Goal: Information Seeking & Learning: Learn about a topic

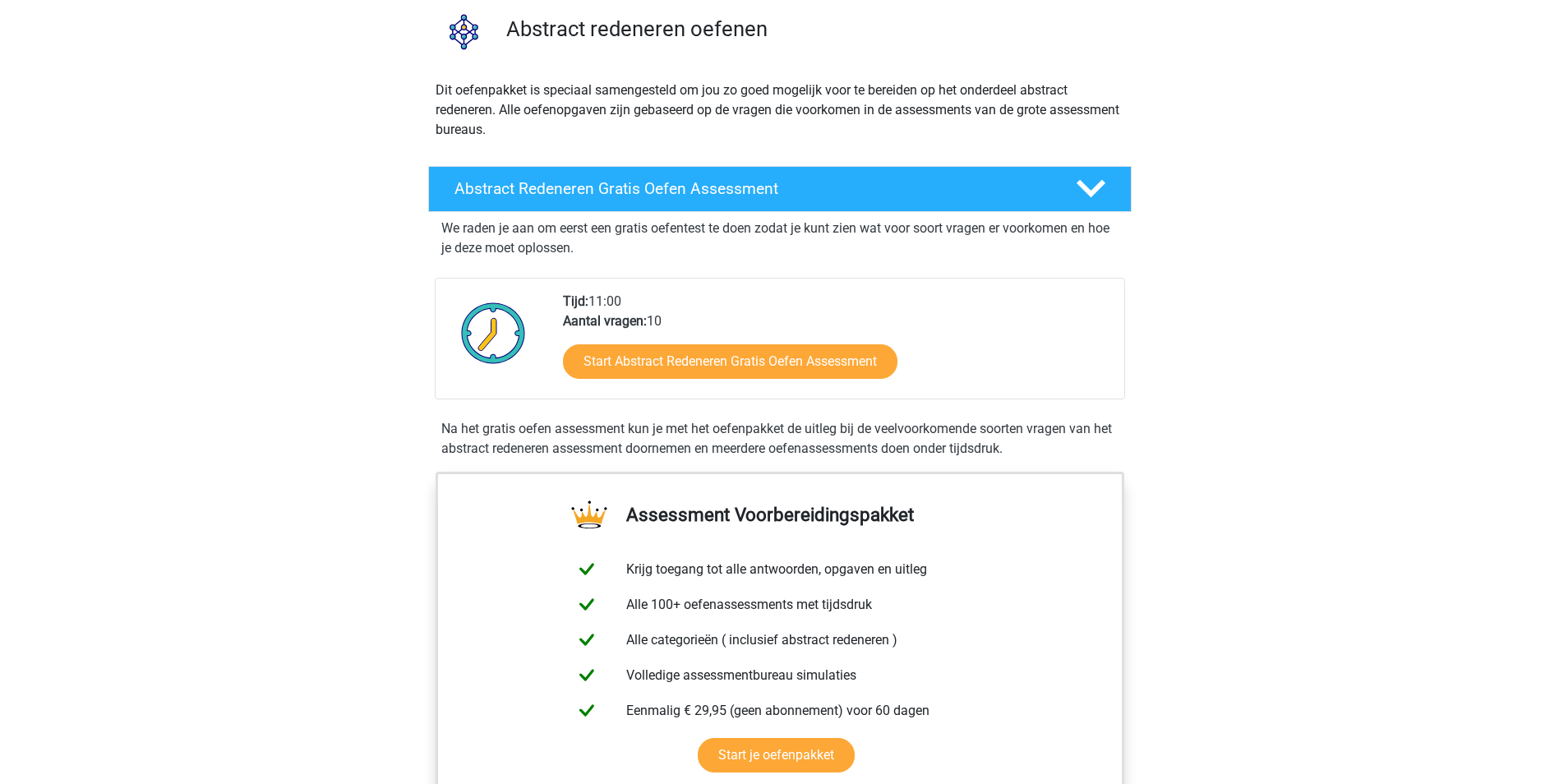
scroll to position [164, 0]
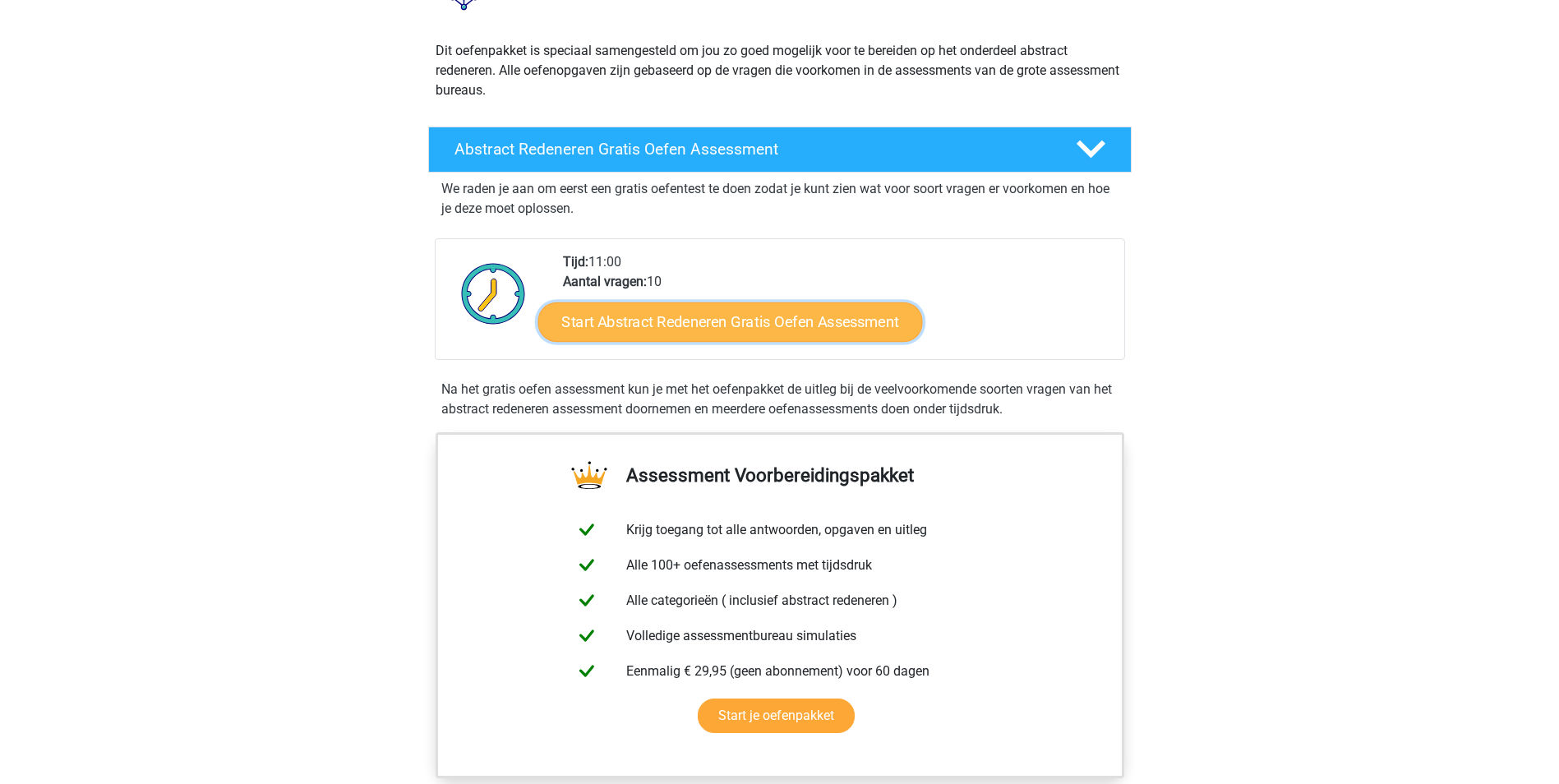
click at [762, 334] on link "Start Abstract Redeneren Gratis Oefen Assessment" at bounding box center [730, 321] width 385 height 40
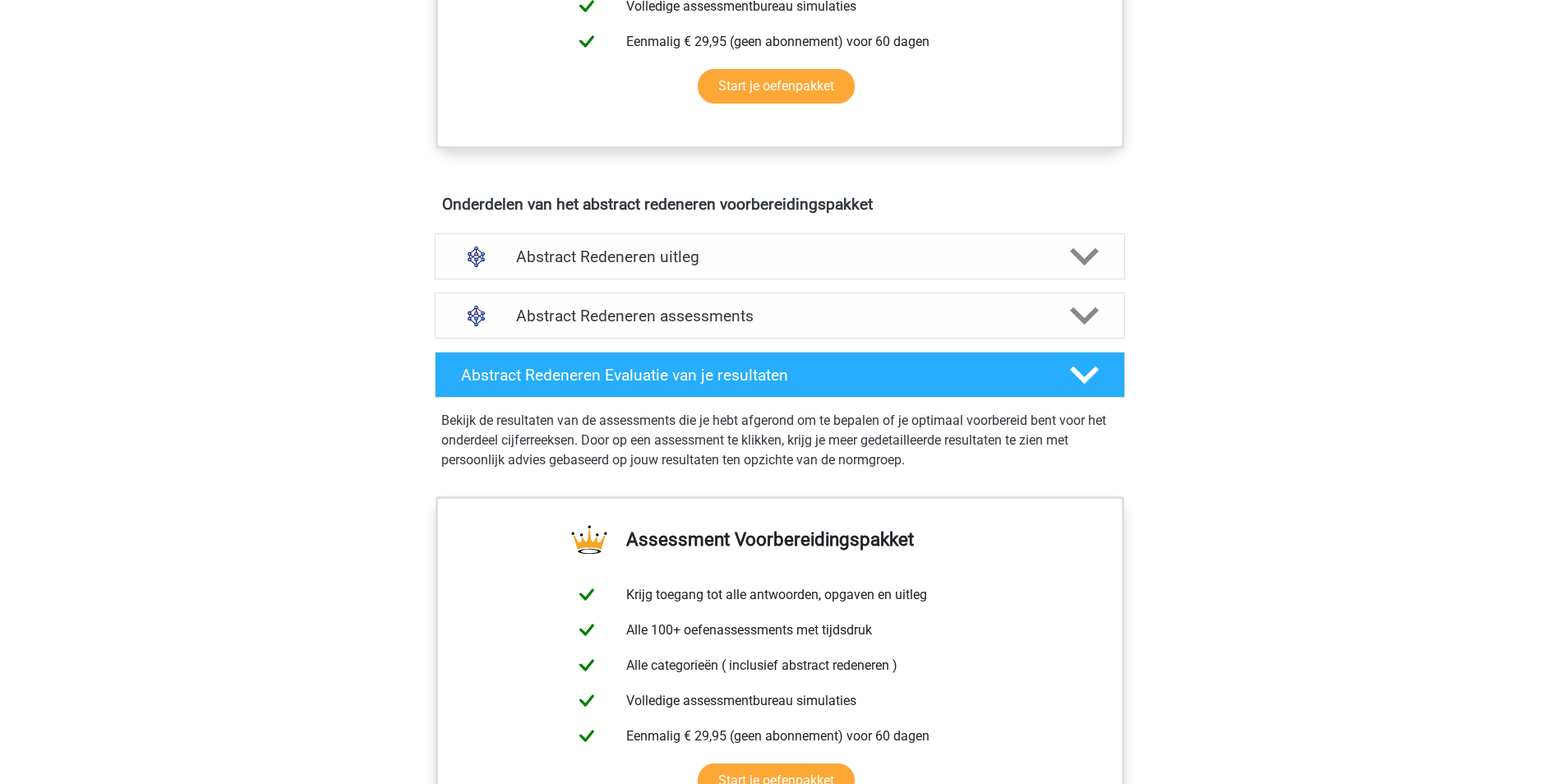
scroll to position [822, 0]
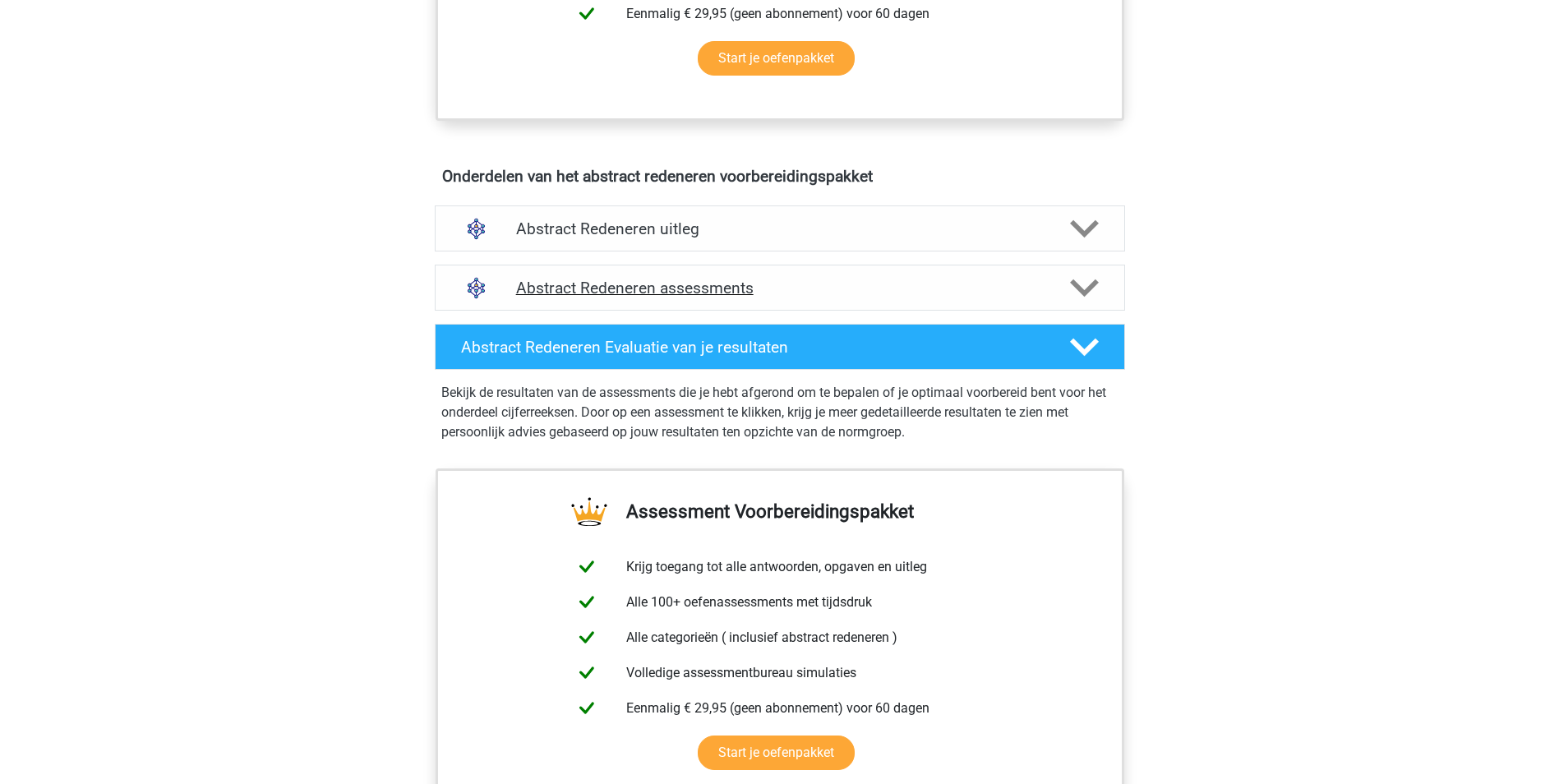
click at [606, 300] on div "Abstract Redeneren assessments" at bounding box center [780, 287] width 690 height 46
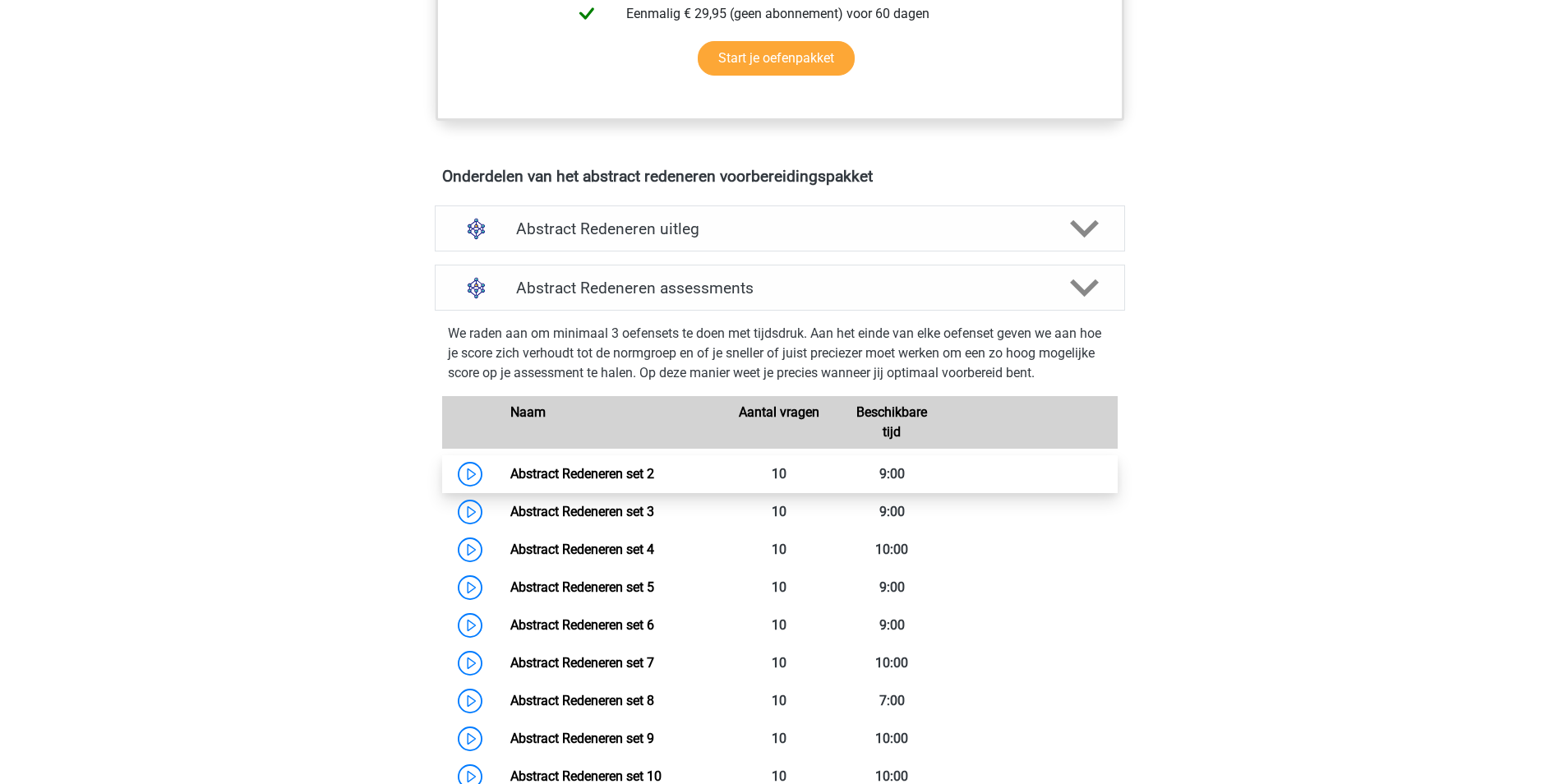
click at [547, 476] on link "Abstract Redeneren set 2" at bounding box center [582, 474] width 144 height 15
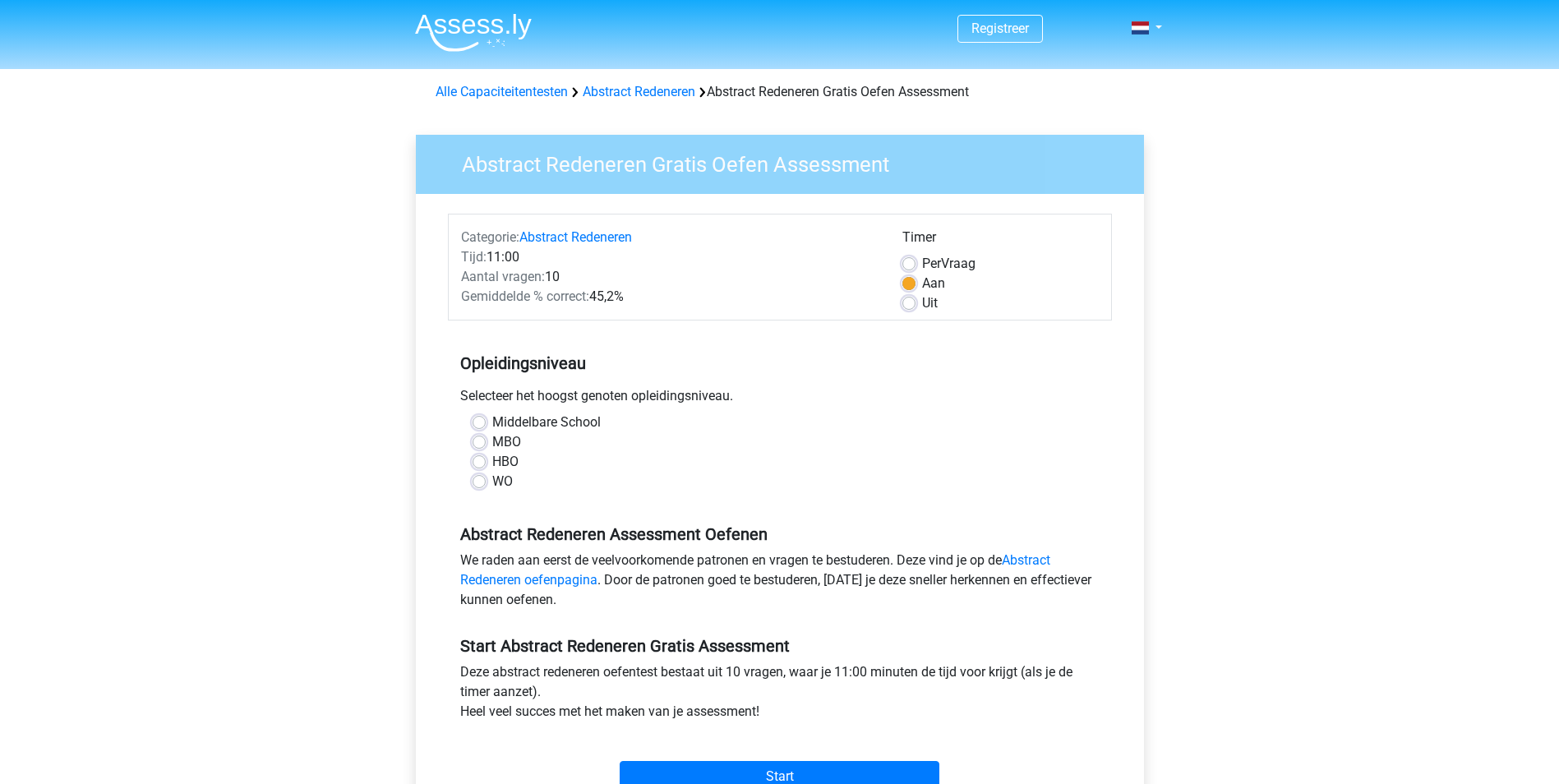
click at [922, 310] on label "Uit" at bounding box center [930, 303] width 15 height 19
click at [909, 310] on input "Uit" at bounding box center [910, 301] width 14 height 16
radio input "true"
click at [493, 479] on label "WO" at bounding box center [503, 481] width 20 height 19
click at [476, 479] on input "WO" at bounding box center [479, 479] width 14 height 16
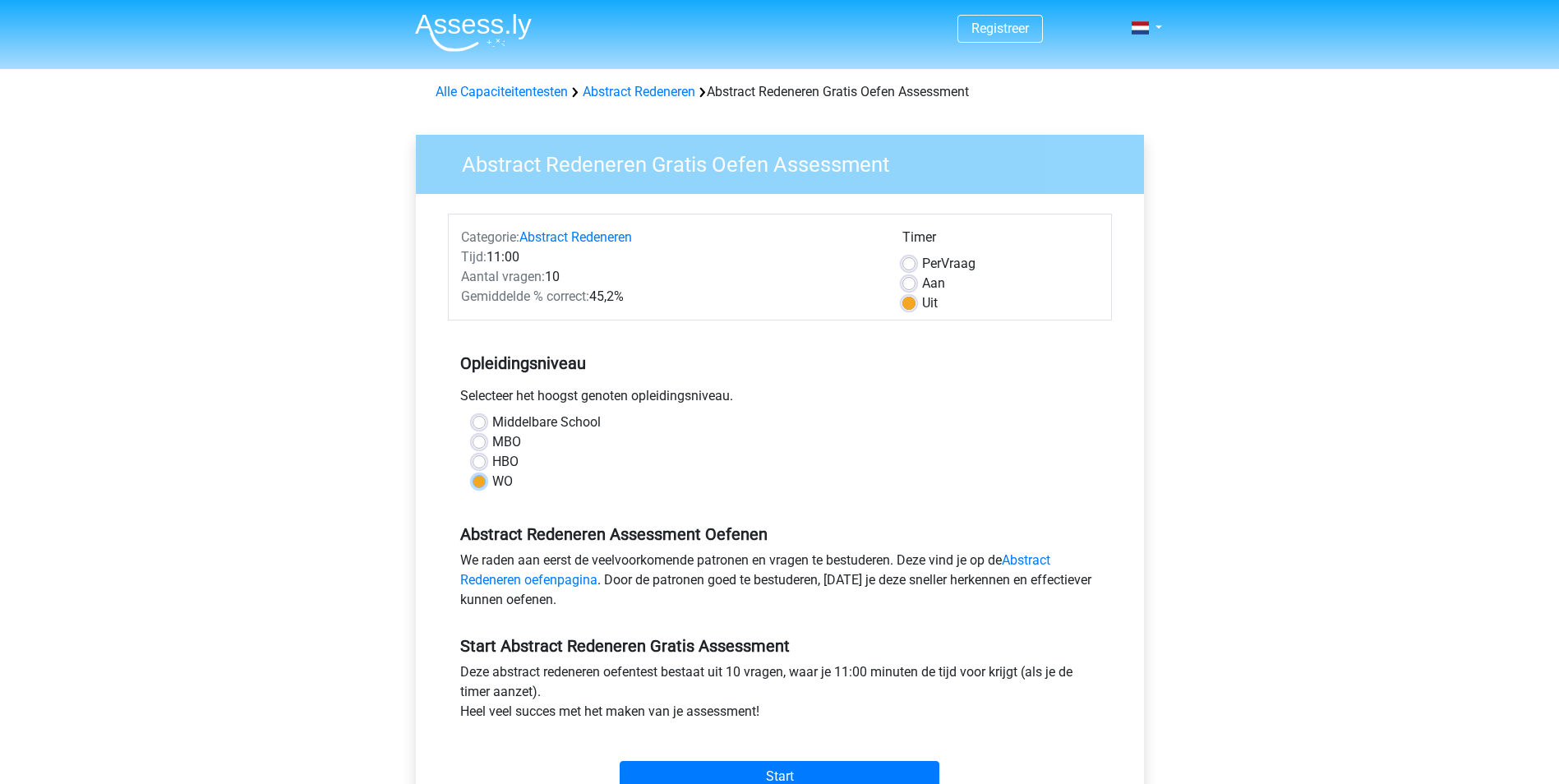
radio input "true"
click at [502, 479] on label "WO" at bounding box center [503, 481] width 20 height 19
click at [486, 479] on input "WO" at bounding box center [479, 479] width 14 height 16
radio input "true"
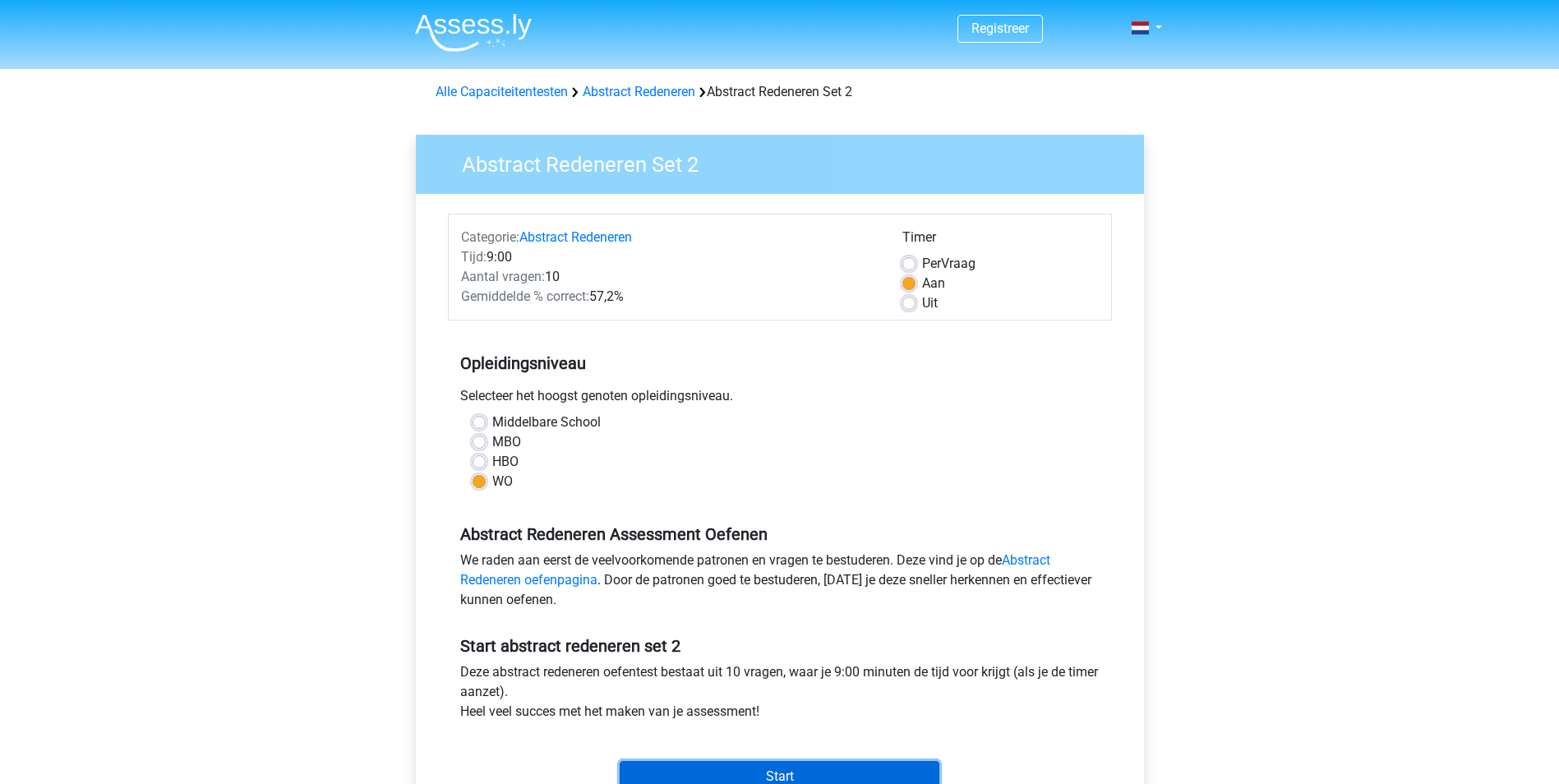
click at [757, 768] on input "Start" at bounding box center [779, 776] width 320 height 31
click at [922, 303] on label "Uit" at bounding box center [930, 303] width 15 height 19
click at [916, 303] on input "Uit" at bounding box center [910, 301] width 14 height 16
radio input "true"
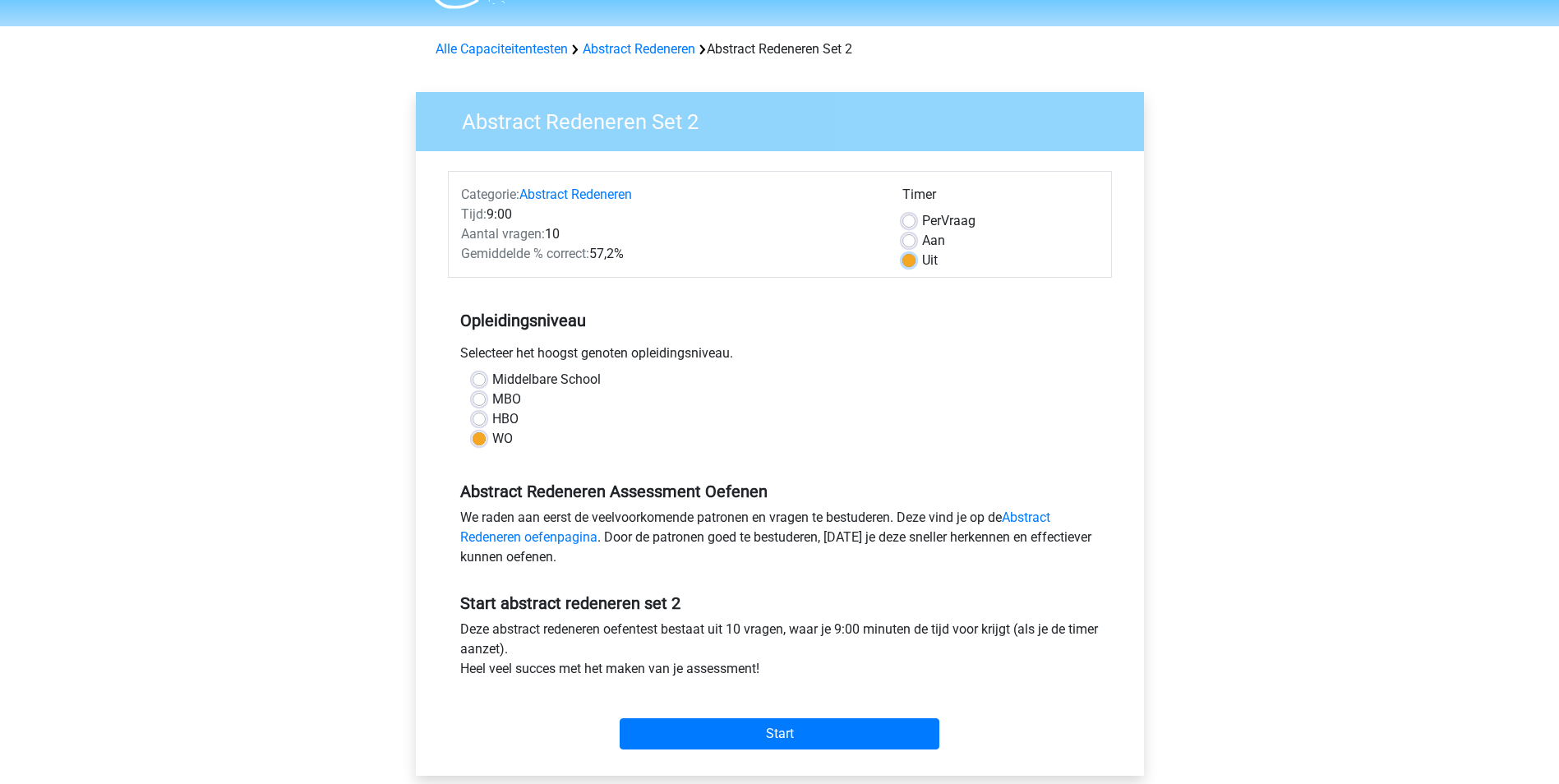
scroll to position [82, 0]
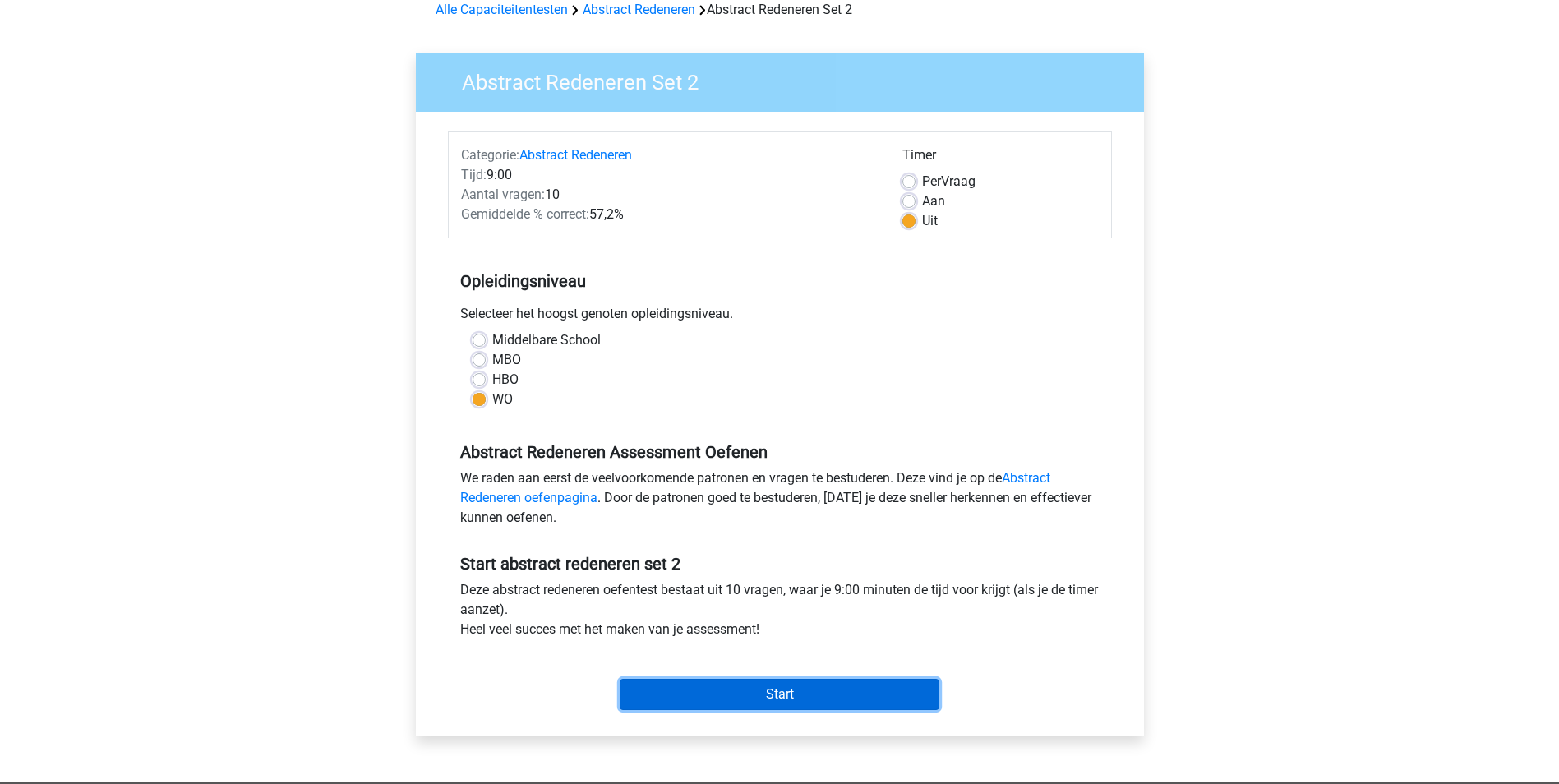
click at [707, 703] on input "Start" at bounding box center [779, 694] width 320 height 31
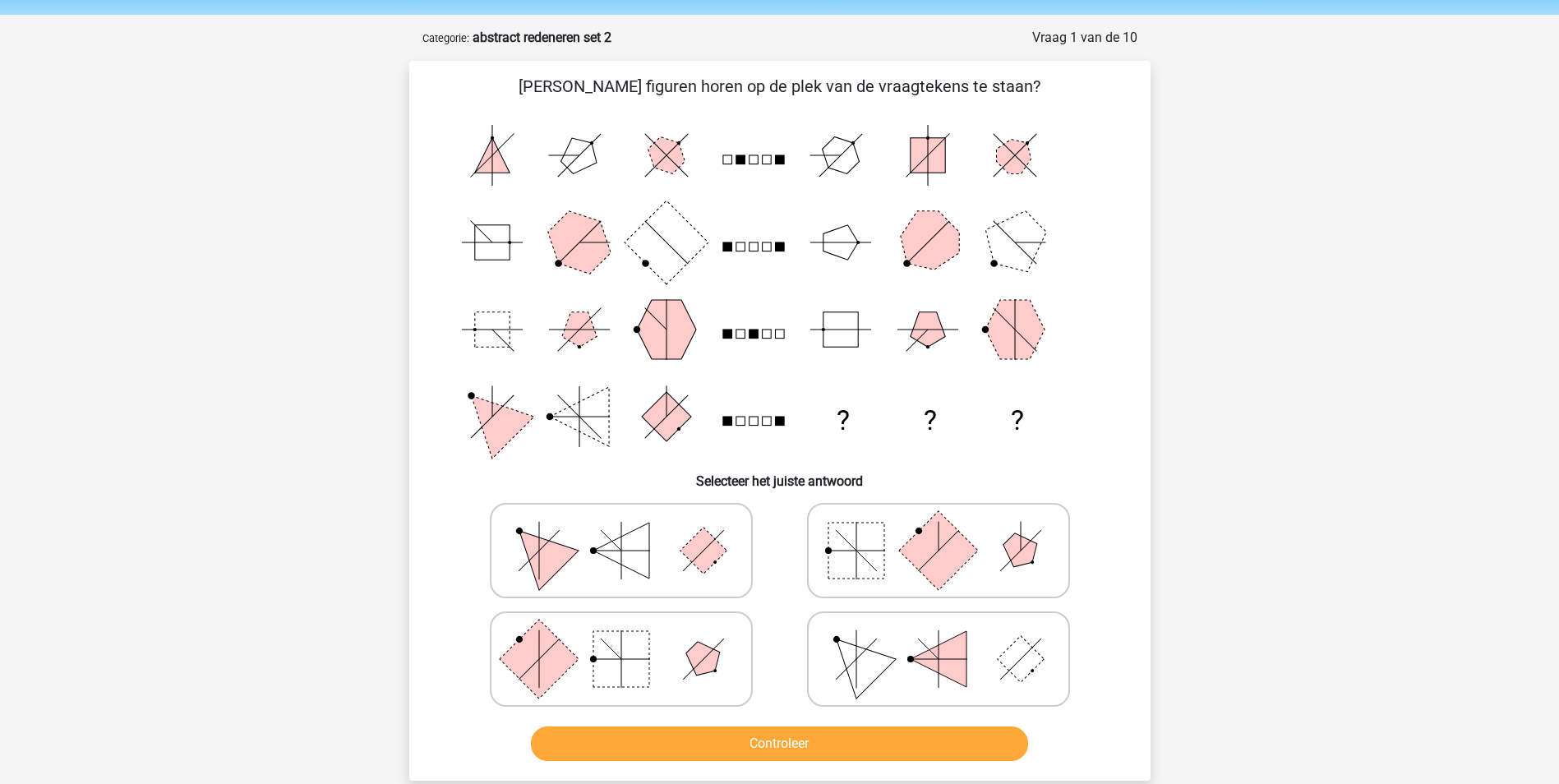
scroll to position [82, 0]
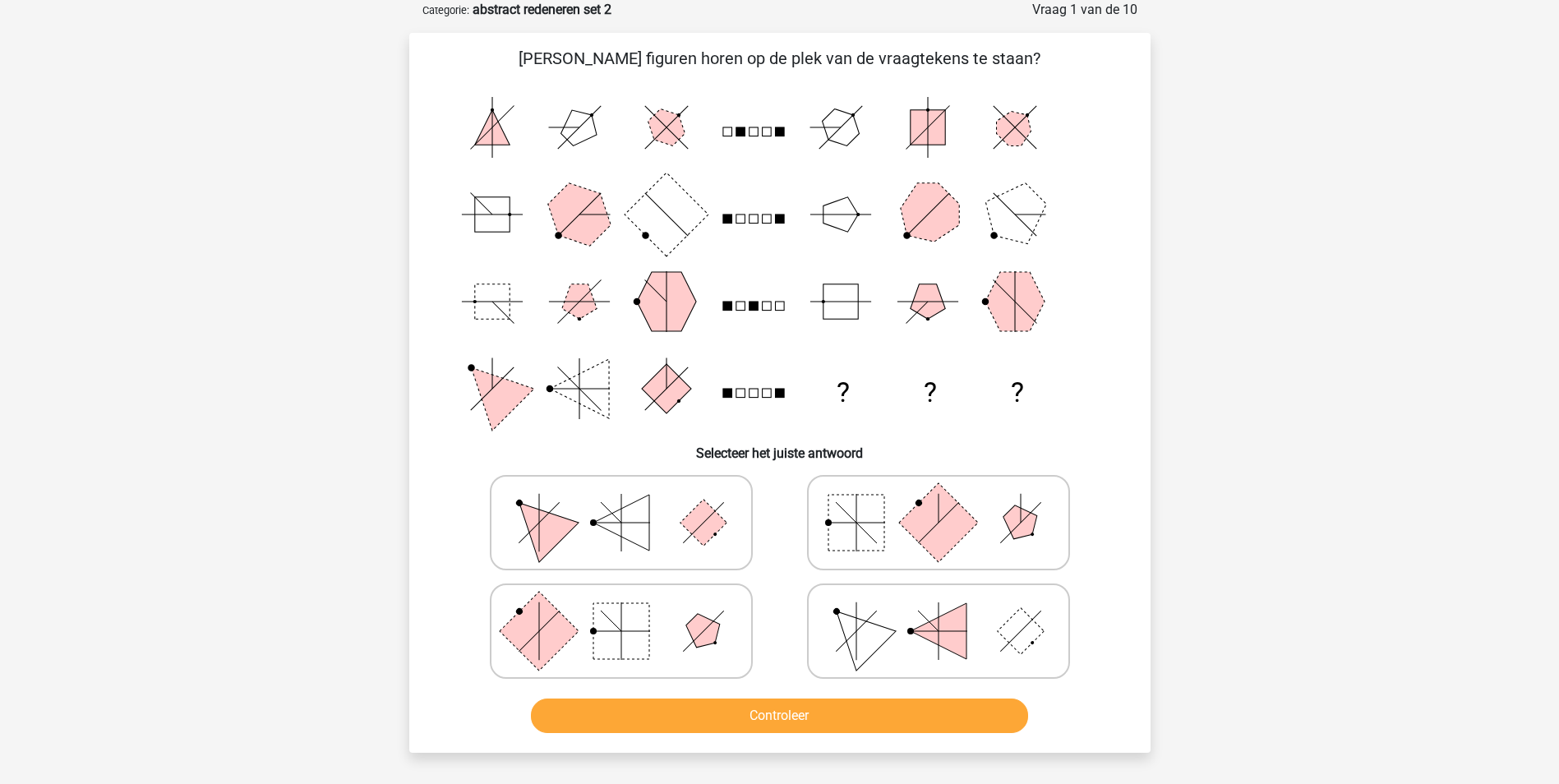
click at [617, 635] on rect at bounding box center [621, 631] width 56 height 56
click at [621, 610] on input "radio" at bounding box center [626, 605] width 11 height 11
radio input "true"
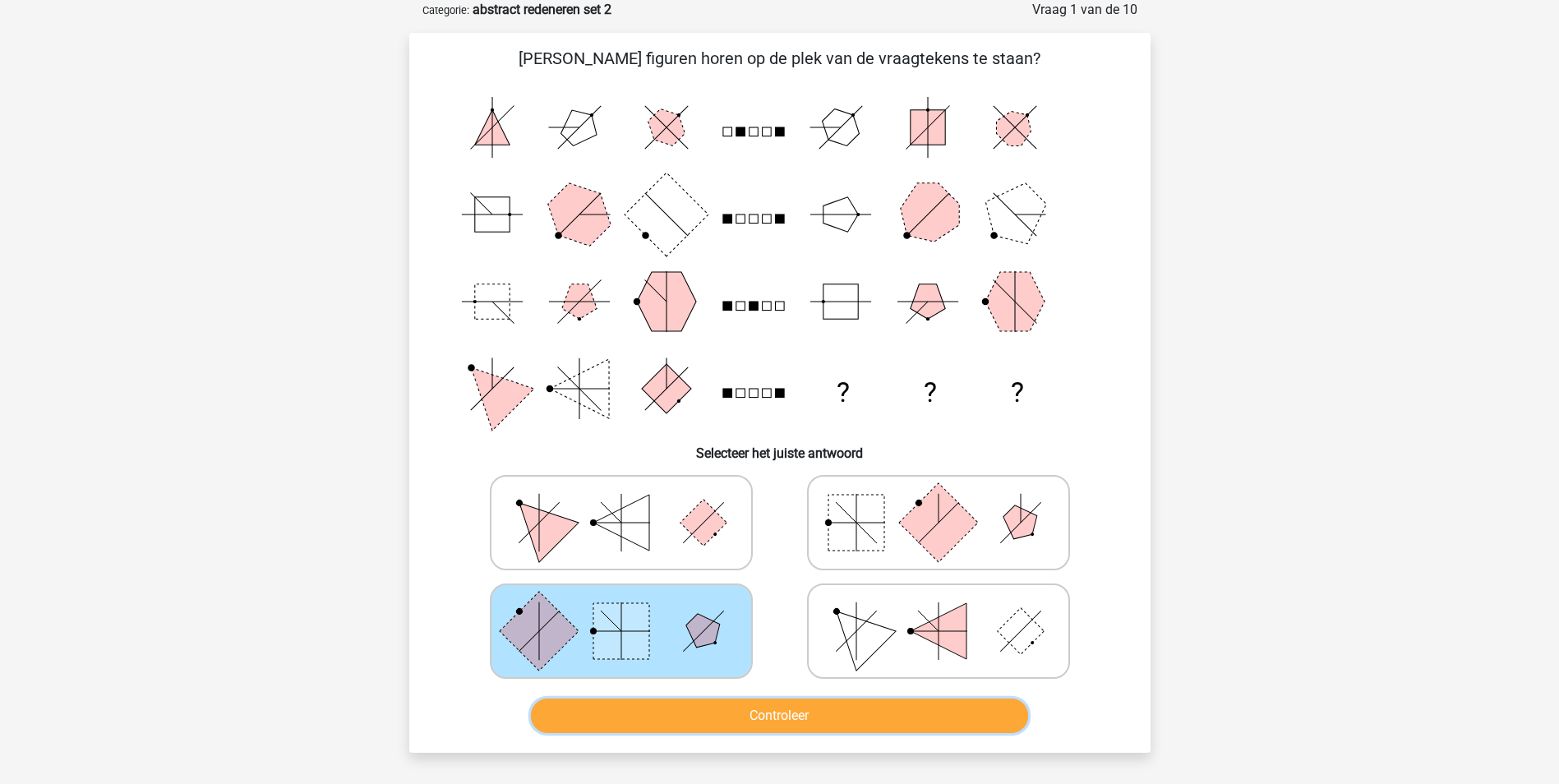
click at [652, 724] on button "Controleer" at bounding box center [779, 715] width 498 height 35
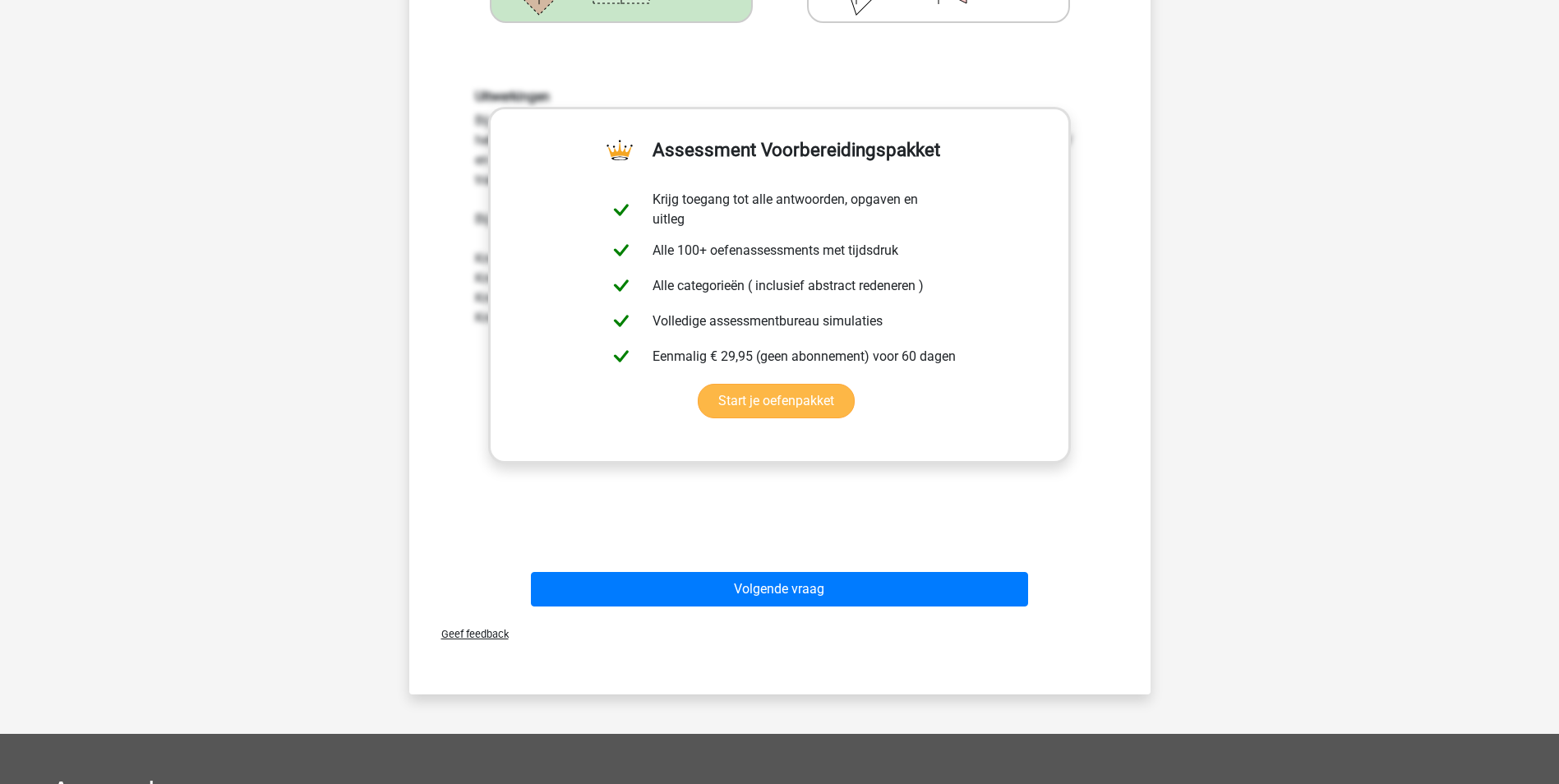
scroll to position [740, 0]
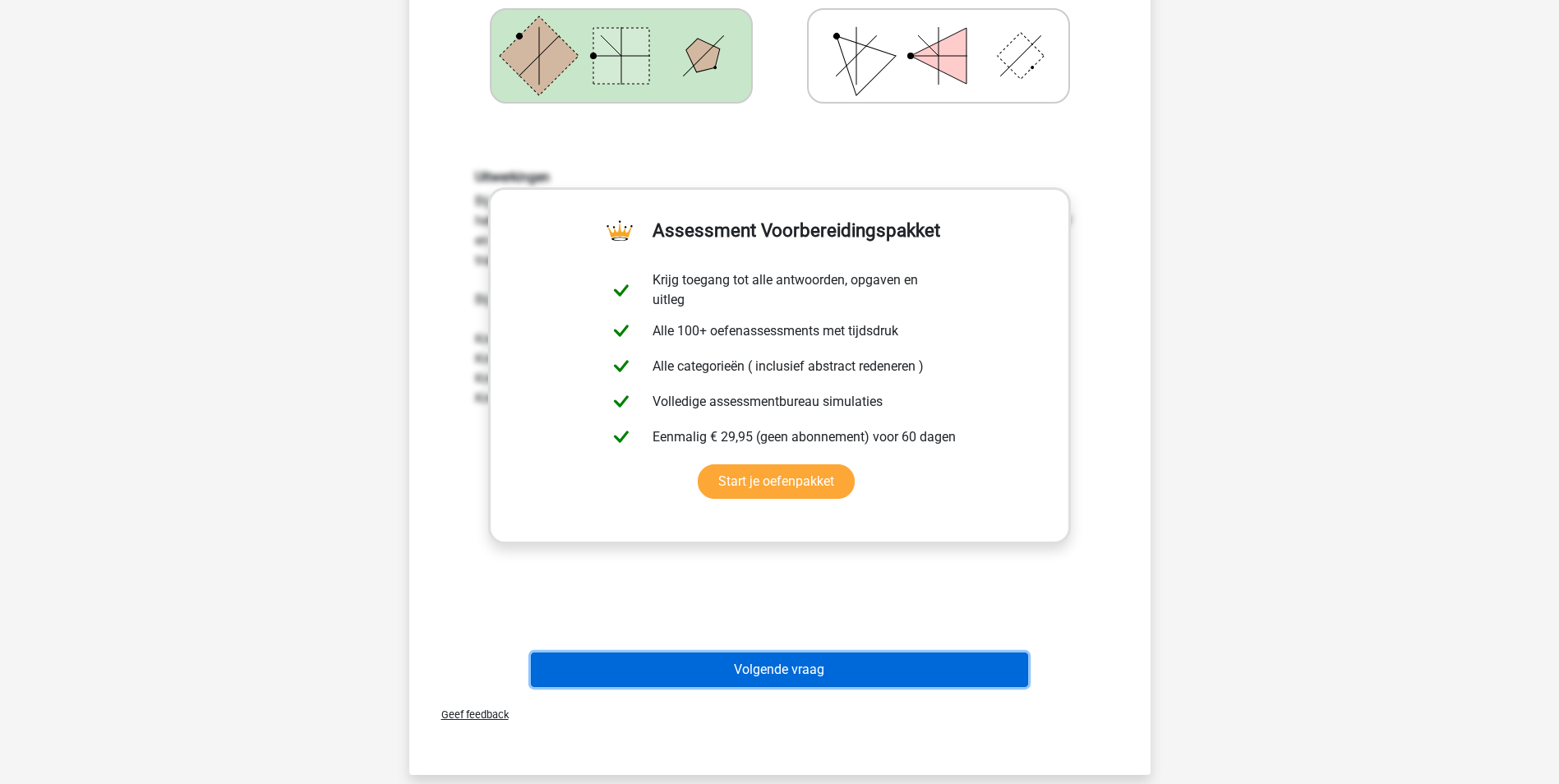
click at [757, 666] on button "Volgende vraag" at bounding box center [779, 670] width 498 height 35
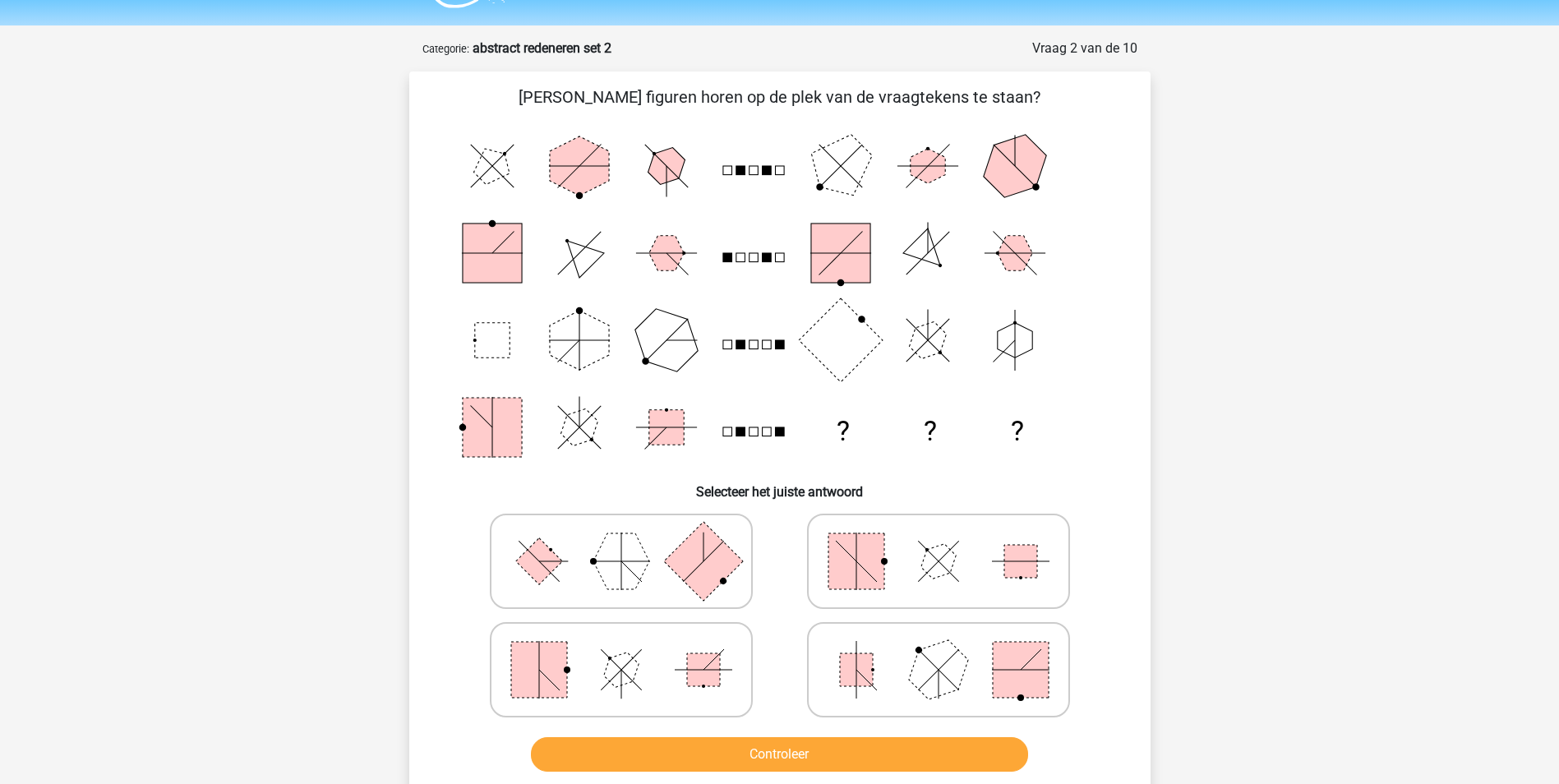
scroll to position [82, 0]
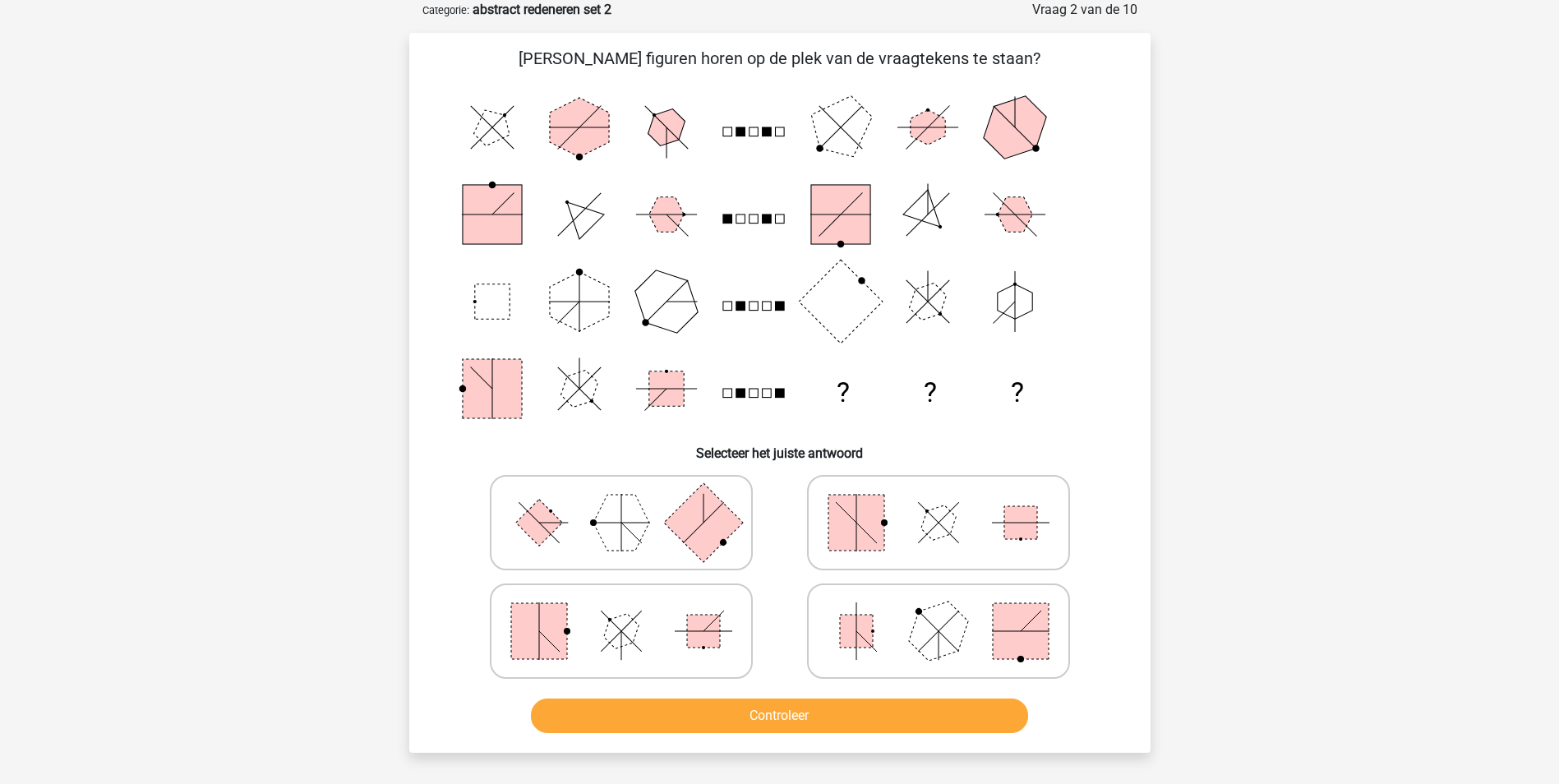
click at [573, 516] on icon at bounding box center [621, 522] width 247 height 82
click at [621, 502] on input "radio" at bounding box center [626, 497] width 11 height 11
radio input "true"
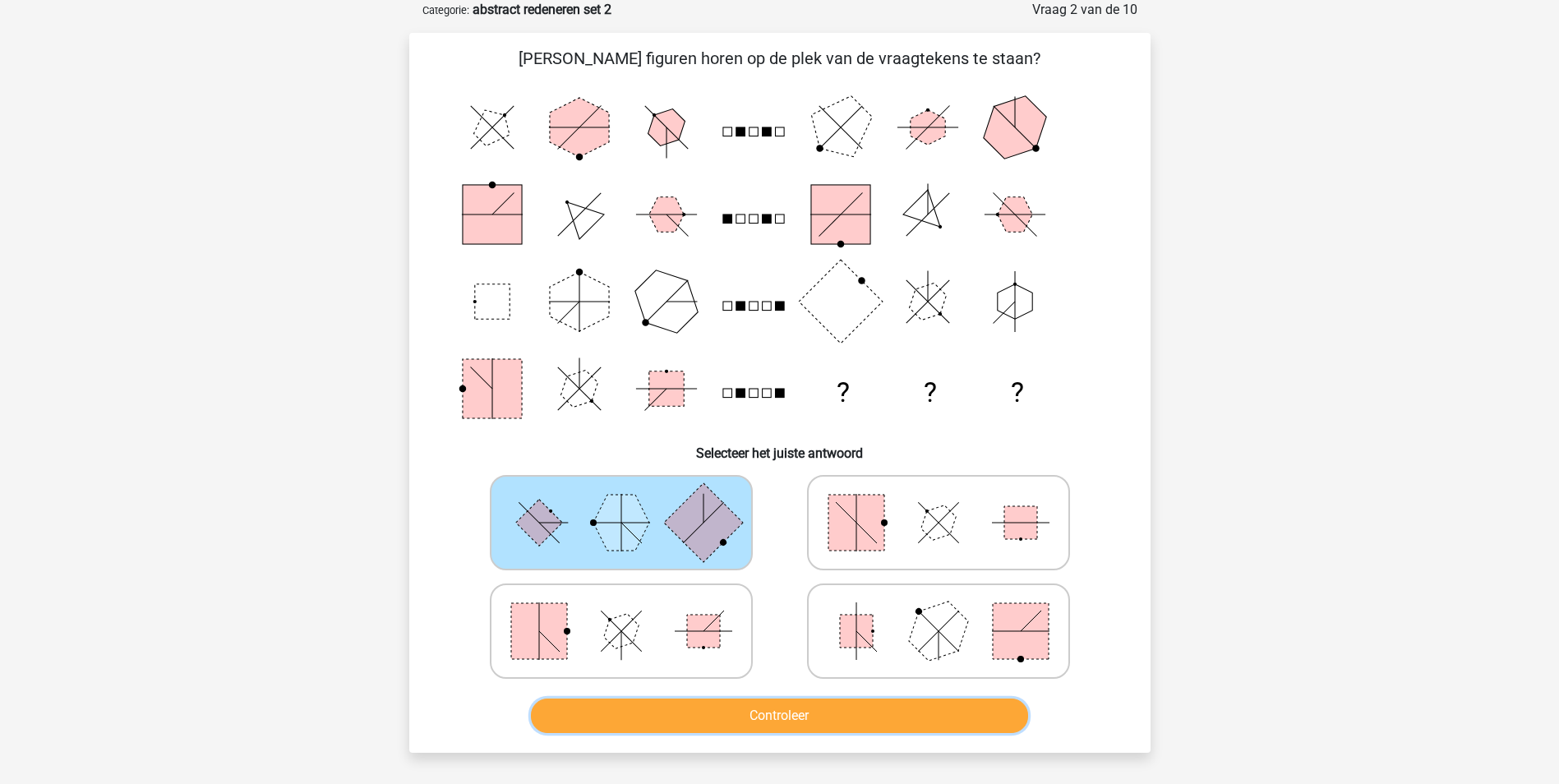
click at [714, 709] on button "Controleer" at bounding box center [779, 715] width 498 height 35
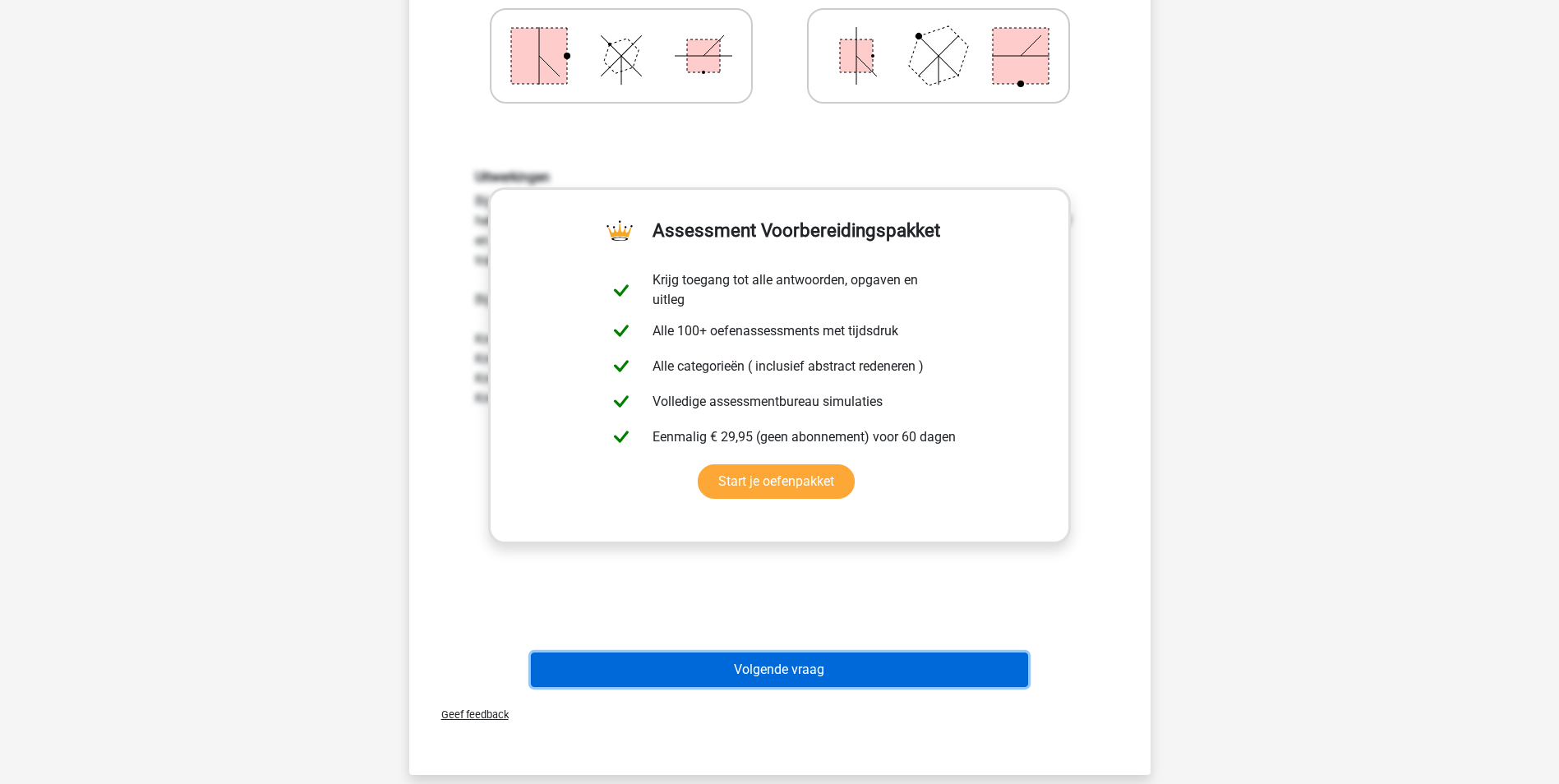
click at [747, 669] on button "Volgende vraag" at bounding box center [779, 670] width 498 height 35
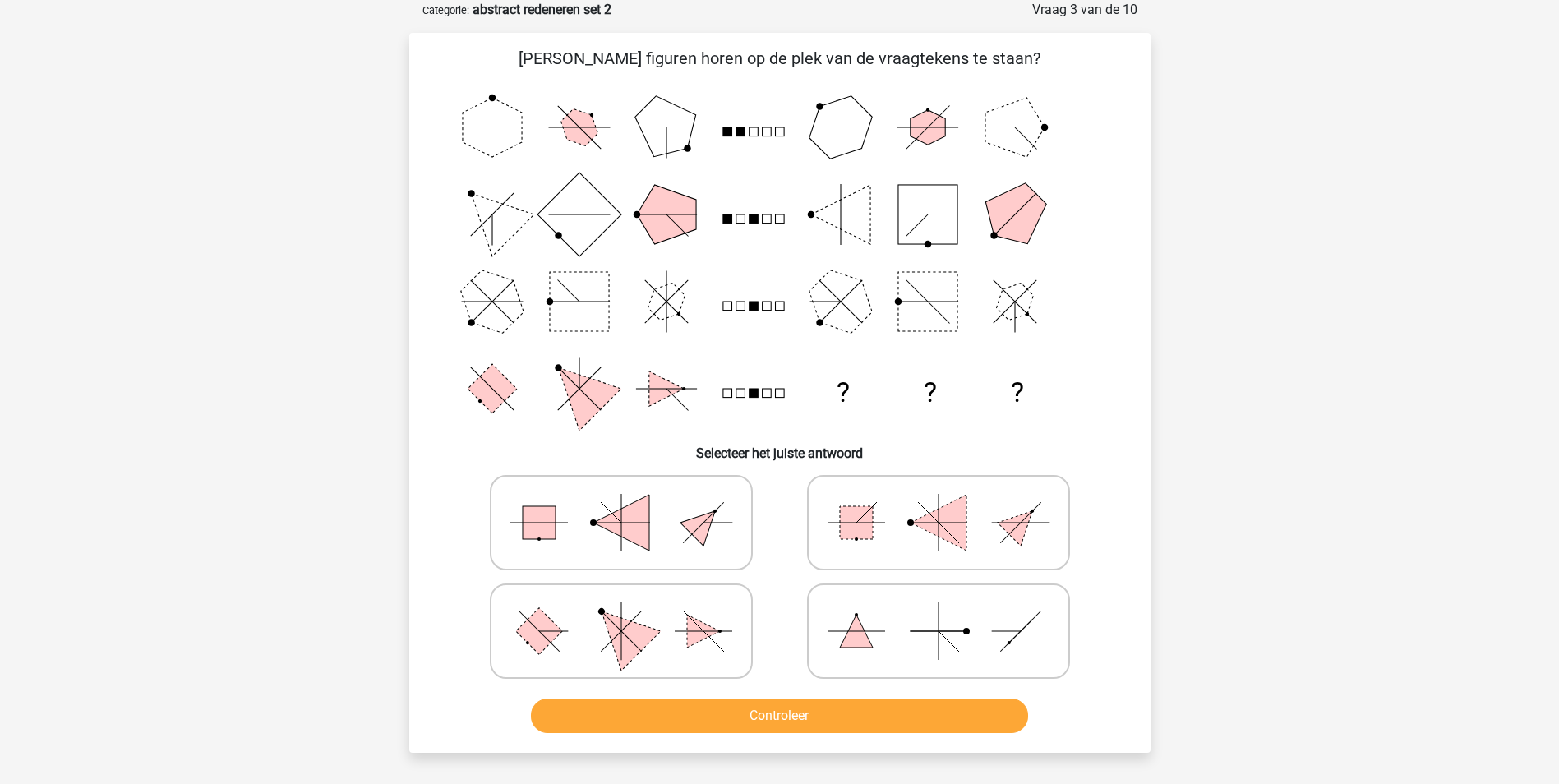
click at [553, 636] on rect at bounding box center [538, 630] width 47 height 47
click at [621, 610] on input "radio" at bounding box center [626, 605] width 11 height 11
radio input "true"
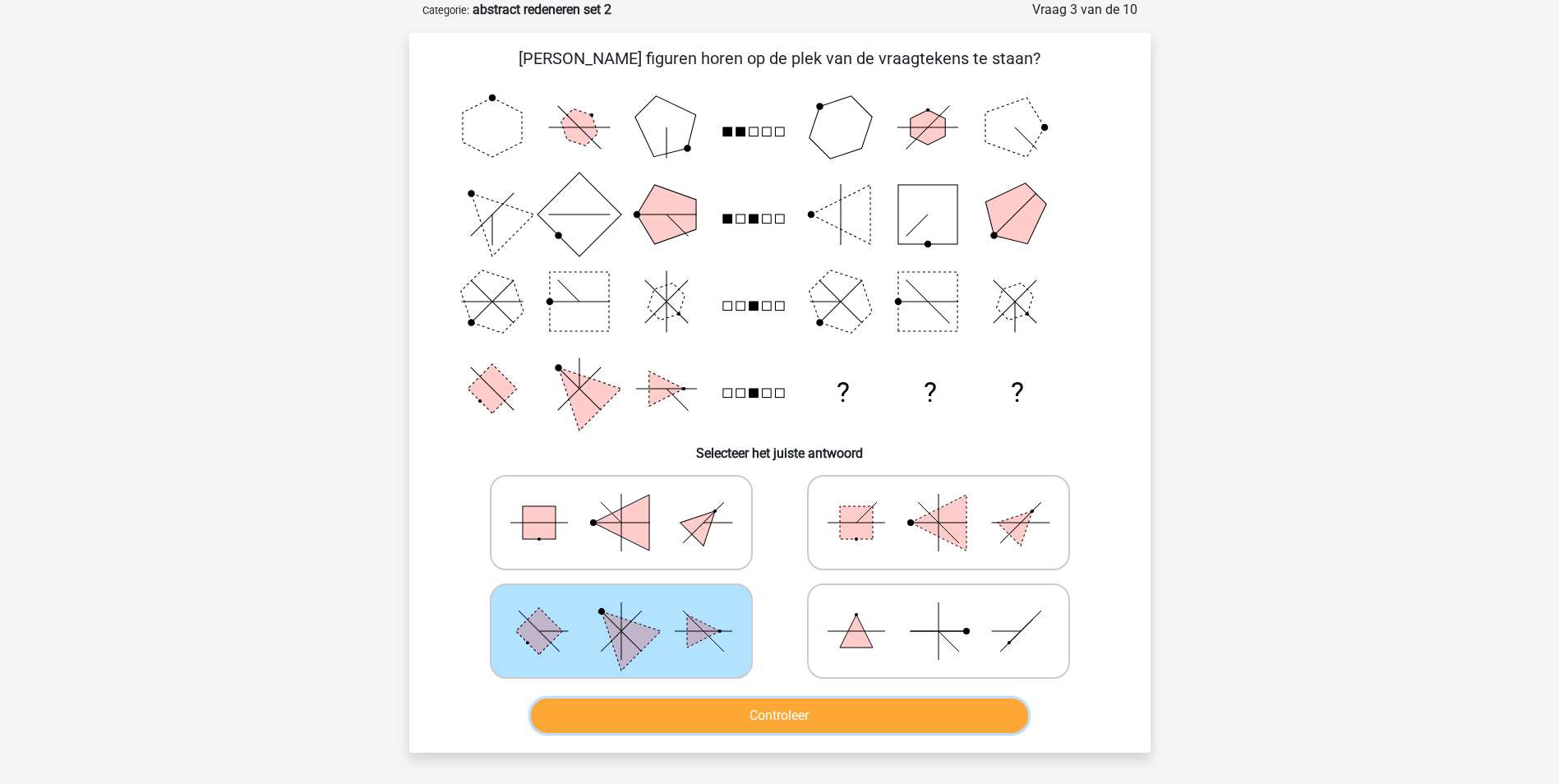
click at [656, 712] on button "Controleer" at bounding box center [779, 715] width 498 height 35
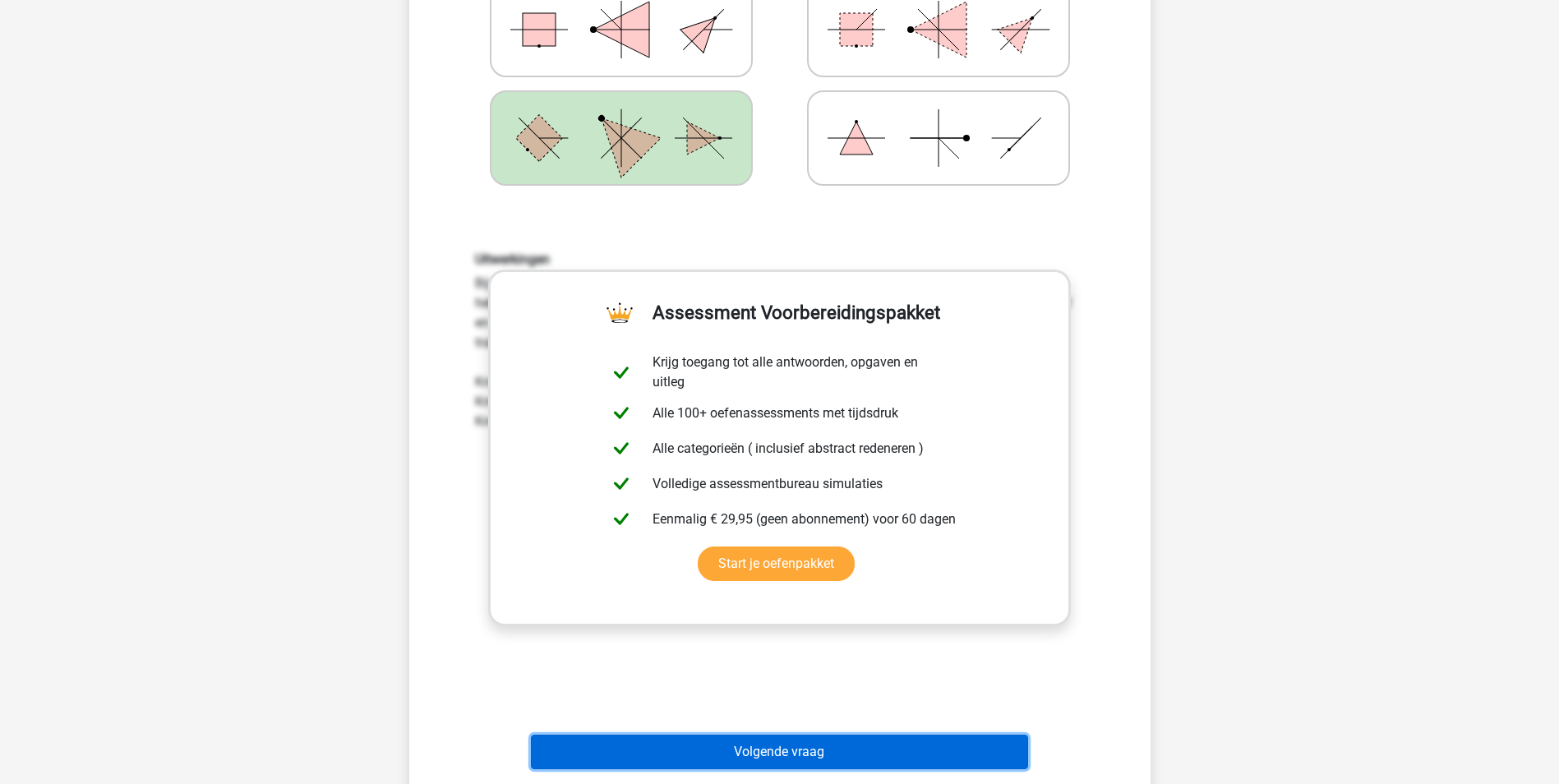
click at [768, 748] on button "Volgende vraag" at bounding box center [779, 752] width 498 height 35
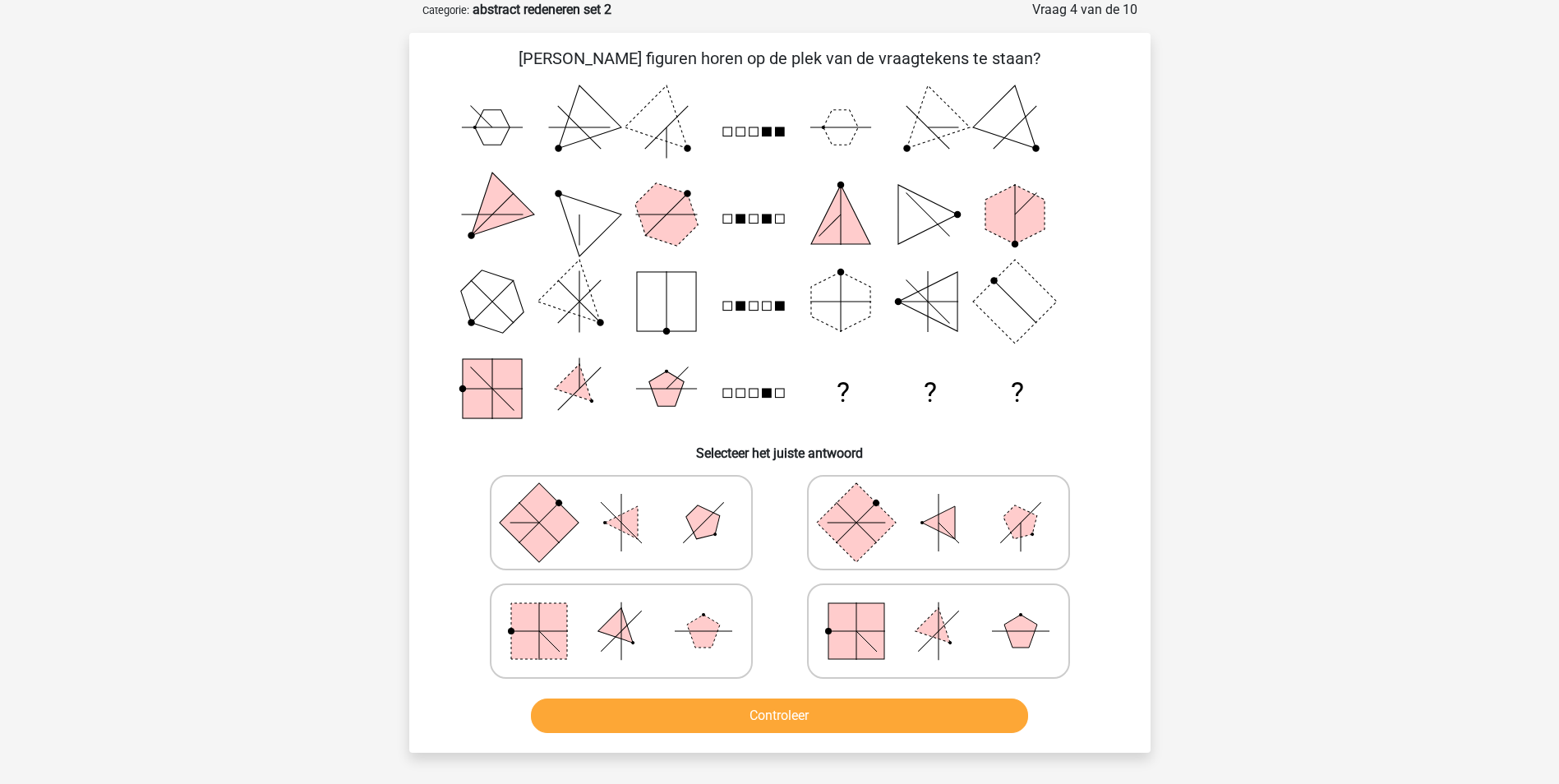
click at [904, 625] on icon at bounding box center [938, 631] width 247 height 82
click at [938, 610] on input "radio" at bounding box center [944, 605] width 11 height 11
radio input "true"
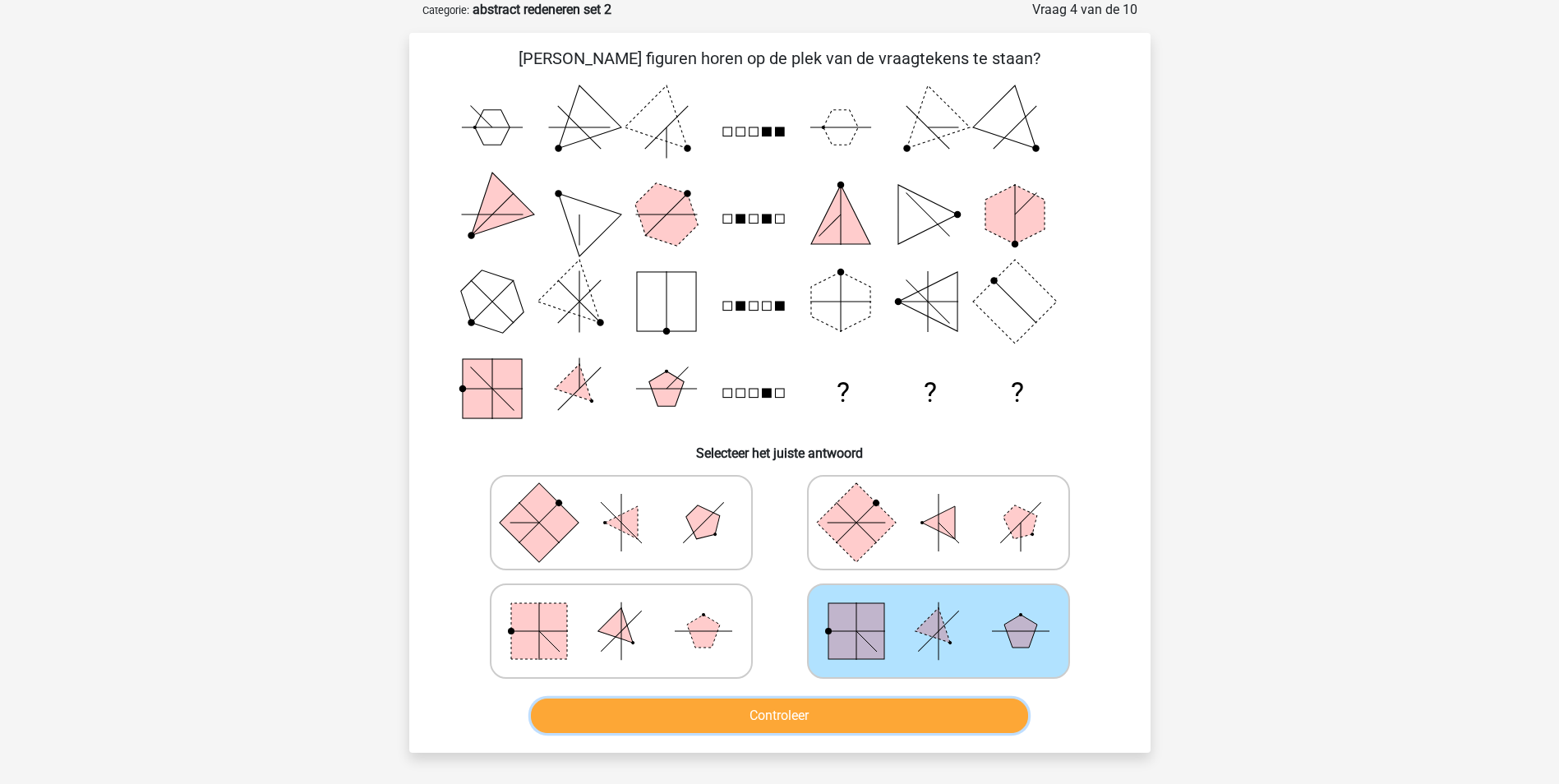
click at [809, 714] on button "Controleer" at bounding box center [779, 715] width 498 height 35
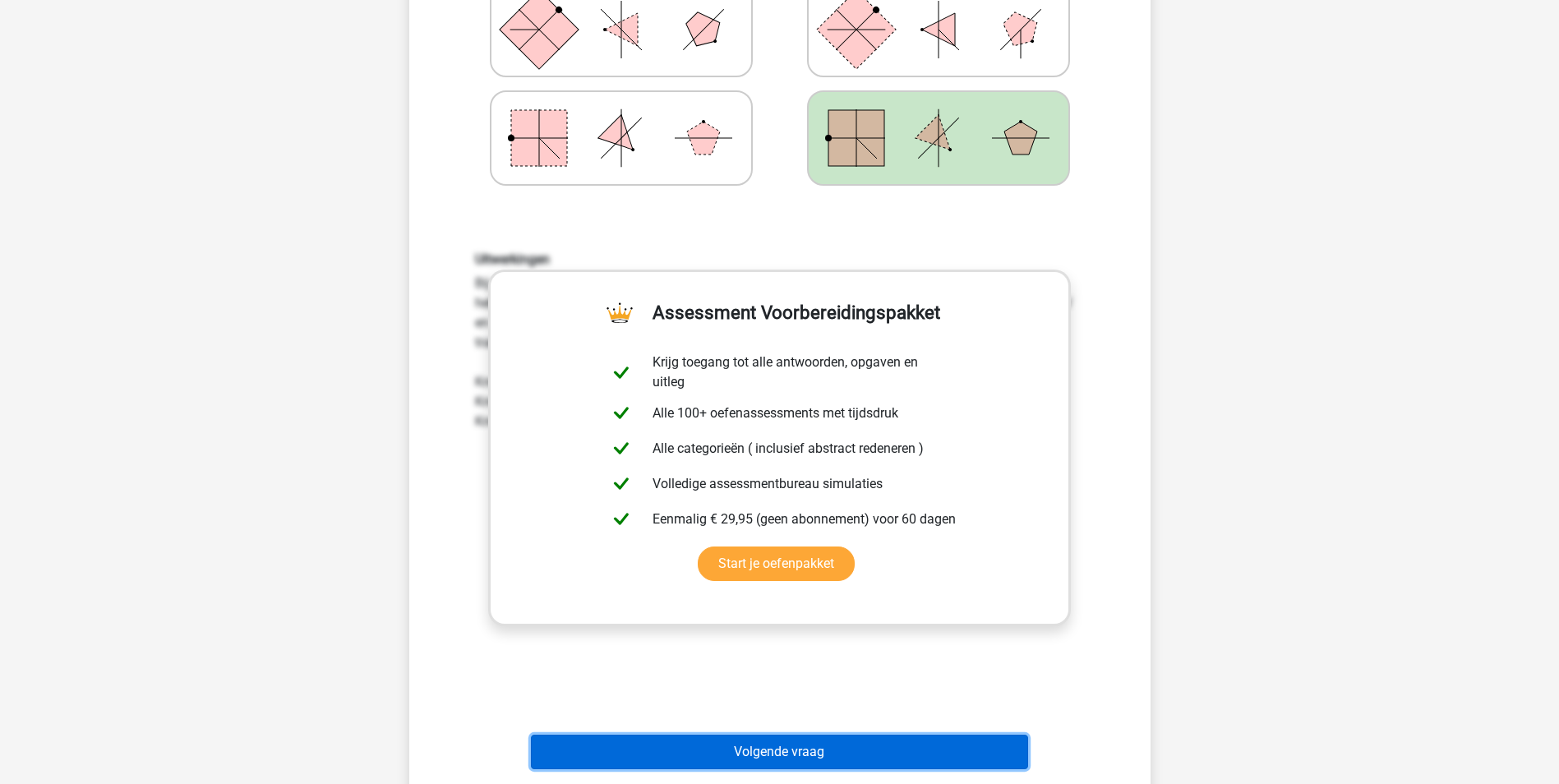
click at [764, 739] on button "Volgende vraag" at bounding box center [779, 752] width 498 height 35
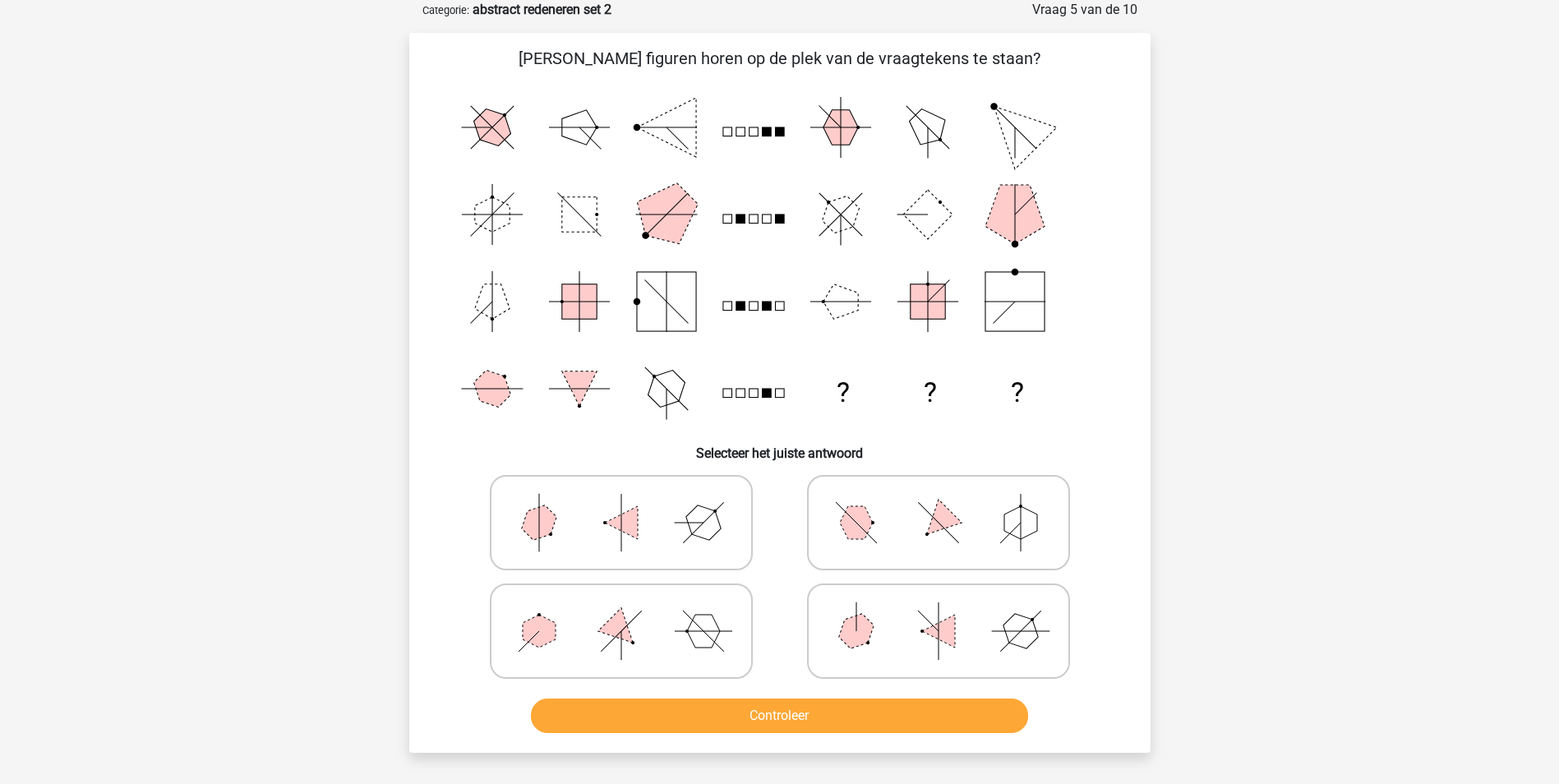
click at [877, 539] on icon at bounding box center [938, 522] width 247 height 82
click at [938, 502] on input "radio" at bounding box center [944, 497] width 11 height 11
radio input "true"
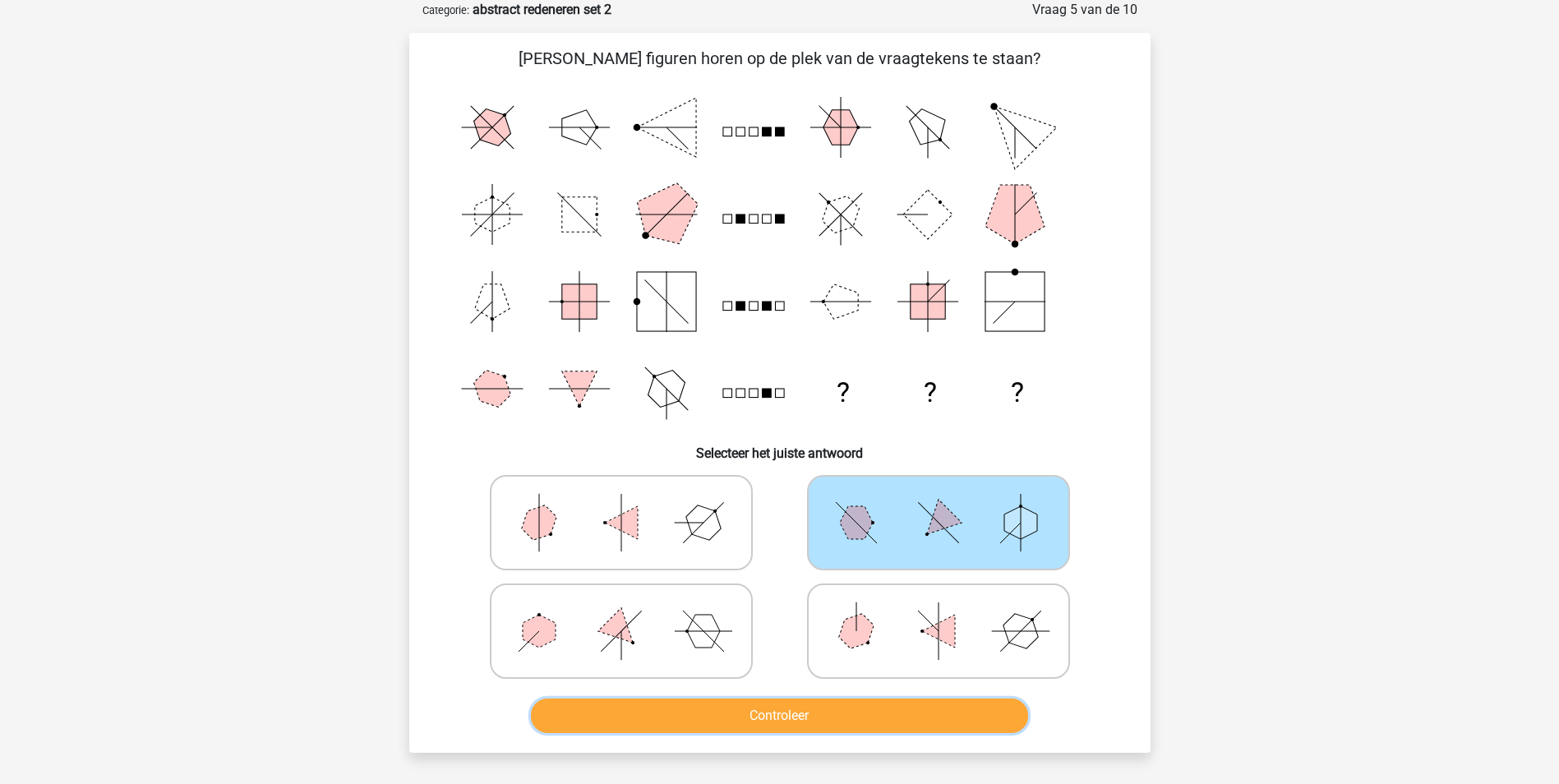
click at [770, 713] on button "Controleer" at bounding box center [779, 715] width 498 height 35
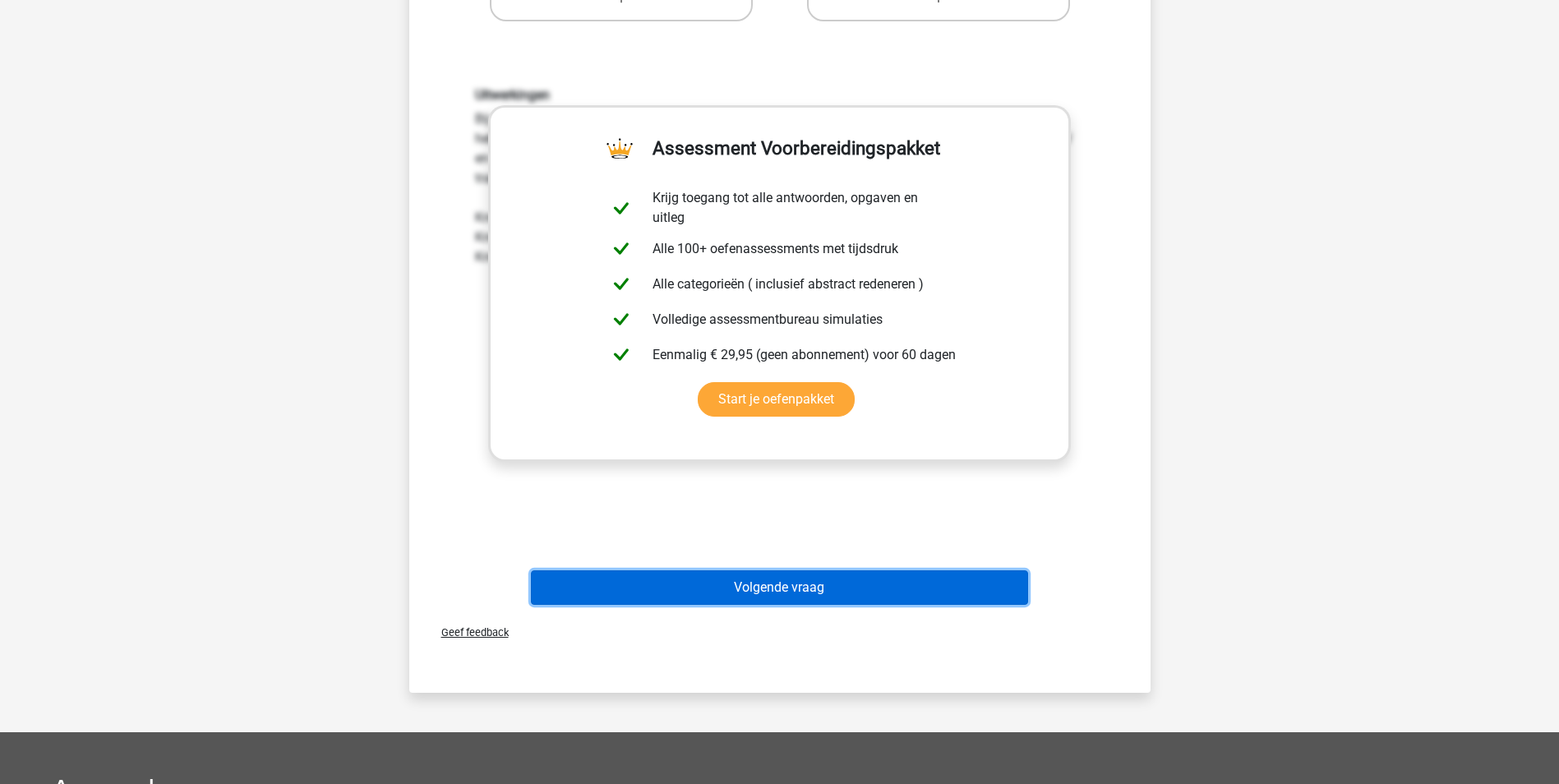
click at [758, 592] on button "Volgende vraag" at bounding box center [779, 587] width 498 height 35
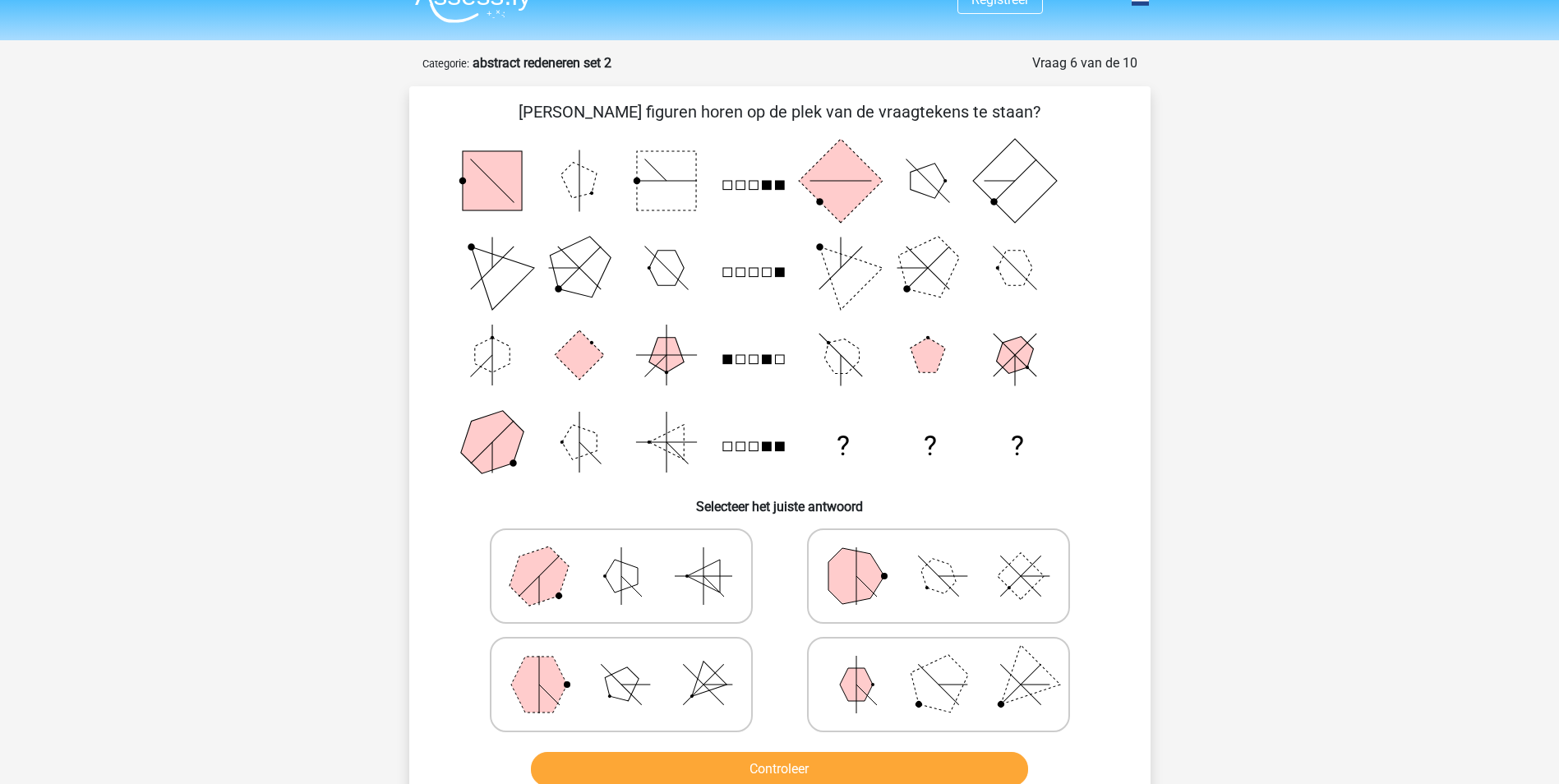
scroll to position [0, 0]
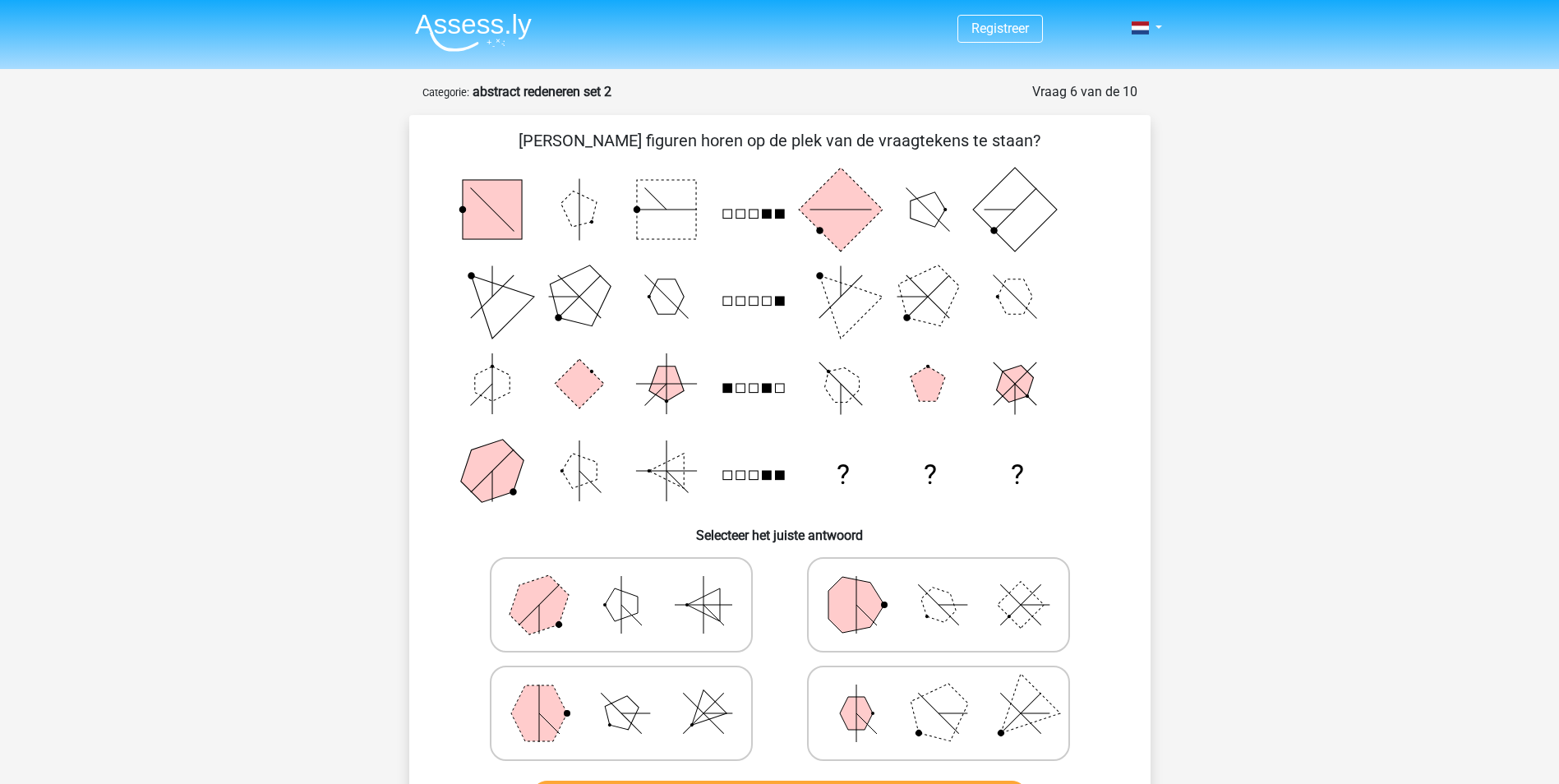
click at [562, 731] on icon at bounding box center [621, 713] width 247 height 82
click at [621, 692] on input "radio" at bounding box center [626, 687] width 11 height 11
radio input "true"
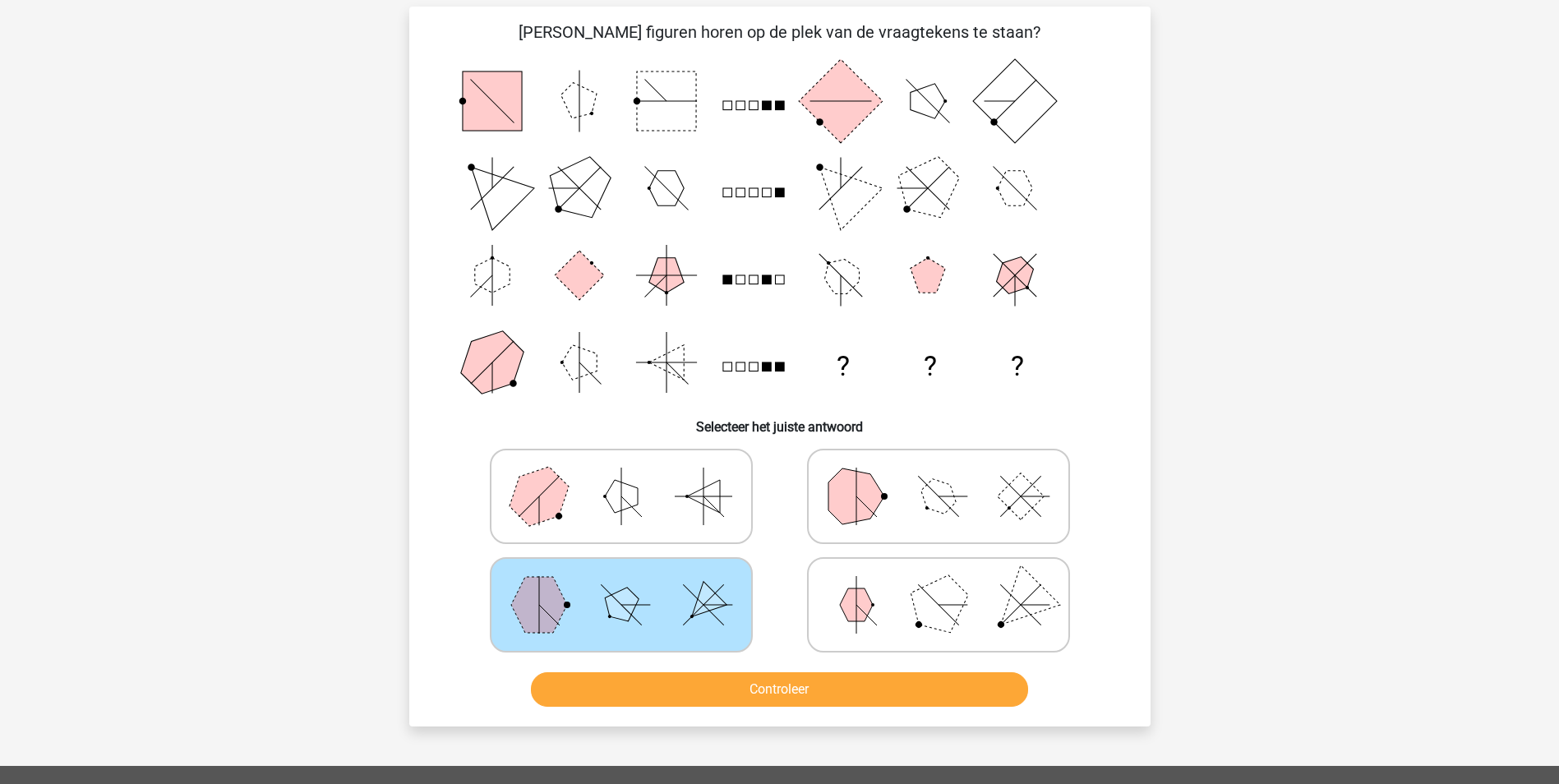
scroll to position [164, 0]
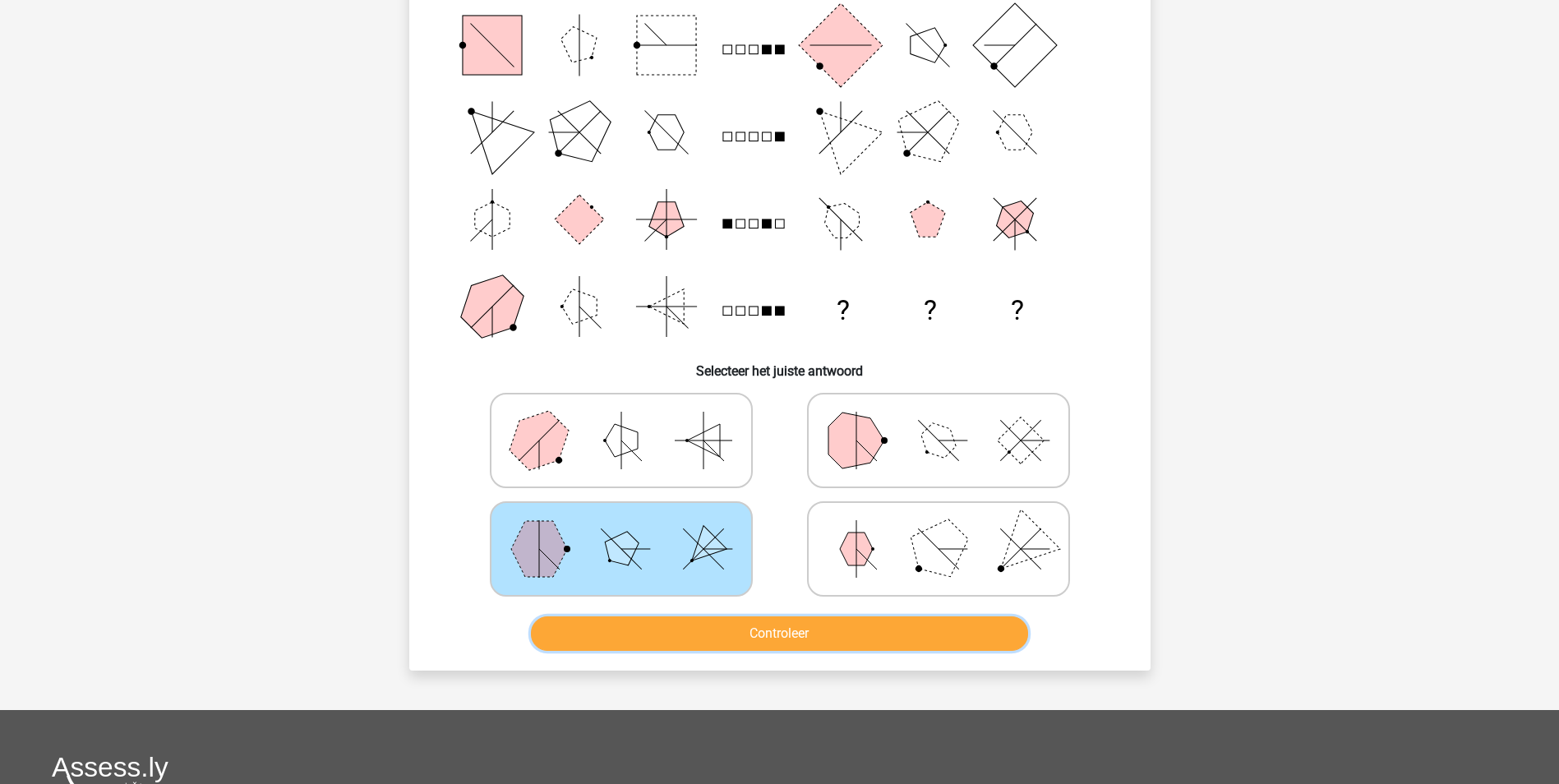
click at [792, 633] on button "Controleer" at bounding box center [779, 633] width 498 height 35
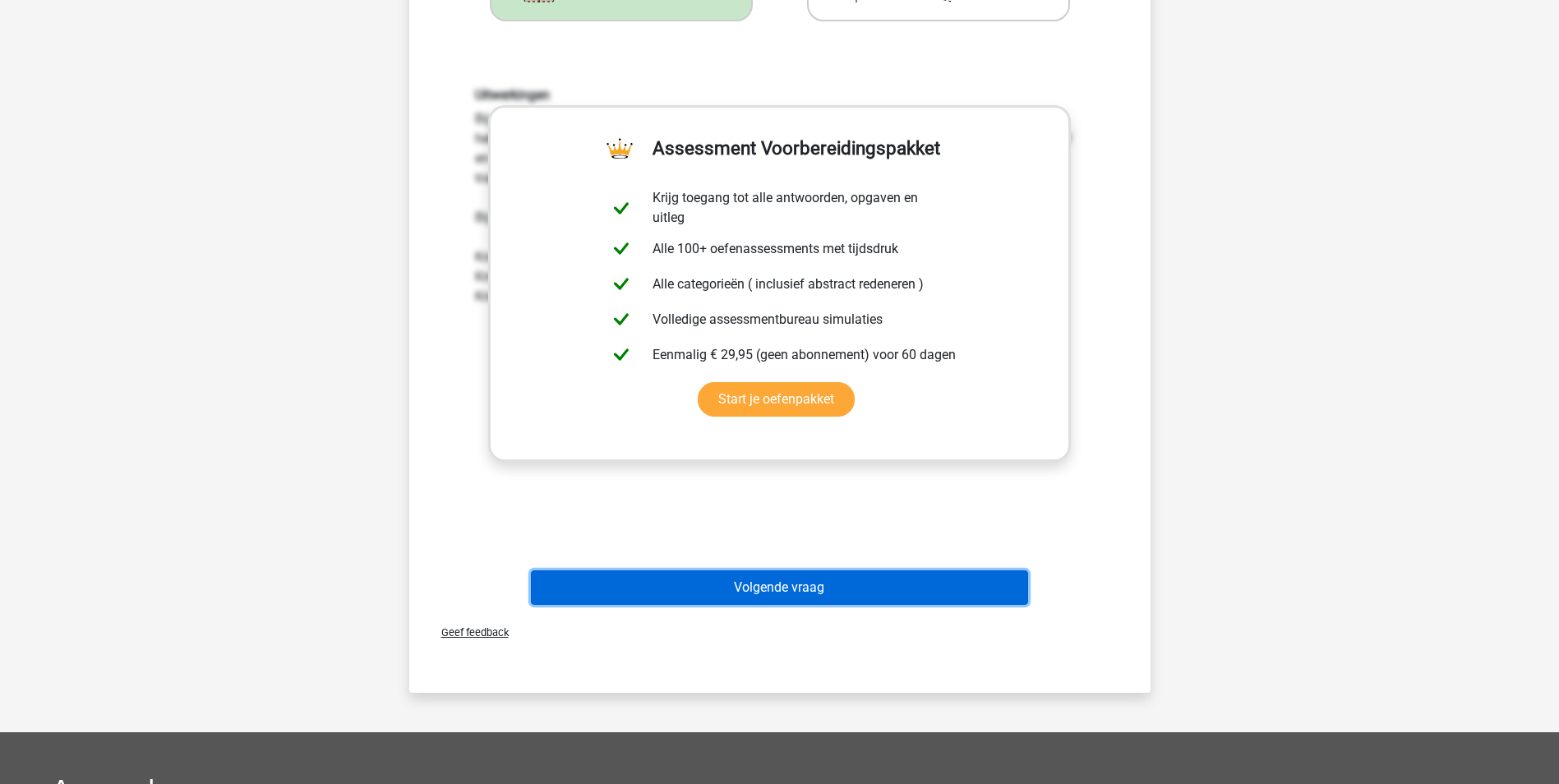
click at [732, 584] on button "Volgende vraag" at bounding box center [779, 587] width 498 height 35
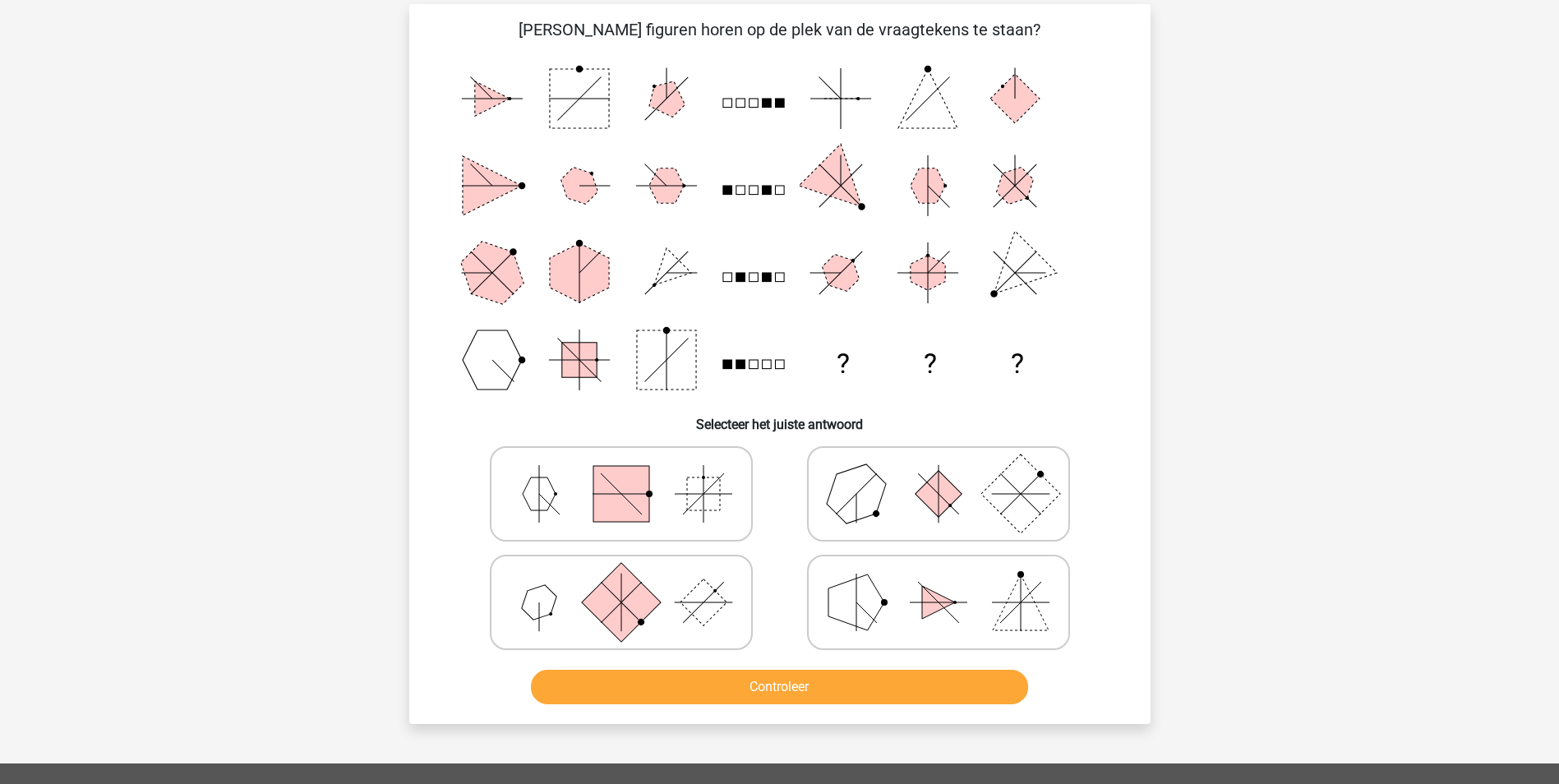
scroll to position [82, 0]
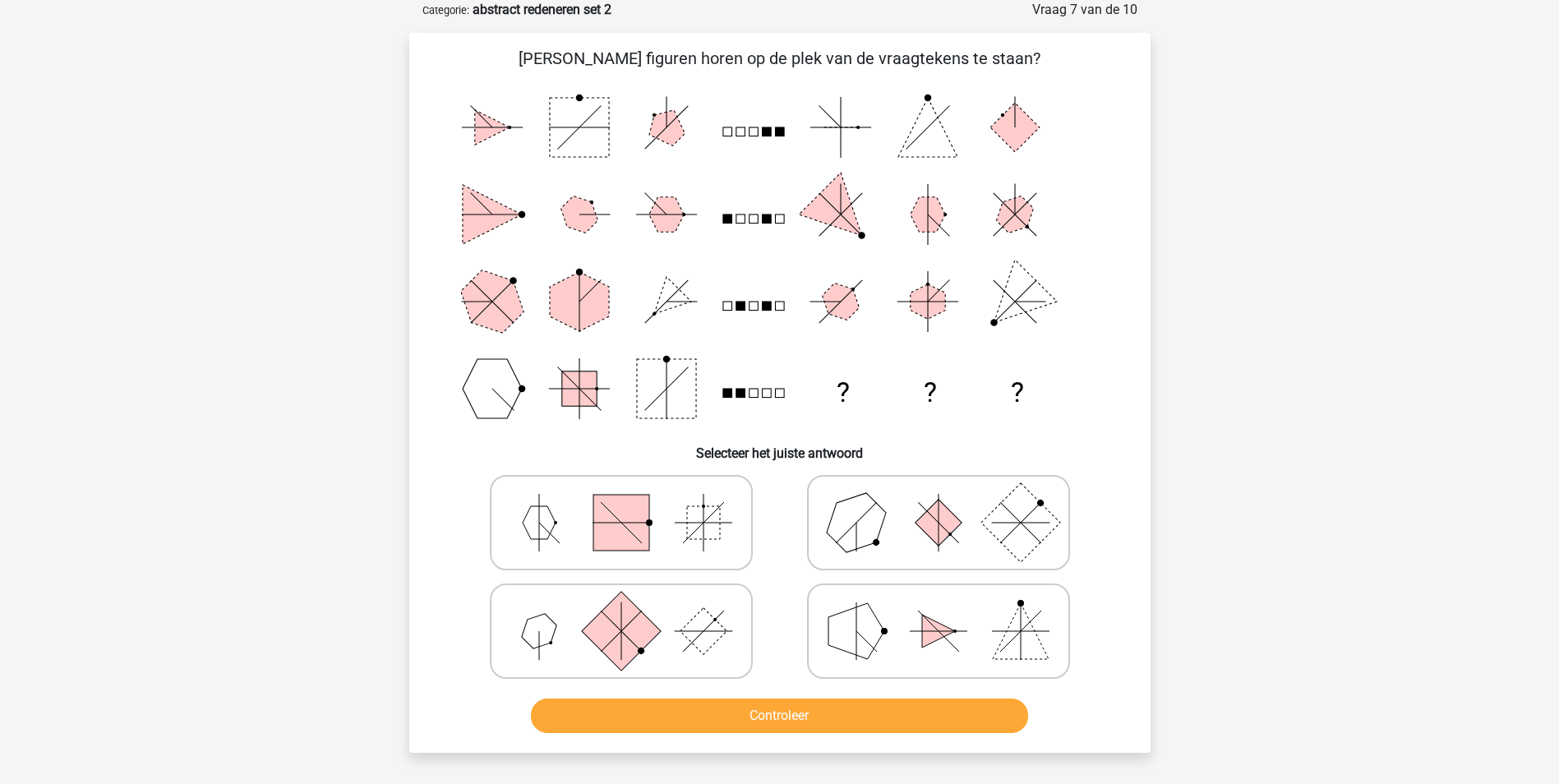
click at [614, 631] on rect at bounding box center [620, 630] width 79 height 79
click at [621, 610] on input "radio" at bounding box center [626, 605] width 11 height 11
radio input "true"
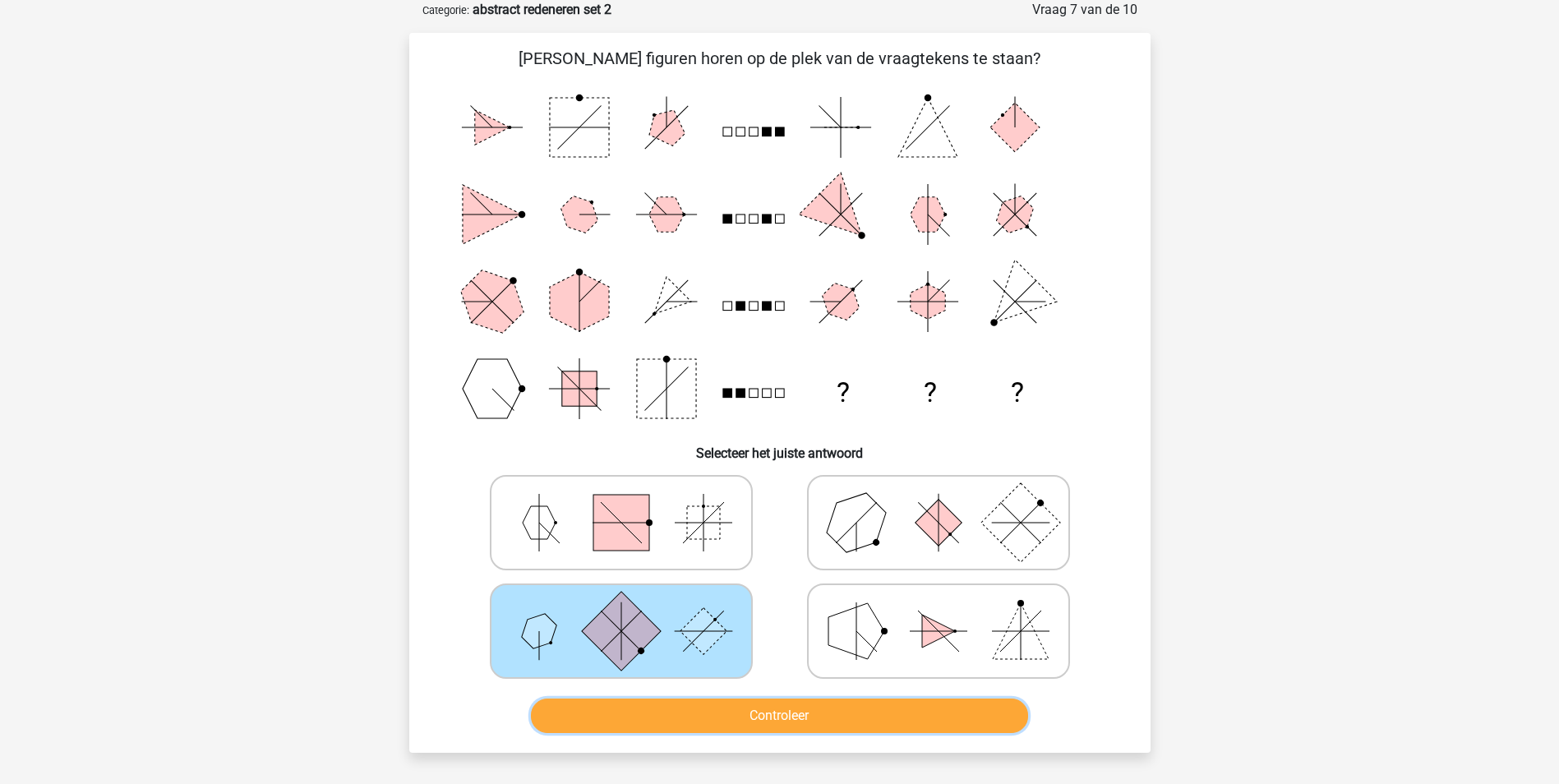
click at [643, 714] on button "Controleer" at bounding box center [779, 715] width 498 height 35
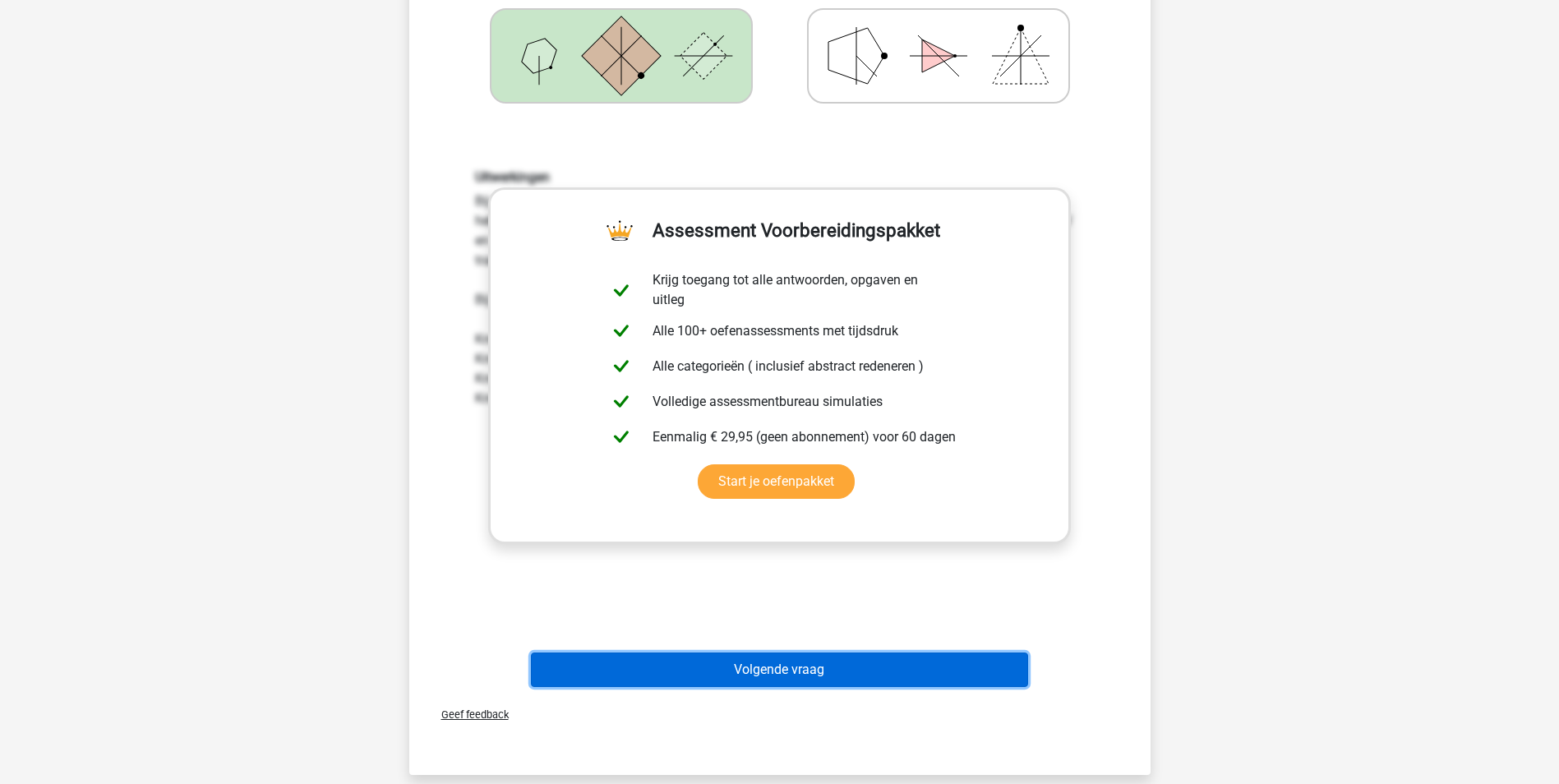
click at [730, 676] on button "Volgende vraag" at bounding box center [779, 670] width 498 height 35
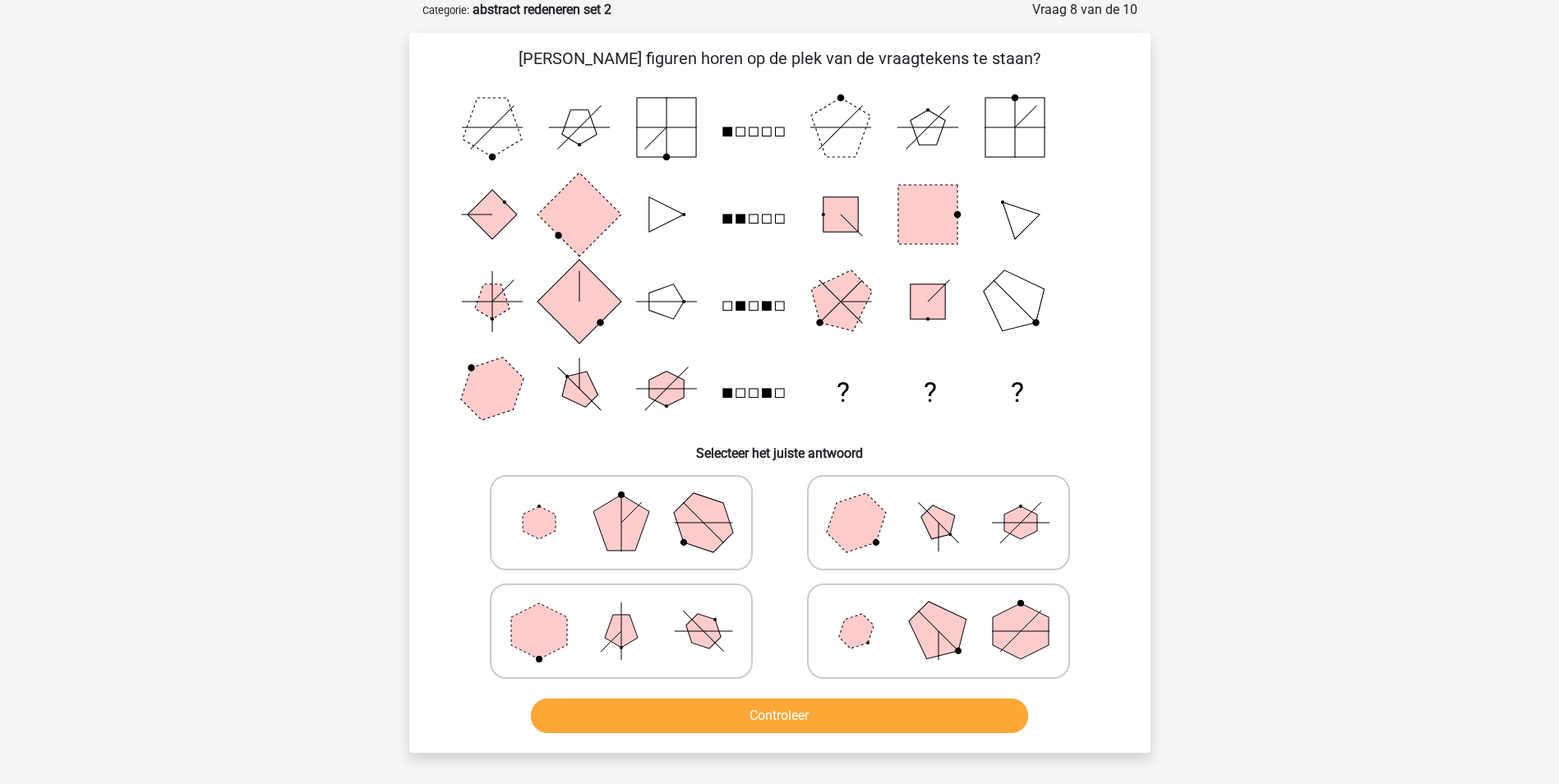
click at [890, 644] on icon at bounding box center [938, 631] width 247 height 82
click at [938, 610] on input "radio" at bounding box center [944, 605] width 11 height 11
radio input "true"
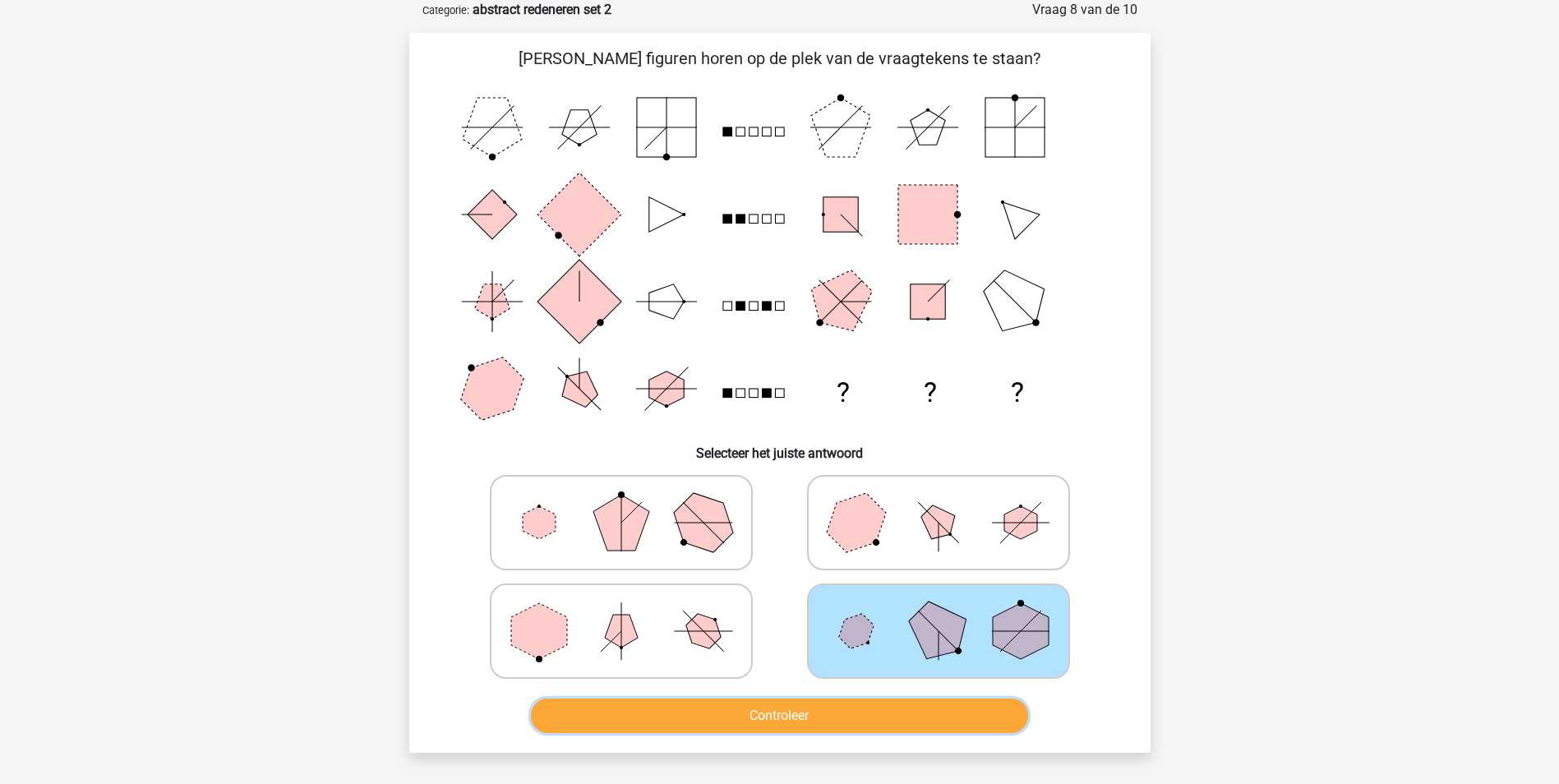
click at [786, 724] on button "Controleer" at bounding box center [779, 715] width 498 height 35
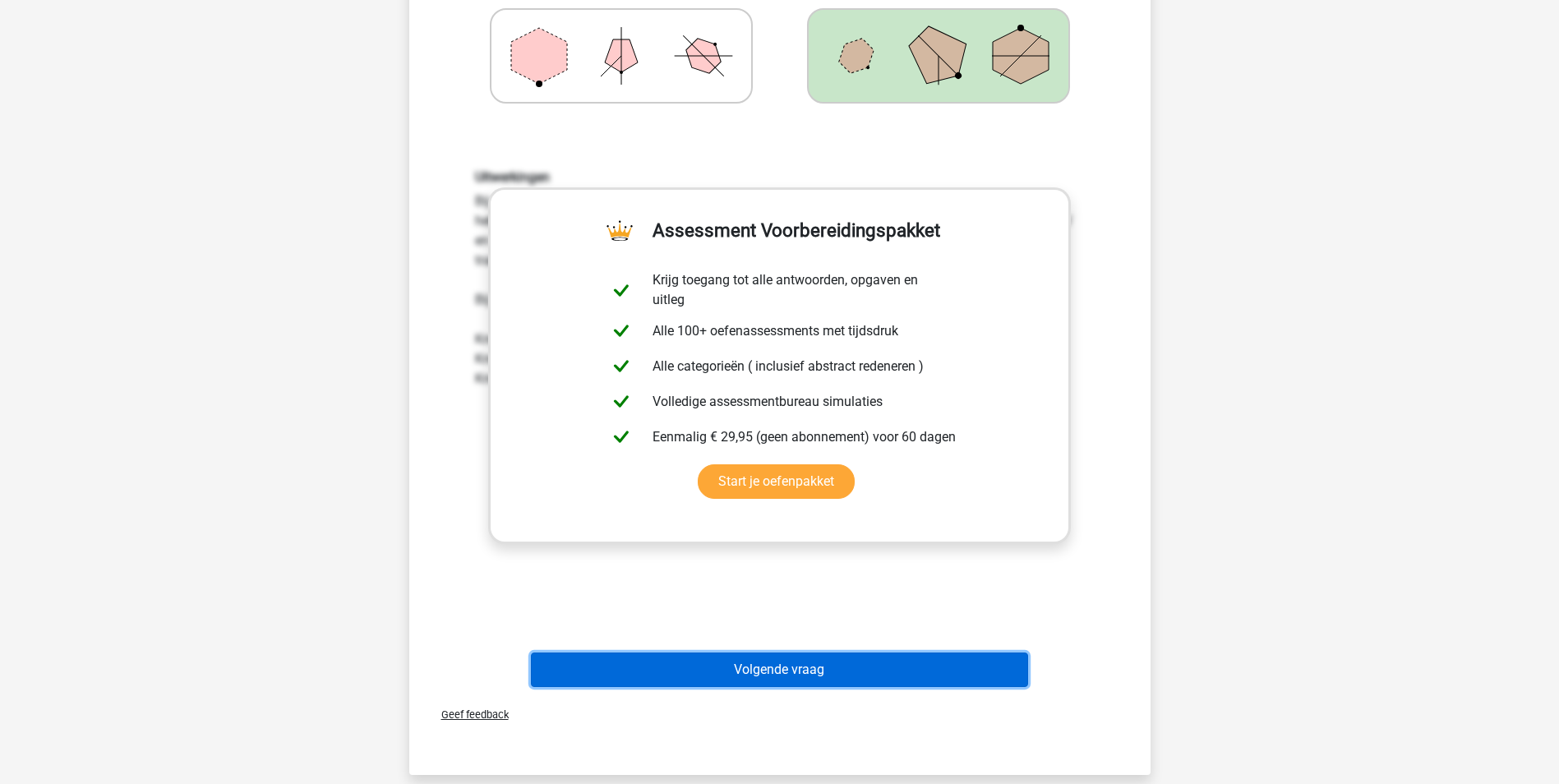
click at [740, 670] on button "Volgende vraag" at bounding box center [779, 670] width 498 height 35
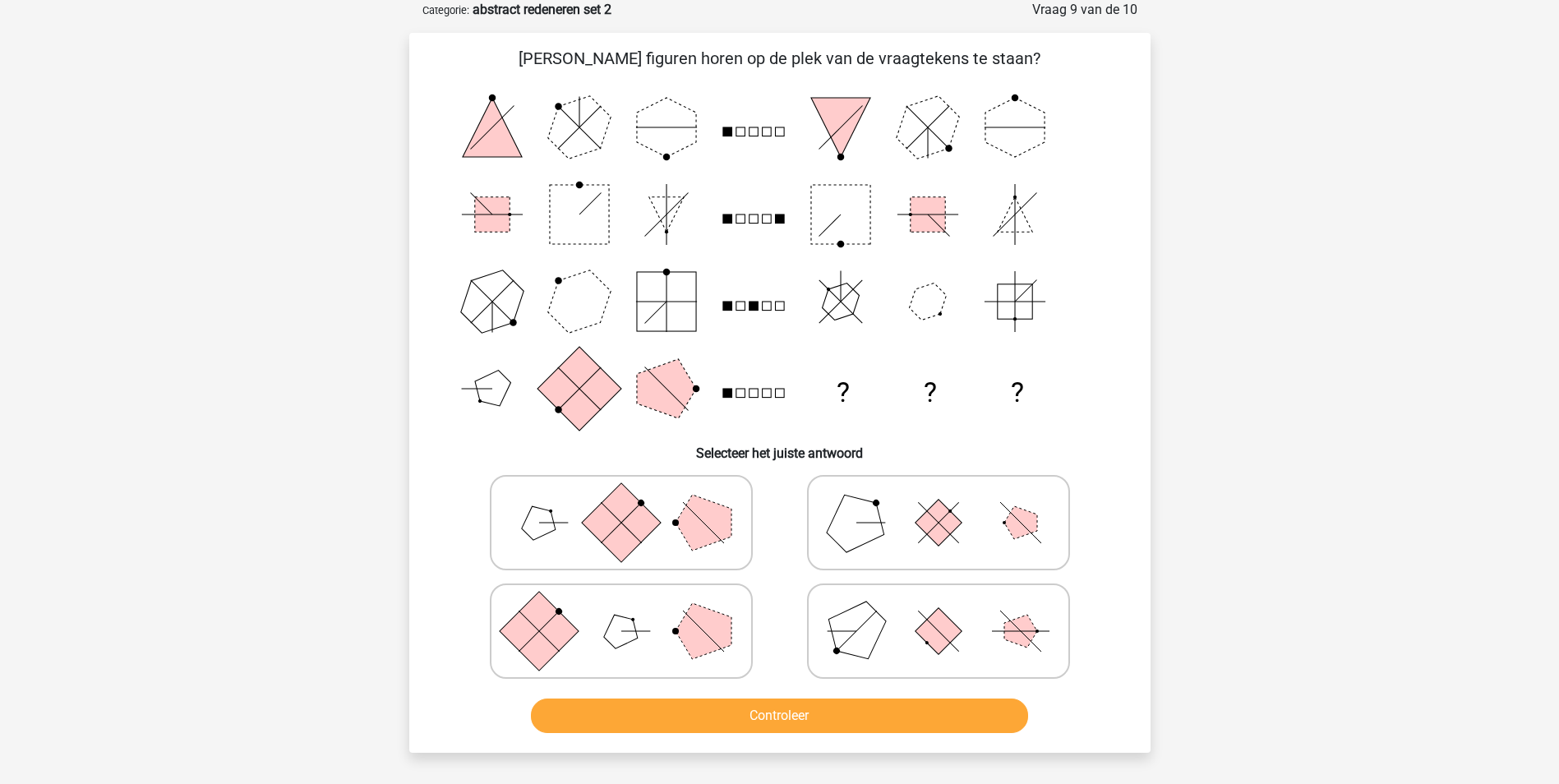
click at [628, 534] on rect at bounding box center [620, 521] width 79 height 79
click at [628, 502] on input "radio" at bounding box center [626, 497] width 11 height 11
radio input "true"
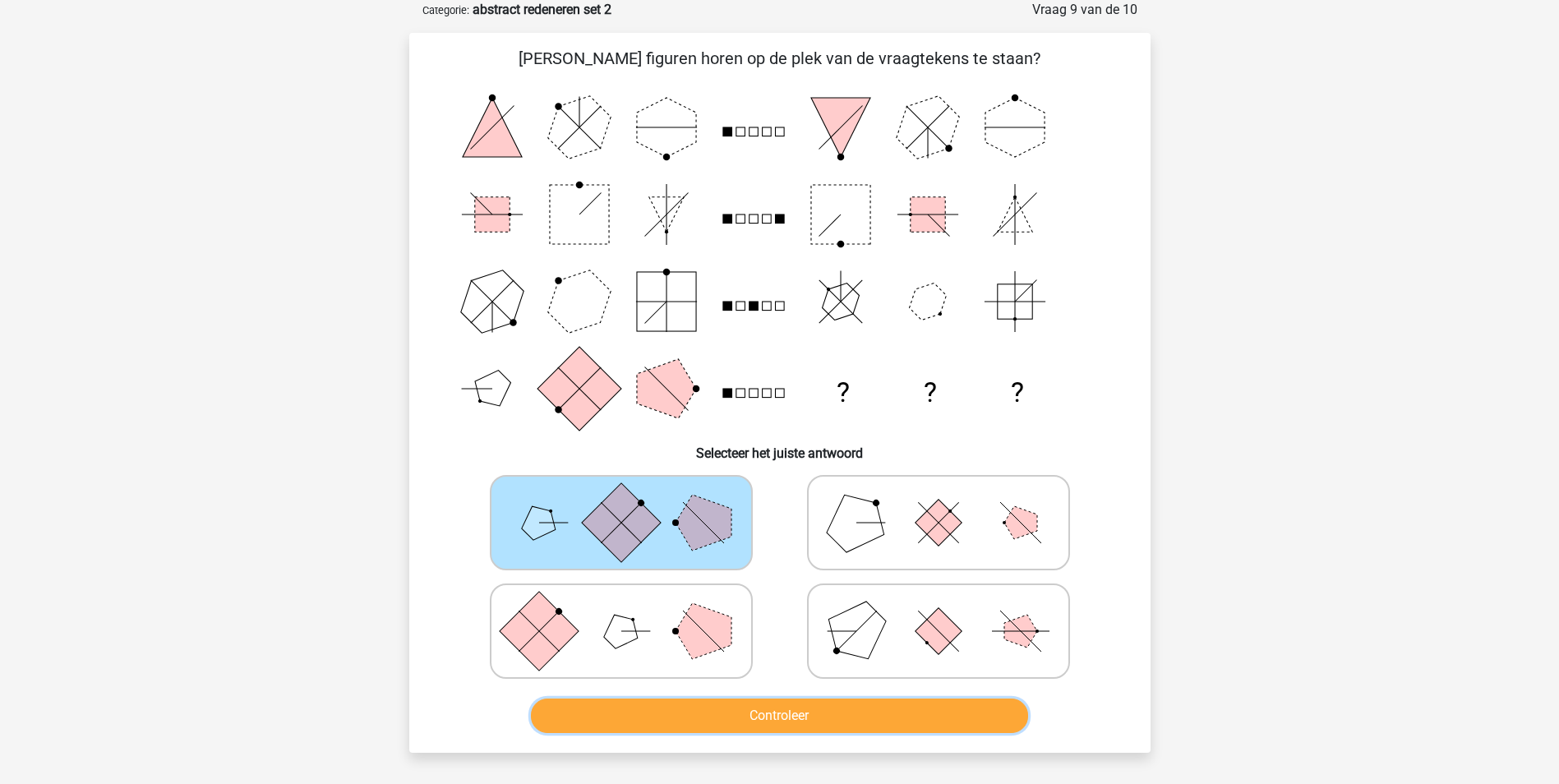
click at [675, 718] on button "Controleer" at bounding box center [779, 715] width 498 height 35
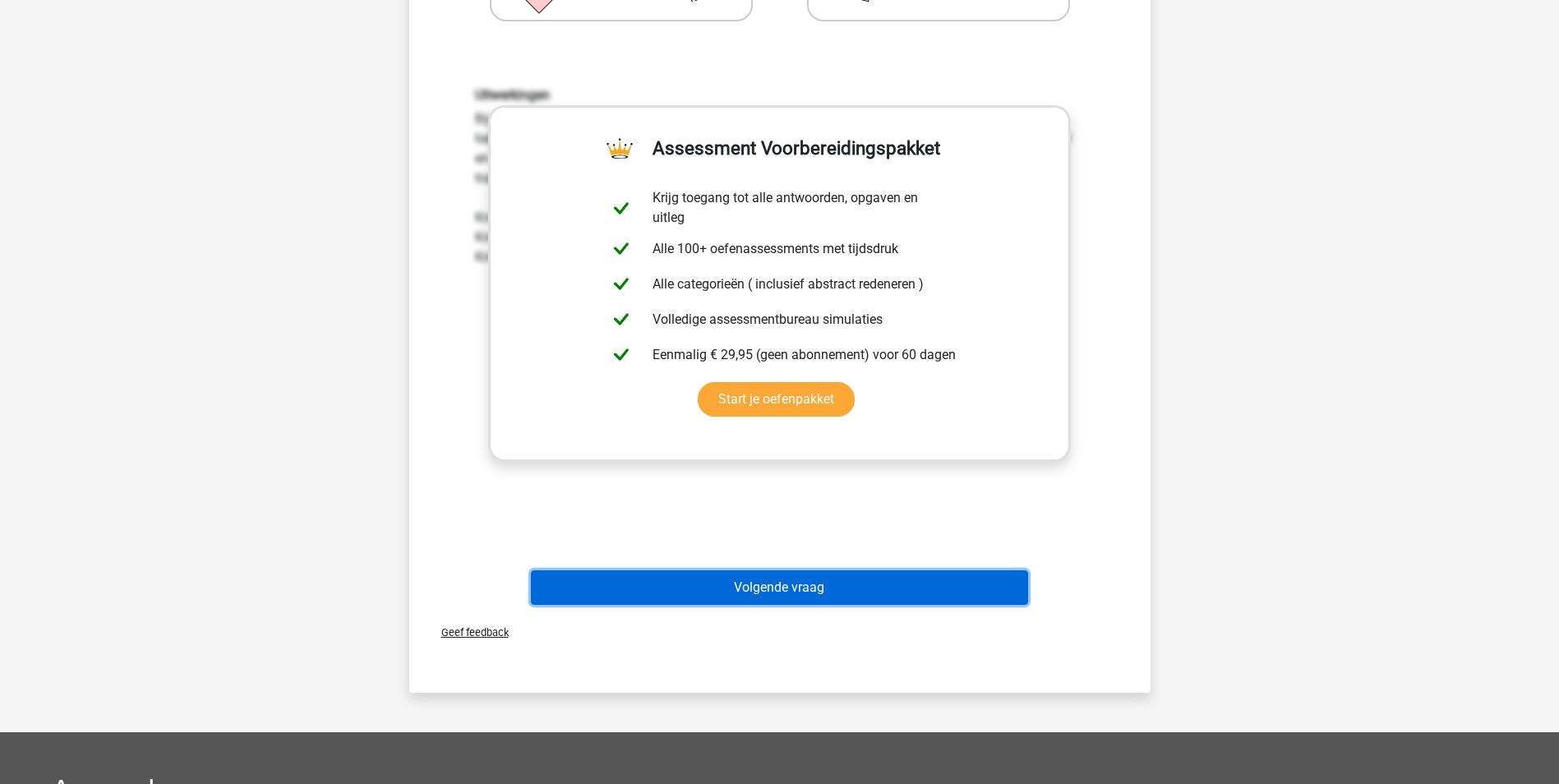
click at [715, 586] on button "Volgende vraag" at bounding box center [779, 587] width 498 height 35
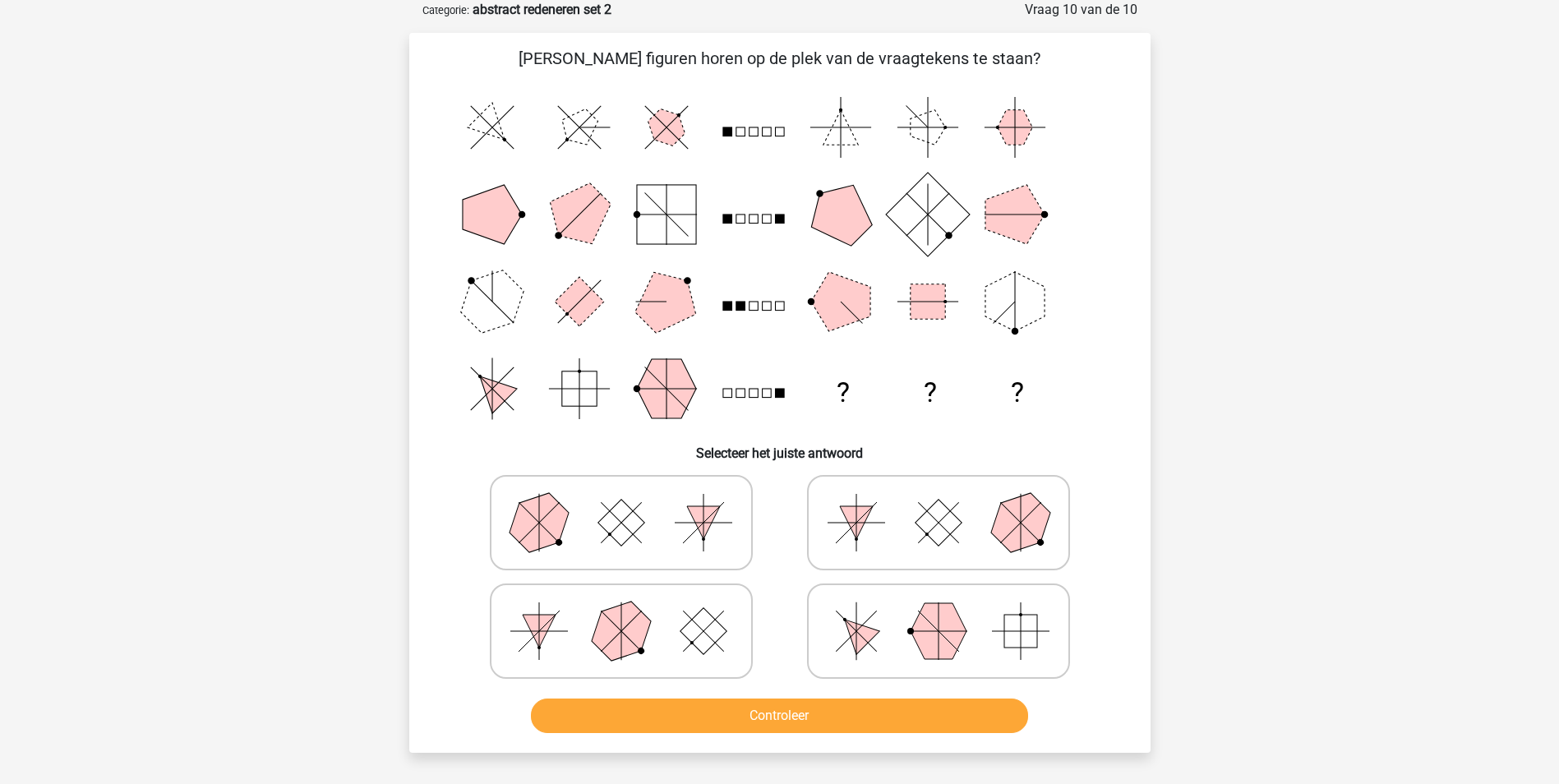
click at [889, 635] on icon at bounding box center [938, 631] width 247 height 82
click at [938, 610] on input "radio" at bounding box center [944, 605] width 11 height 11
radio input "true"
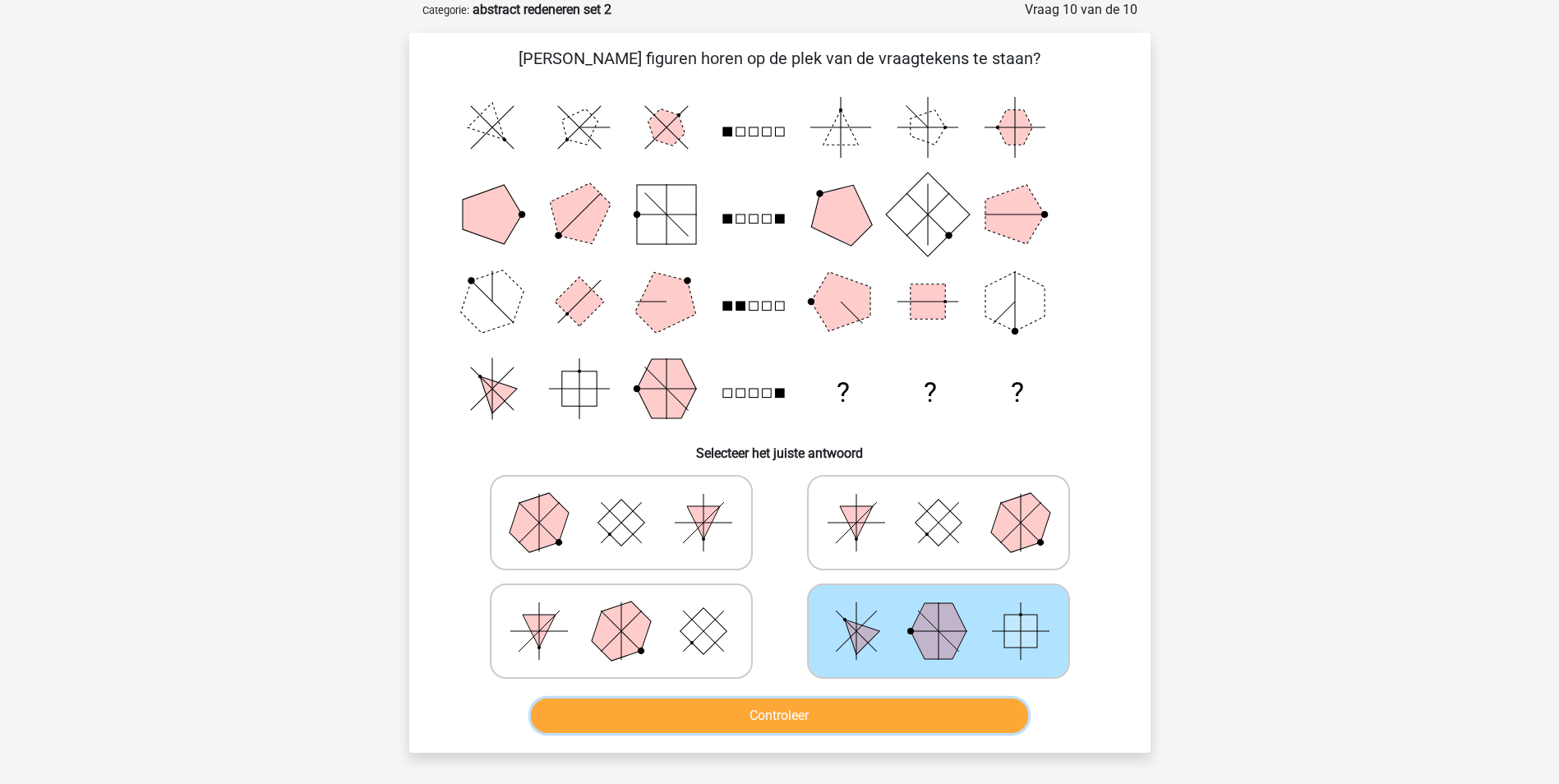
click at [771, 718] on button "Controleer" at bounding box center [779, 715] width 498 height 35
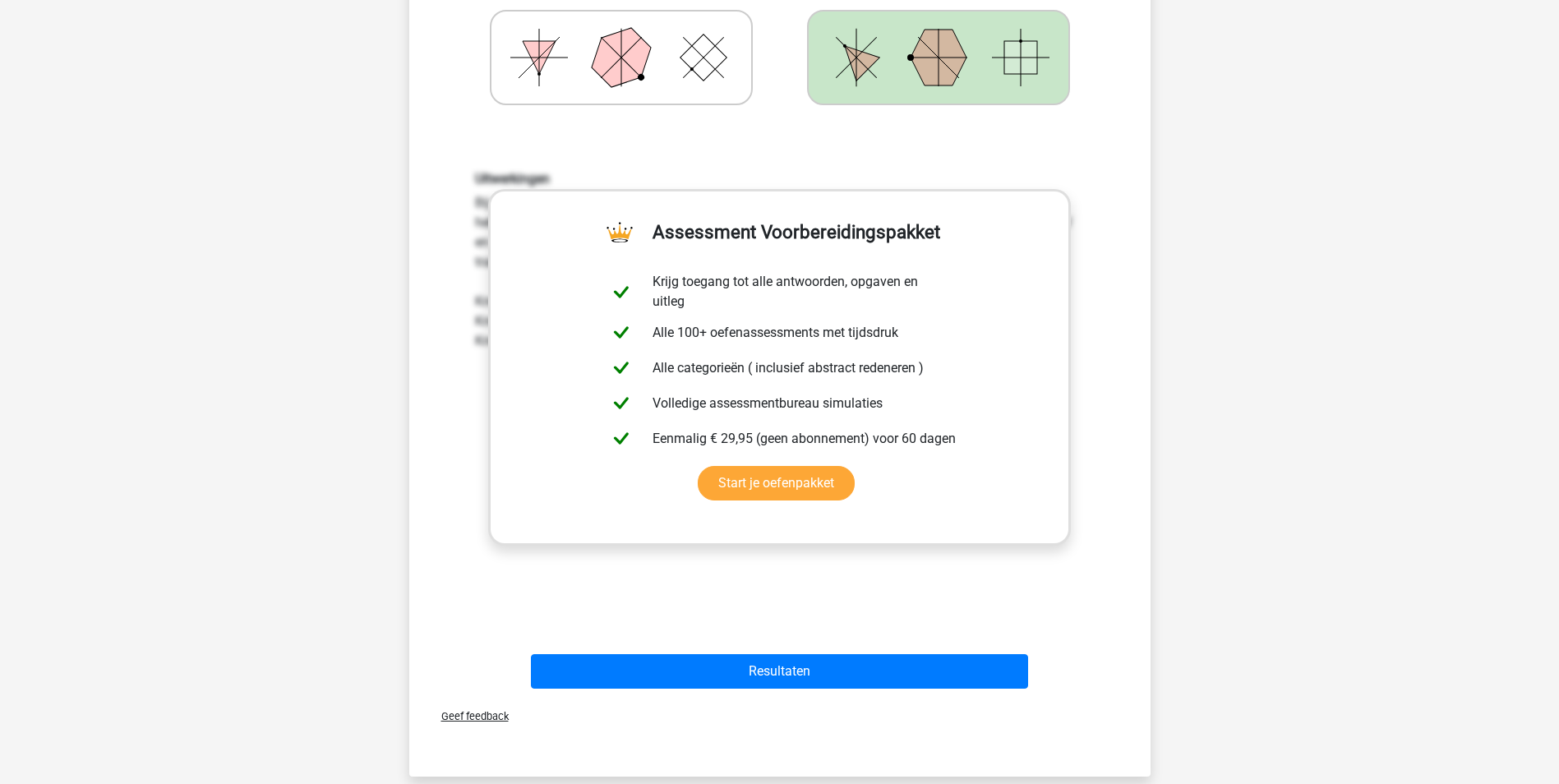
scroll to position [658, 0]
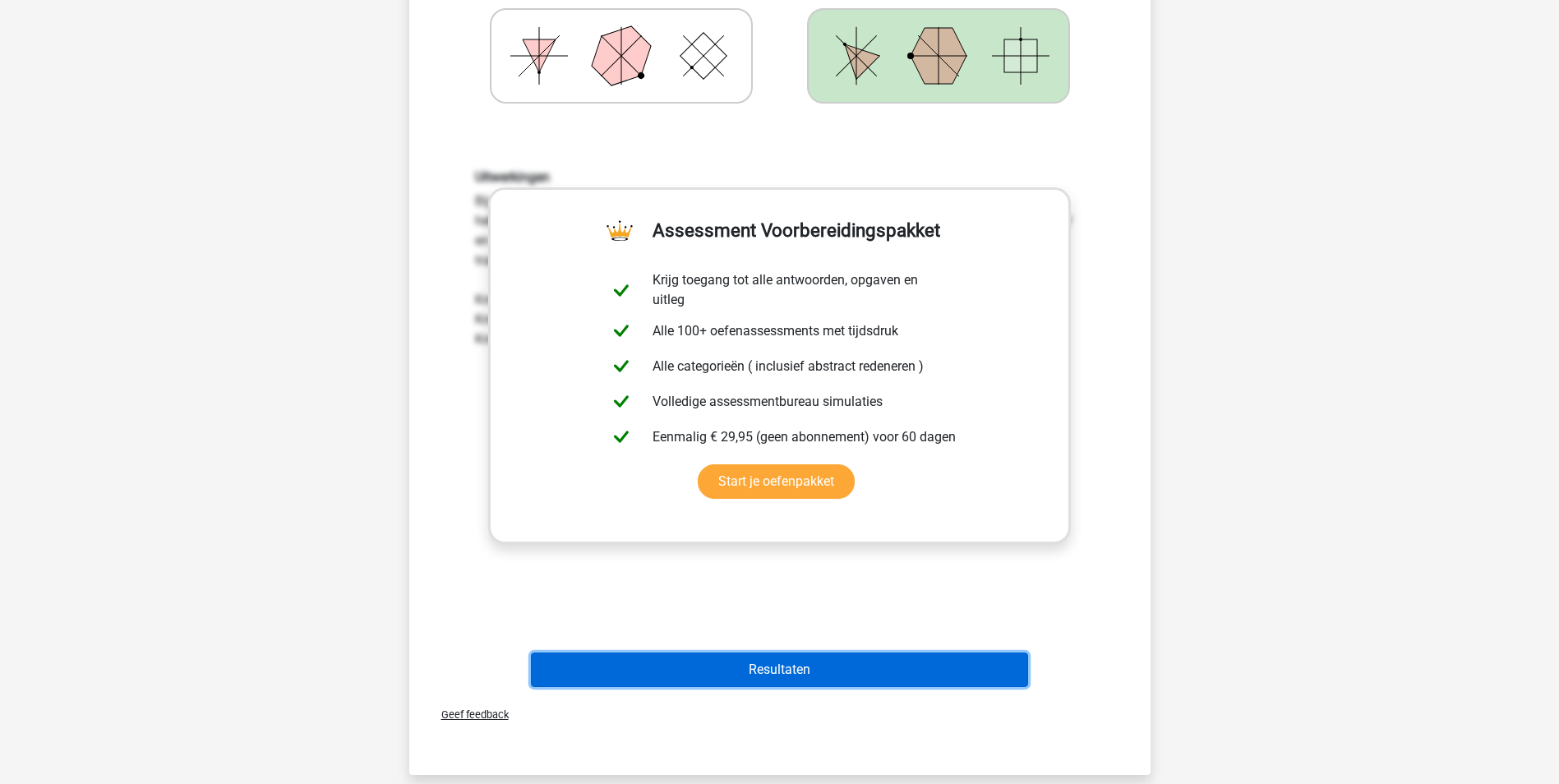
click at [762, 671] on button "Resultaten" at bounding box center [779, 670] width 498 height 35
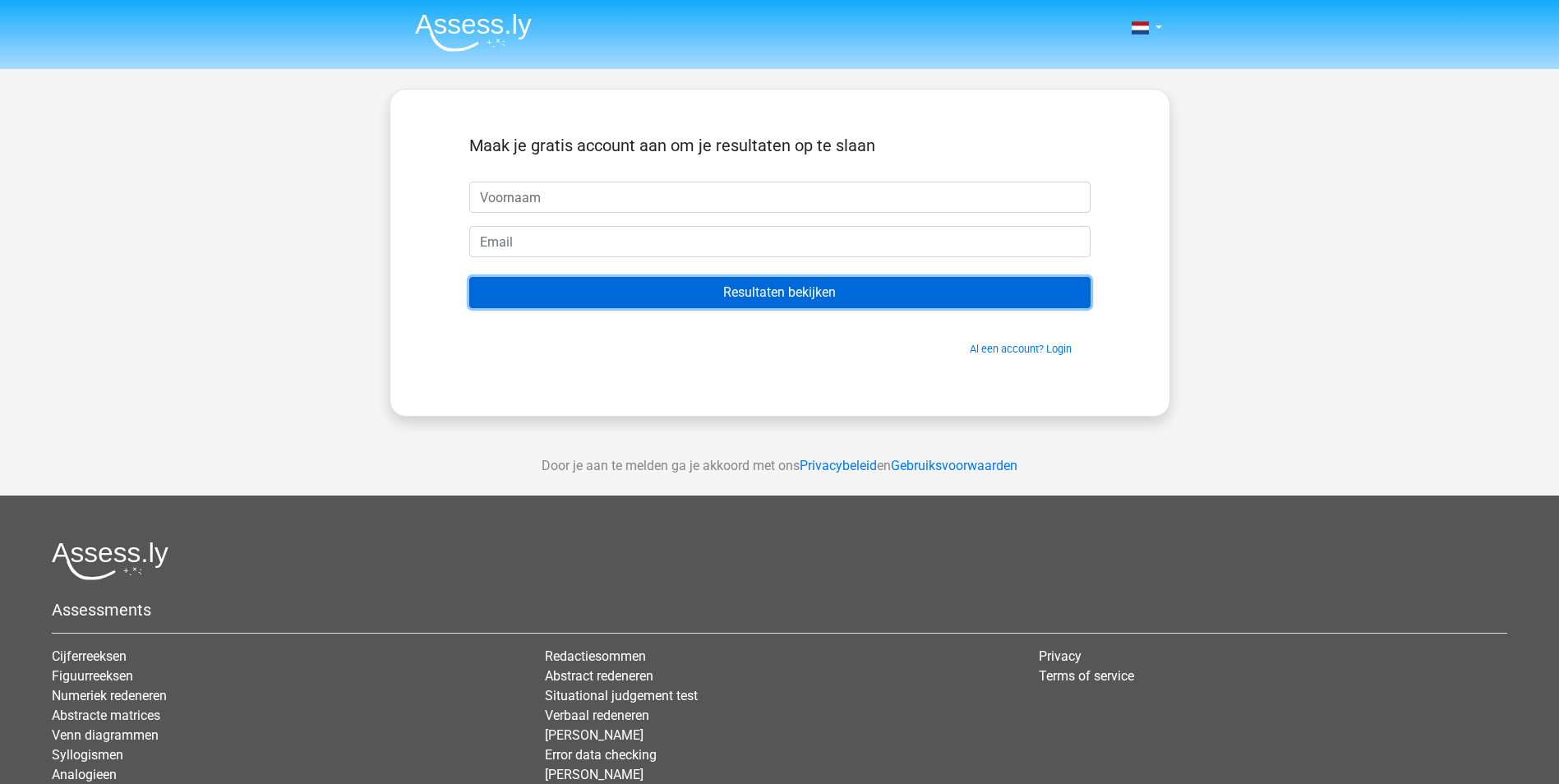
click at [747, 300] on input "Resultaten bekijken" at bounding box center [780, 292] width 621 height 31
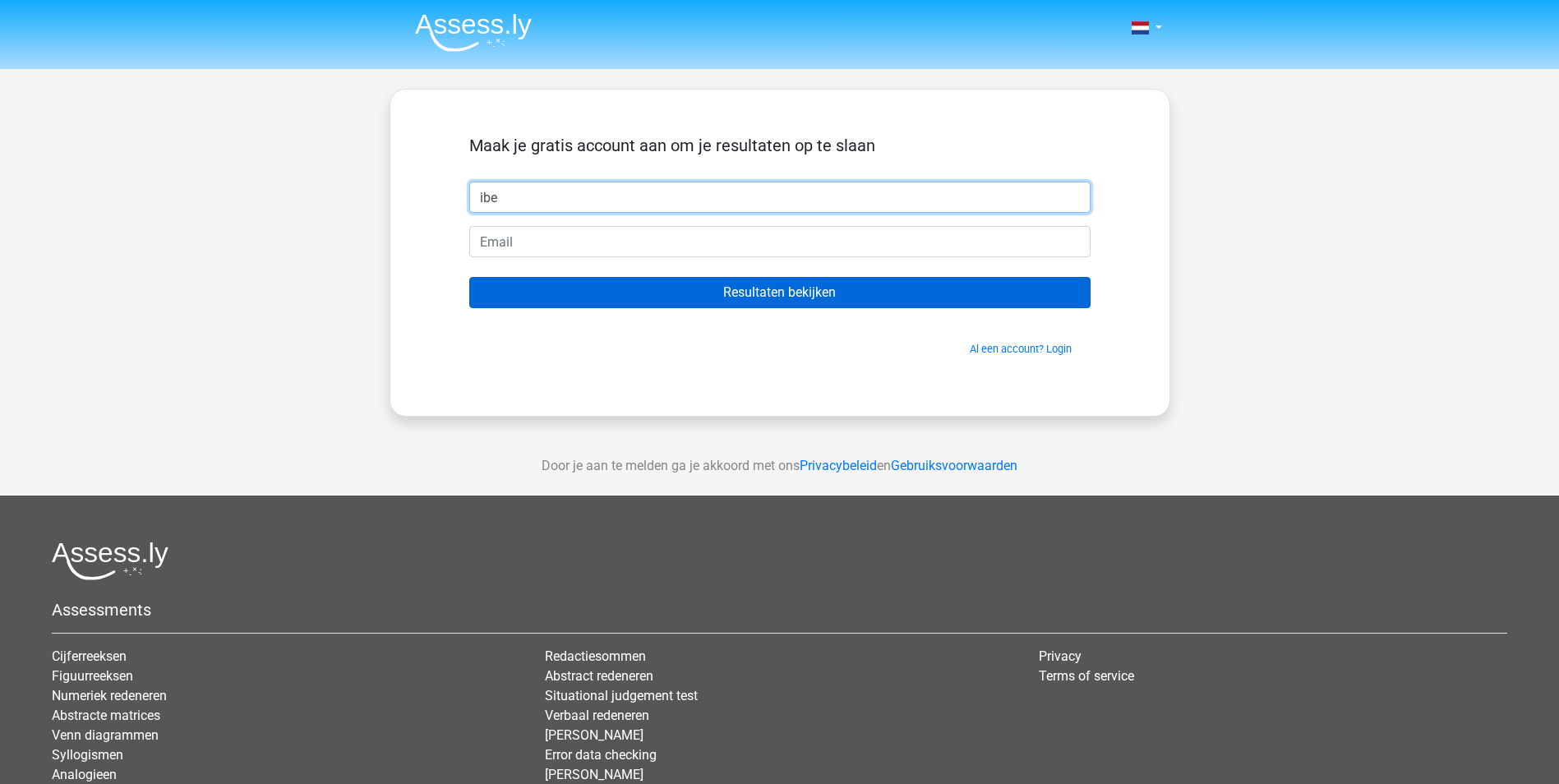
type input "Ibe"
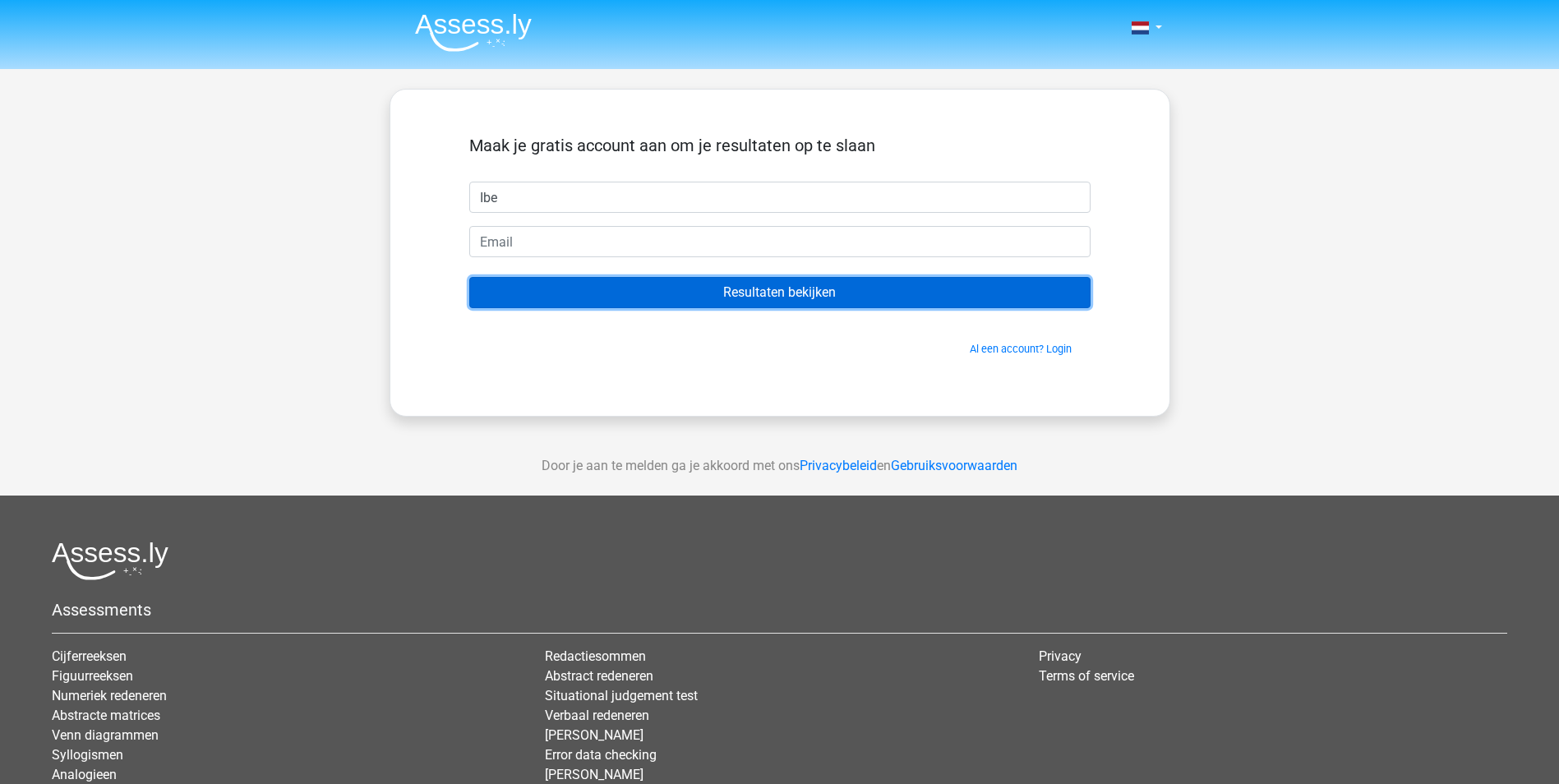
click at [643, 281] on input "Resultaten bekijken" at bounding box center [780, 292] width 621 height 31
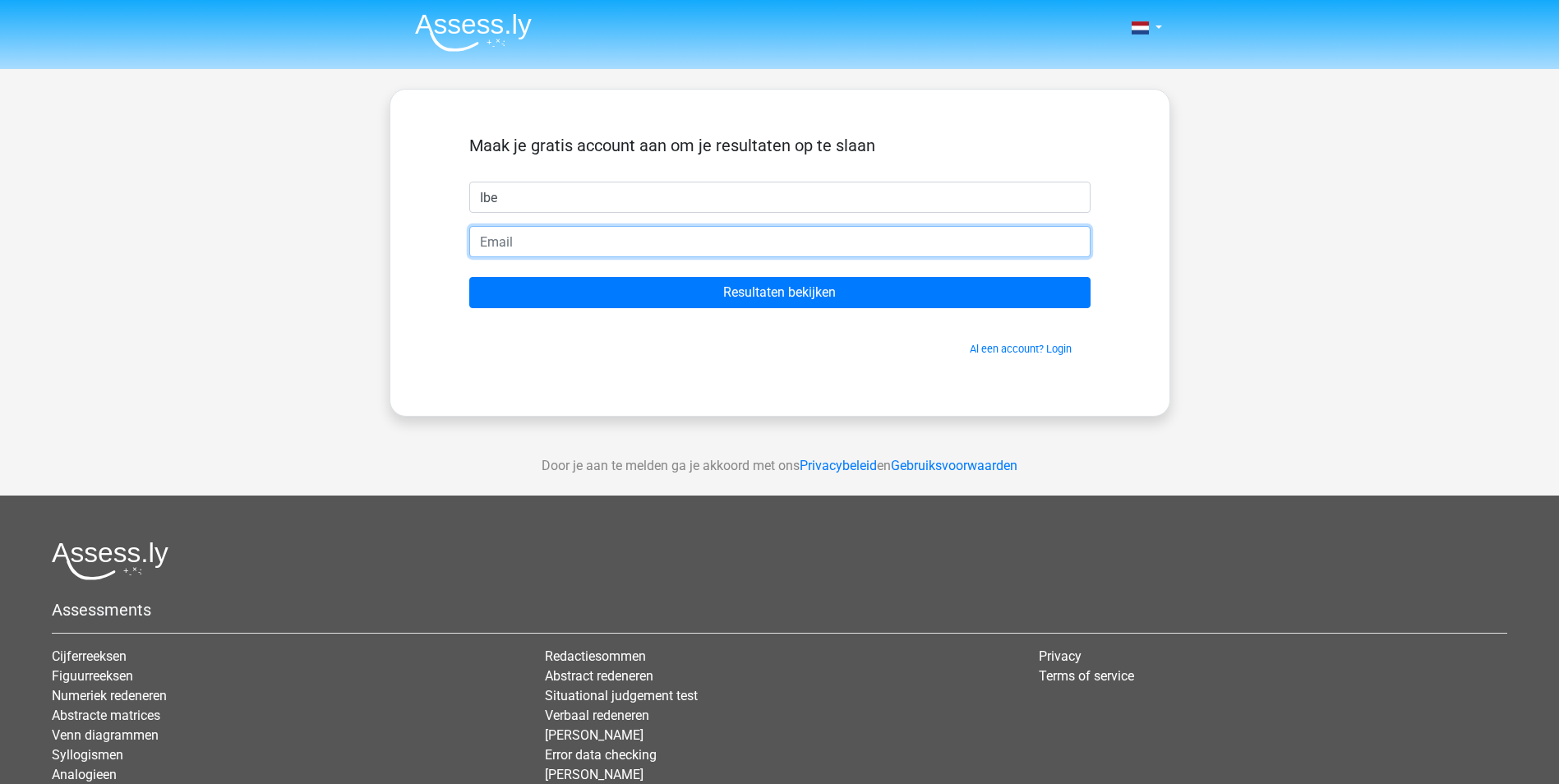
click at [595, 247] on input "email" at bounding box center [780, 242] width 621 height 31
type input "ibeken_dm@hotmail.com"
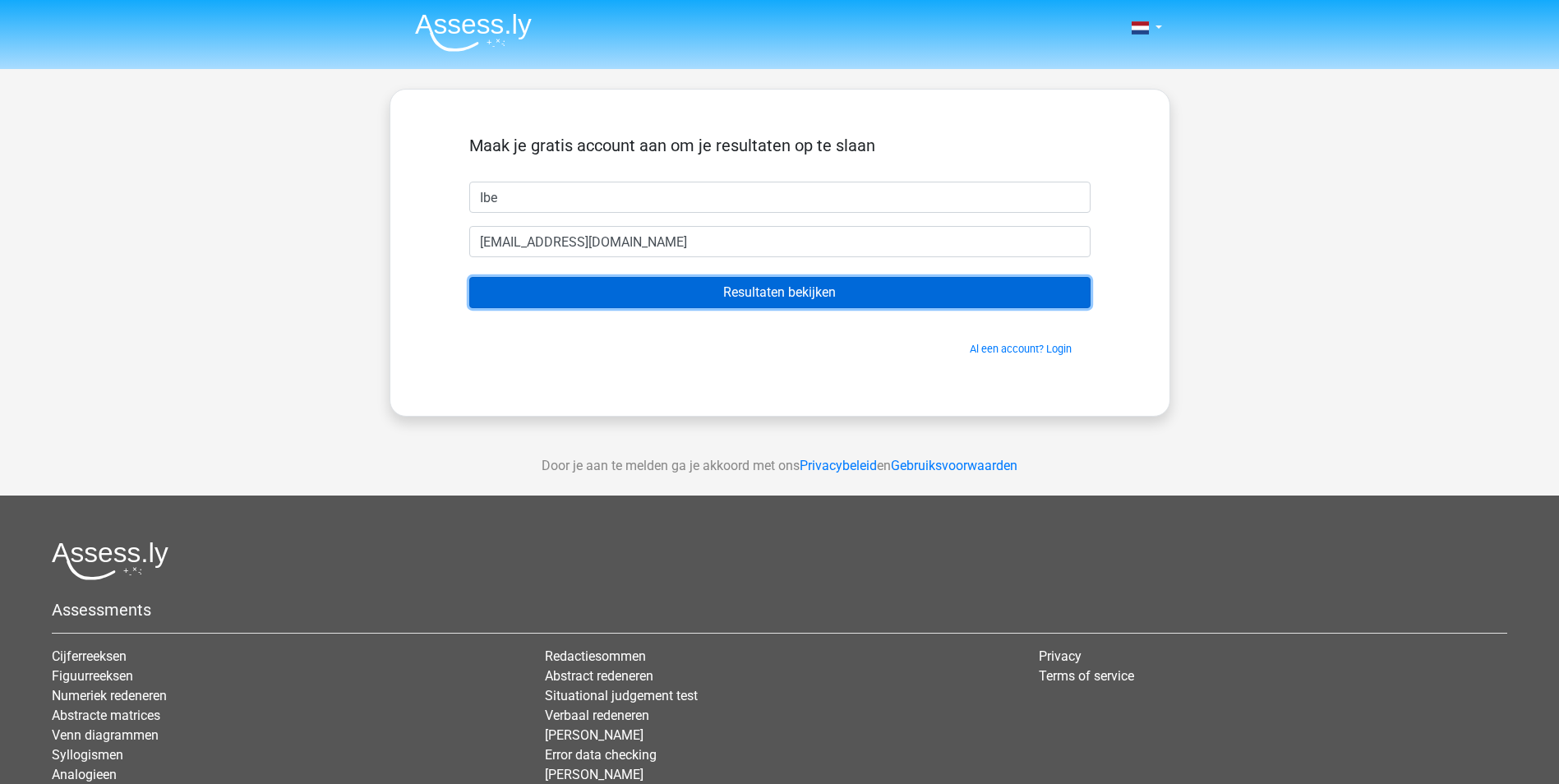
click at [676, 294] on input "Resultaten bekijken" at bounding box center [780, 292] width 621 height 31
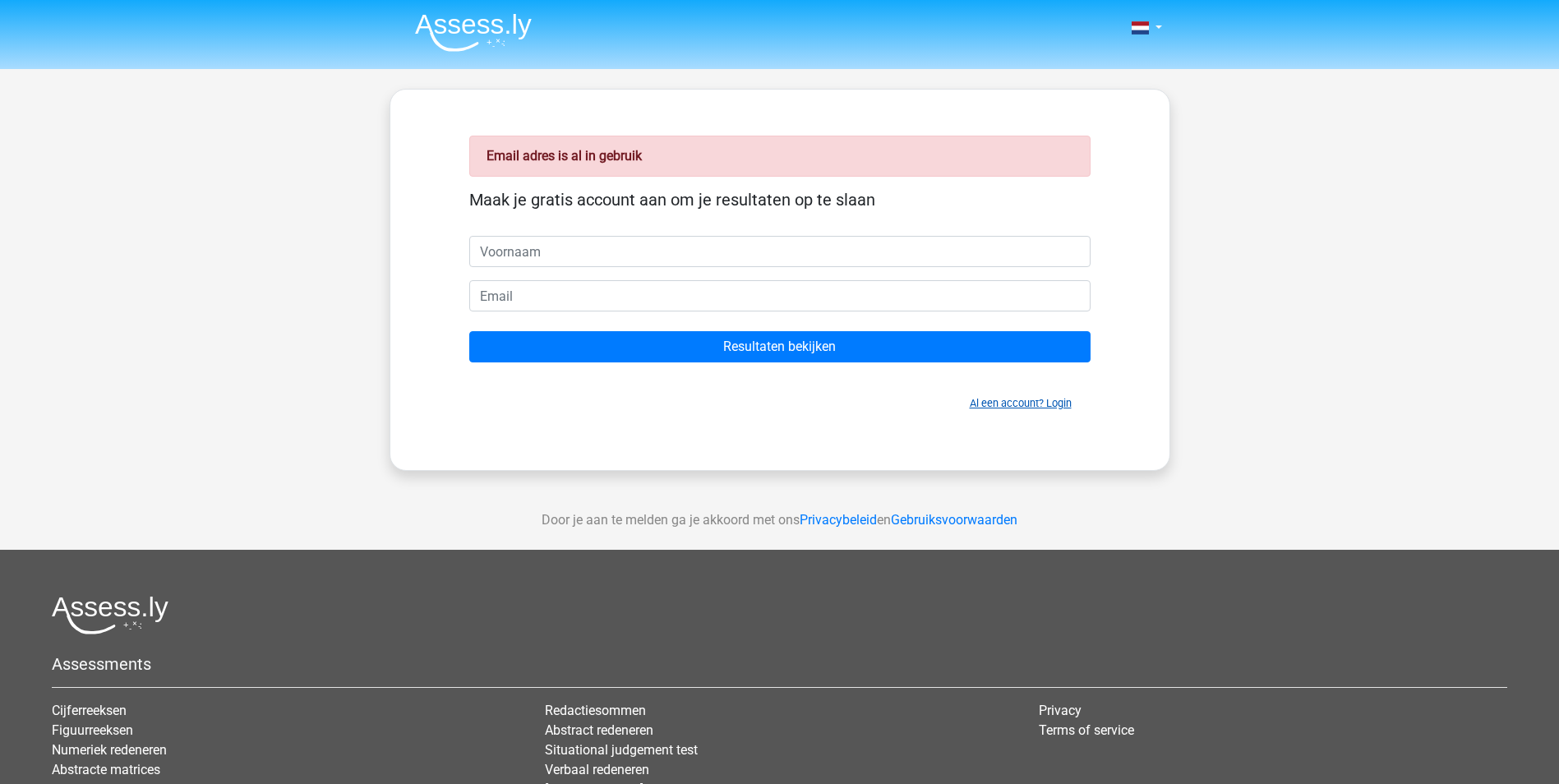
click at [1038, 403] on link "Al een account? Login" at bounding box center [1021, 403] width 102 height 13
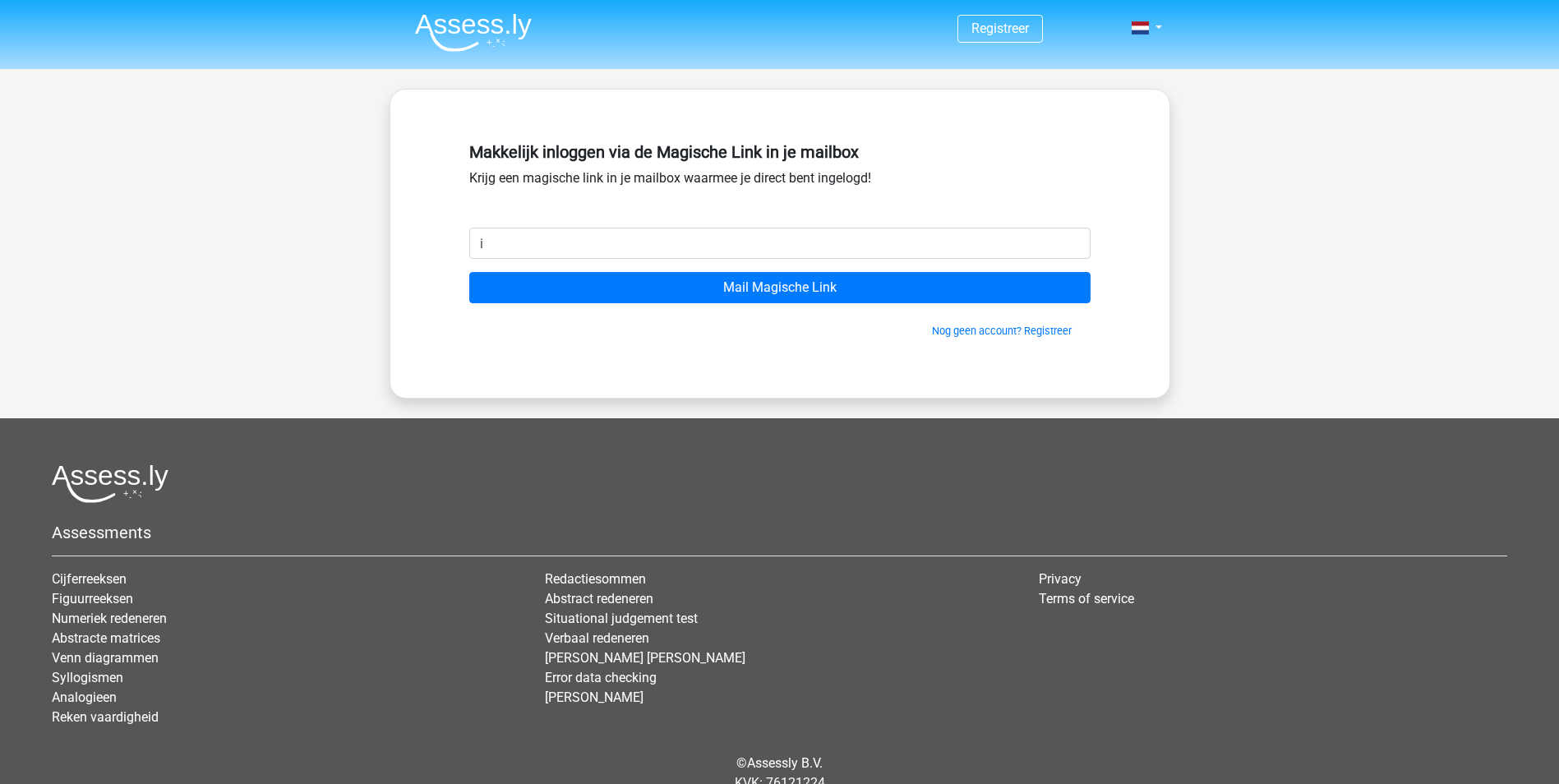
type input "[EMAIL_ADDRESS][DOMAIN_NAME]"
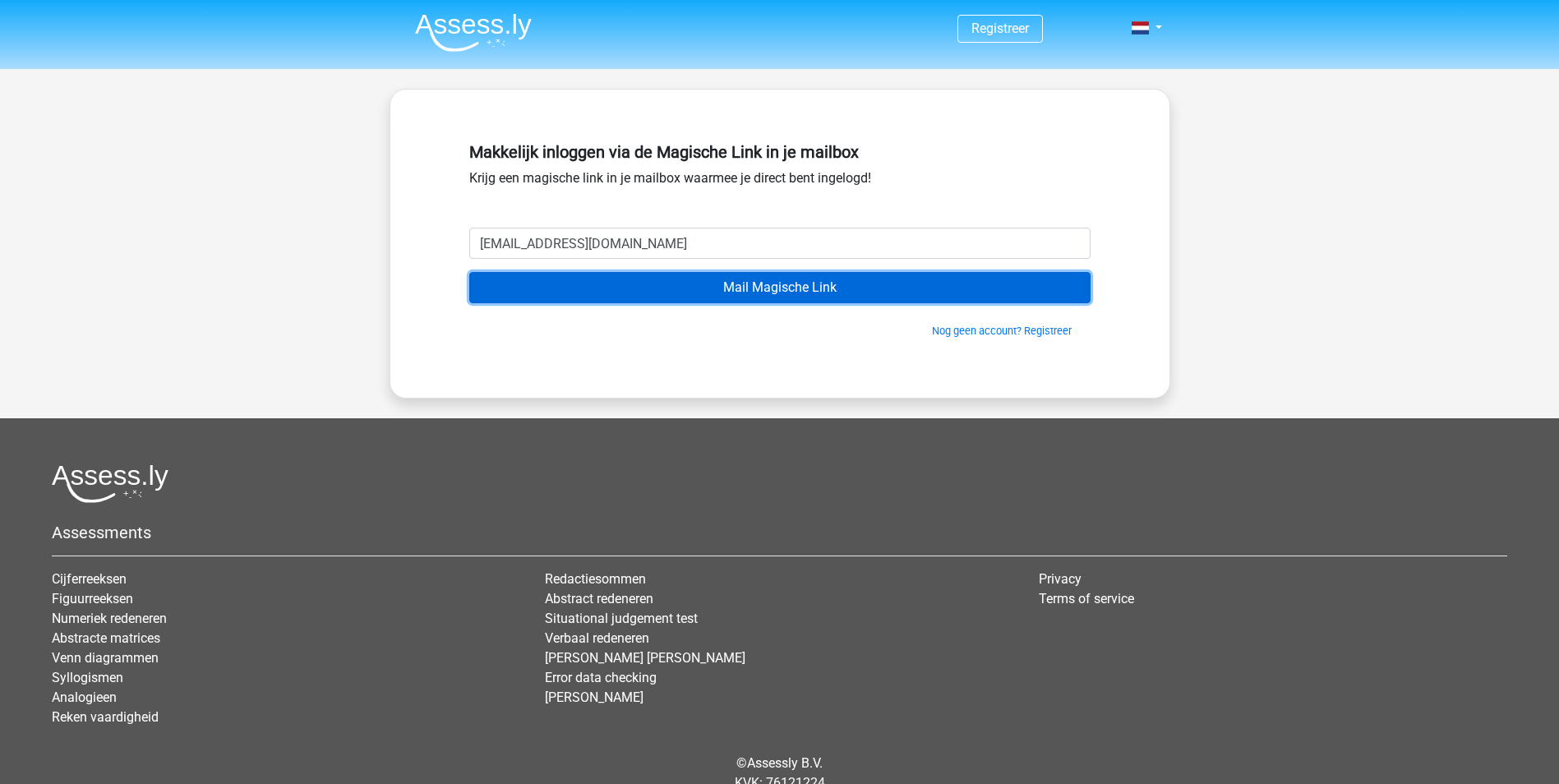
click at [604, 296] on input "Mail Magische Link" at bounding box center [780, 287] width 621 height 31
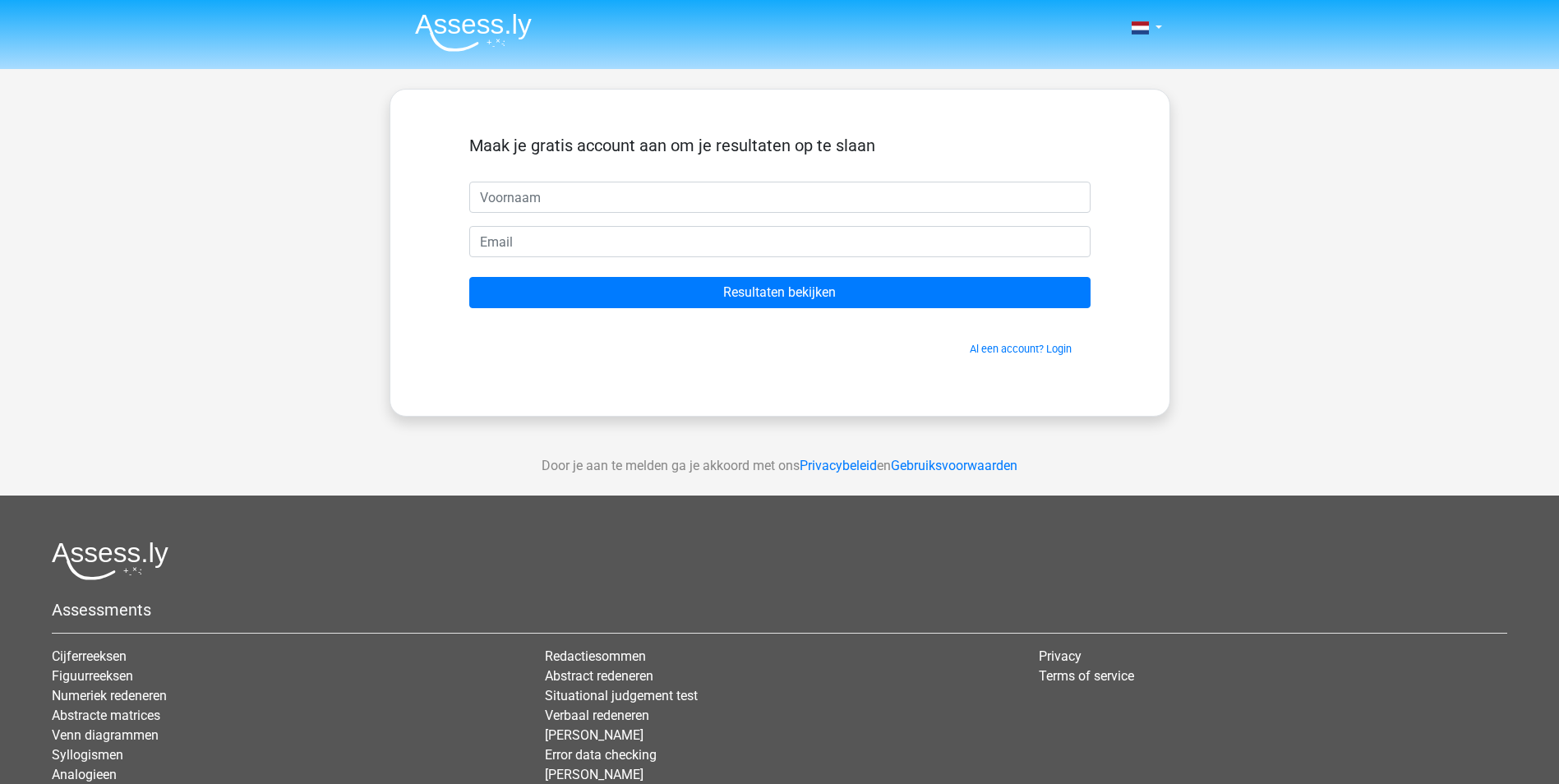
click at [475, 36] on img at bounding box center [474, 33] width 117 height 39
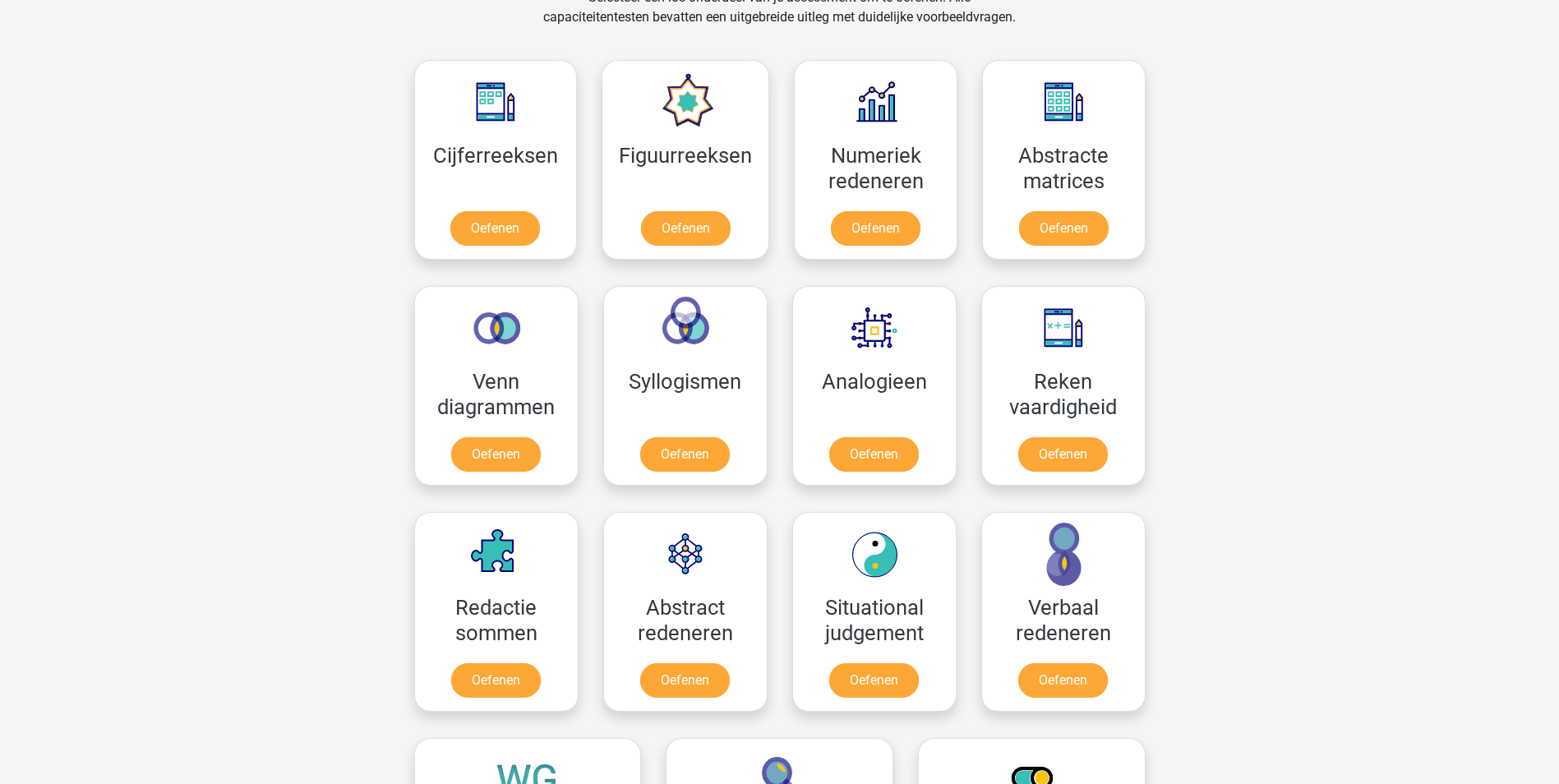
scroll to position [740, 0]
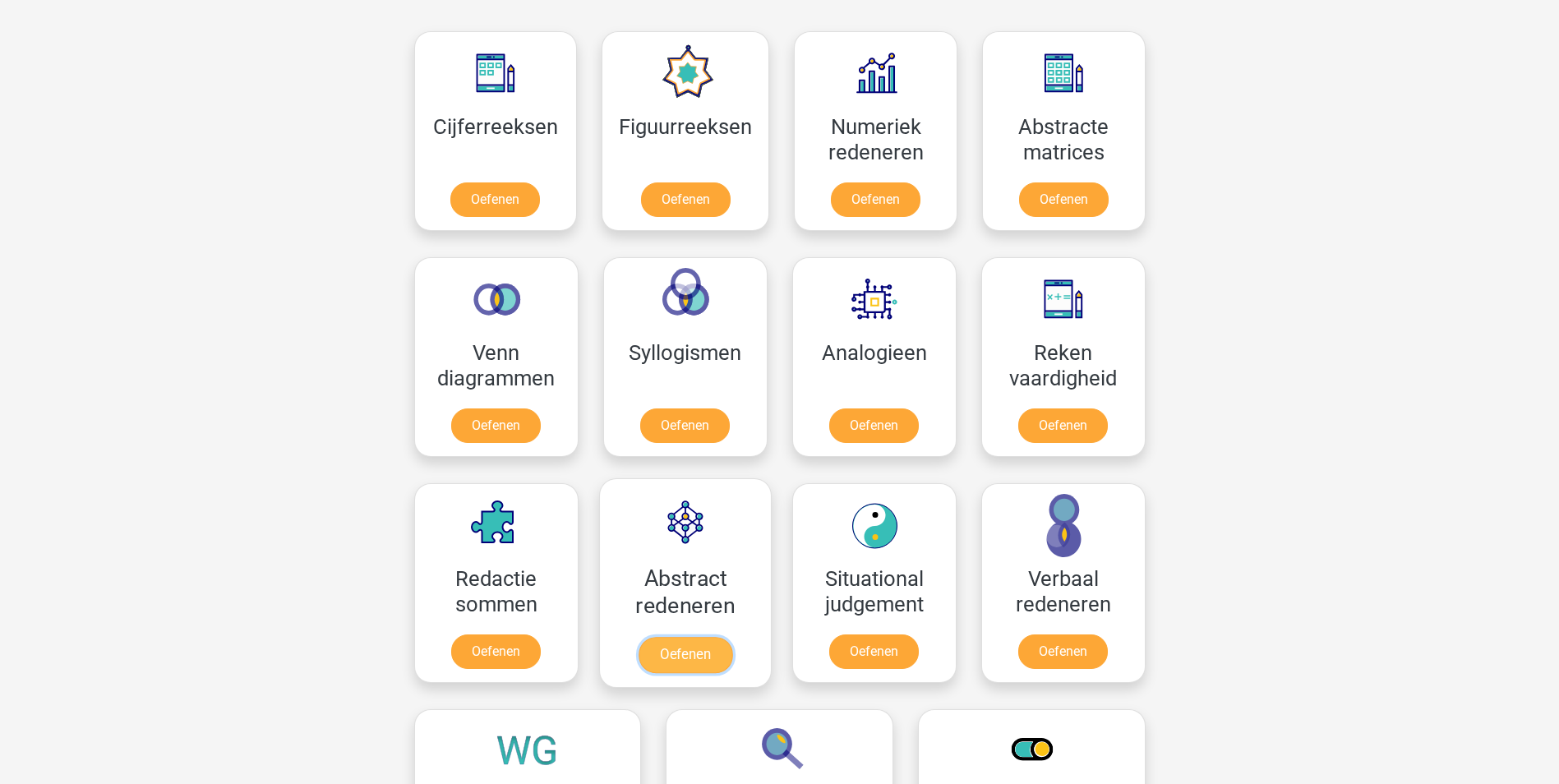
click at [673, 659] on link "Oefenen" at bounding box center [684, 654] width 94 height 36
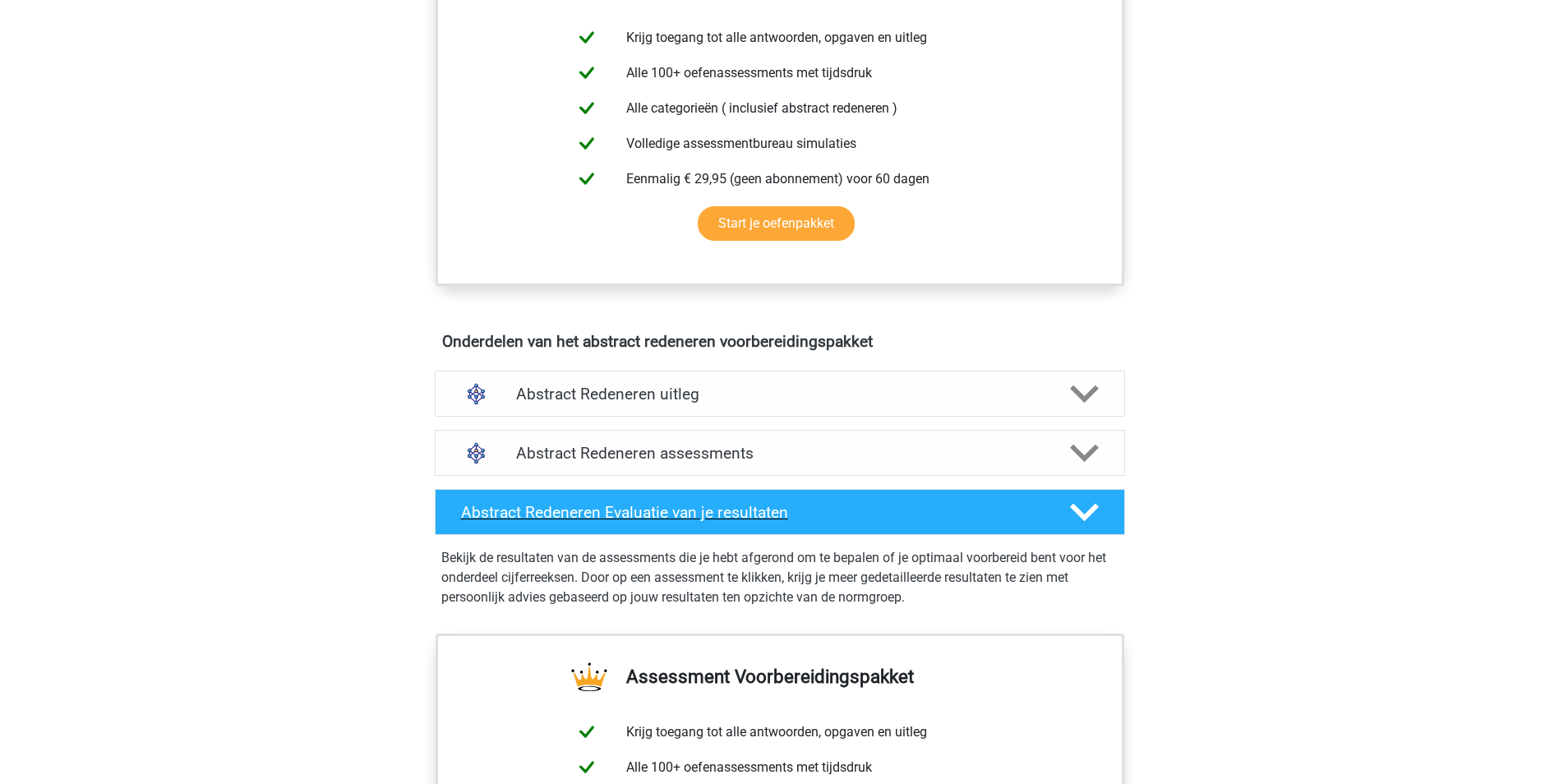
scroll to position [658, 0]
click at [670, 393] on h4 "Abstract Redeneren uitleg" at bounding box center [780, 393] width 527 height 19
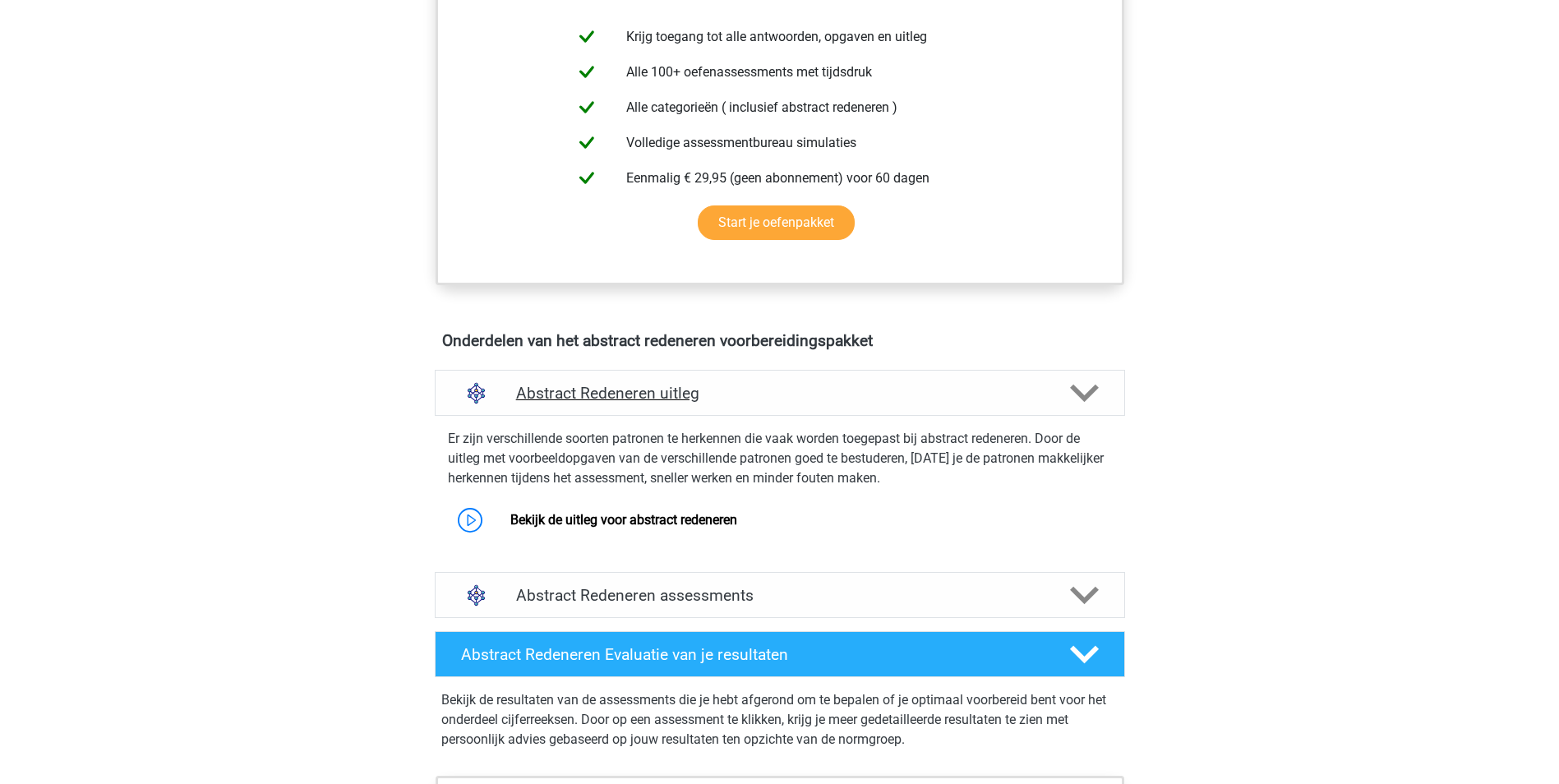
click at [1006, 405] on div "Abstract Redeneren uitleg" at bounding box center [780, 392] width 690 height 46
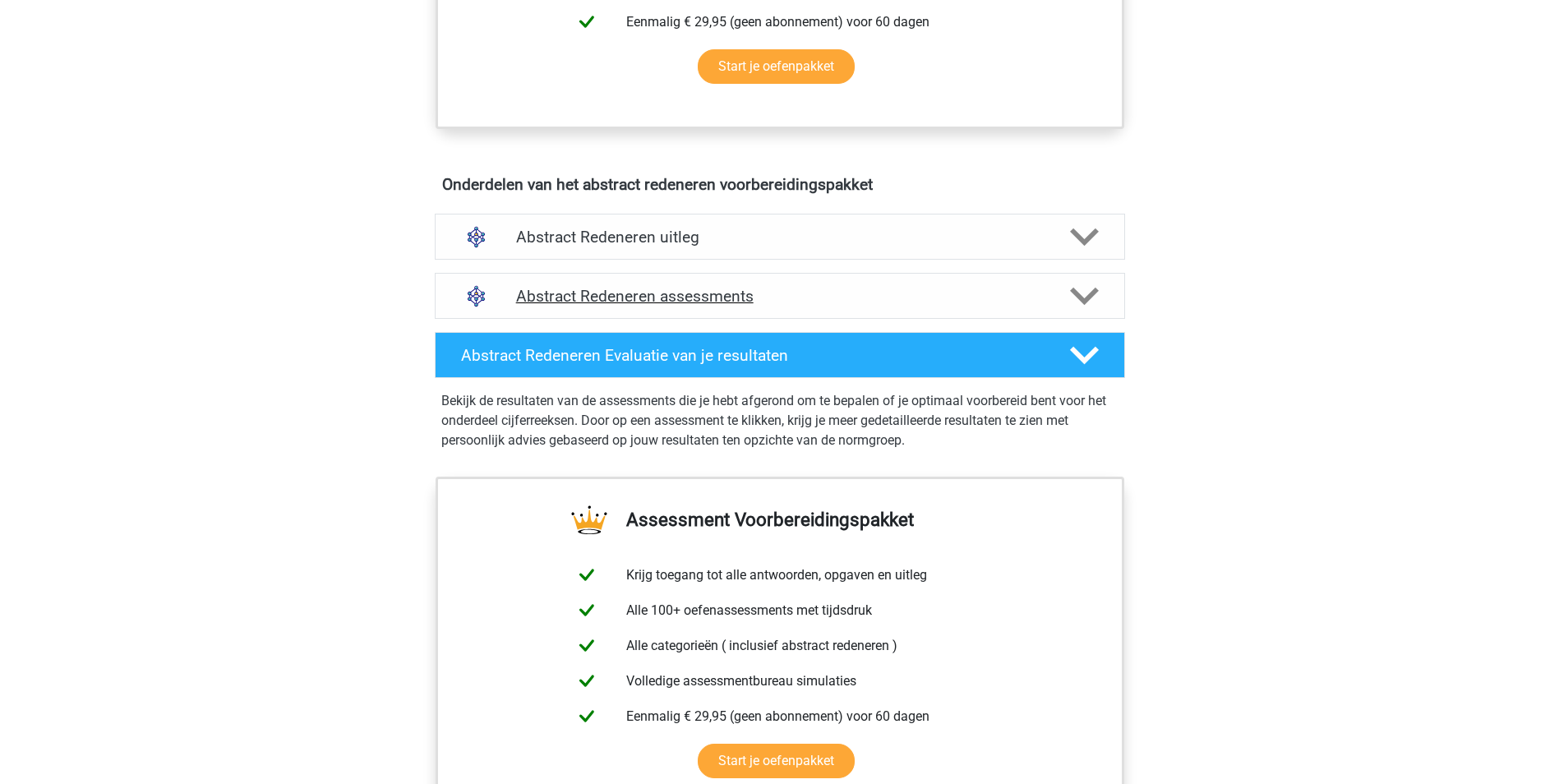
scroll to position [751, 0]
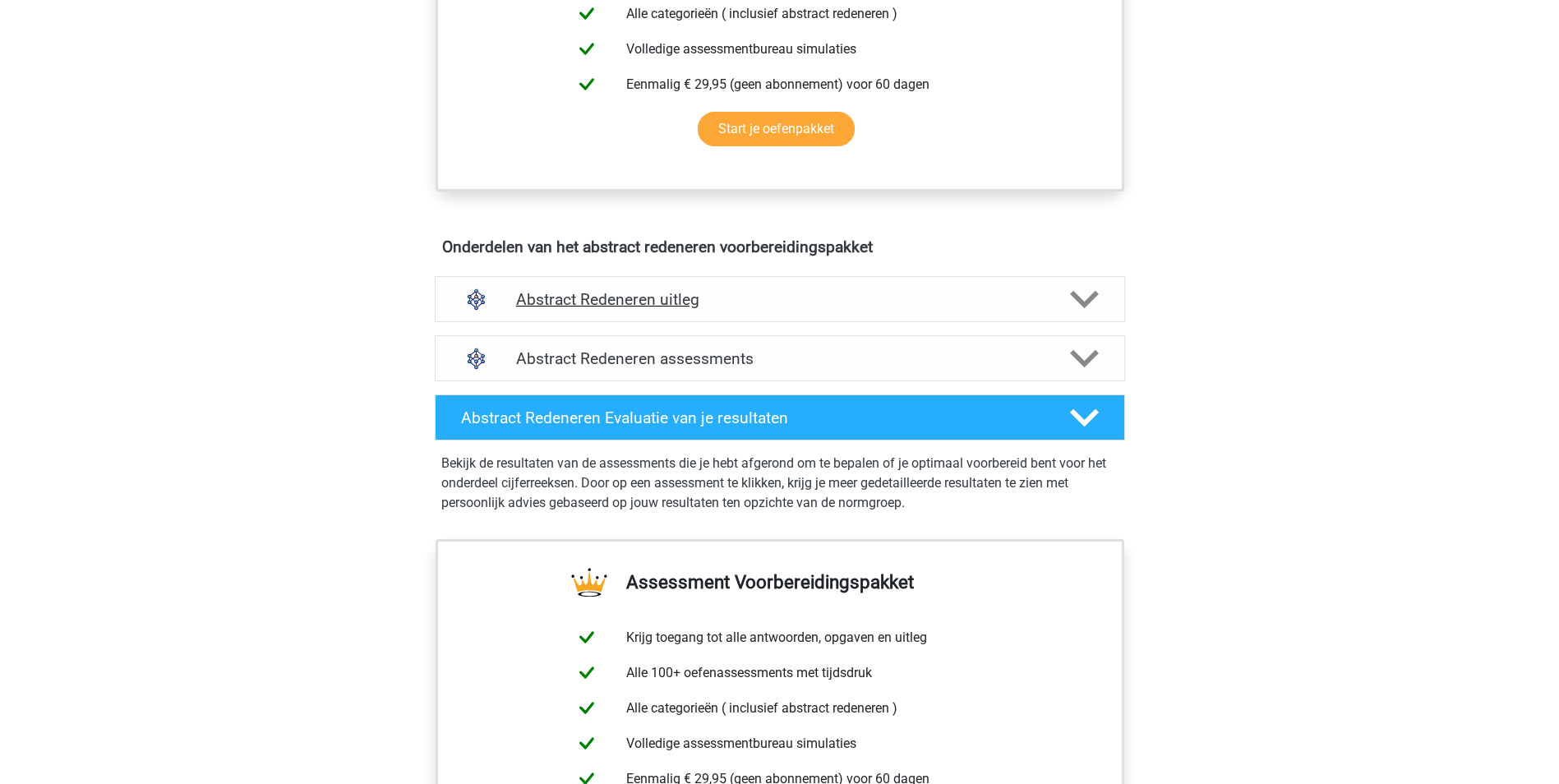
click at [760, 310] on div "Abstract Redeneren uitleg" at bounding box center [780, 299] width 690 height 46
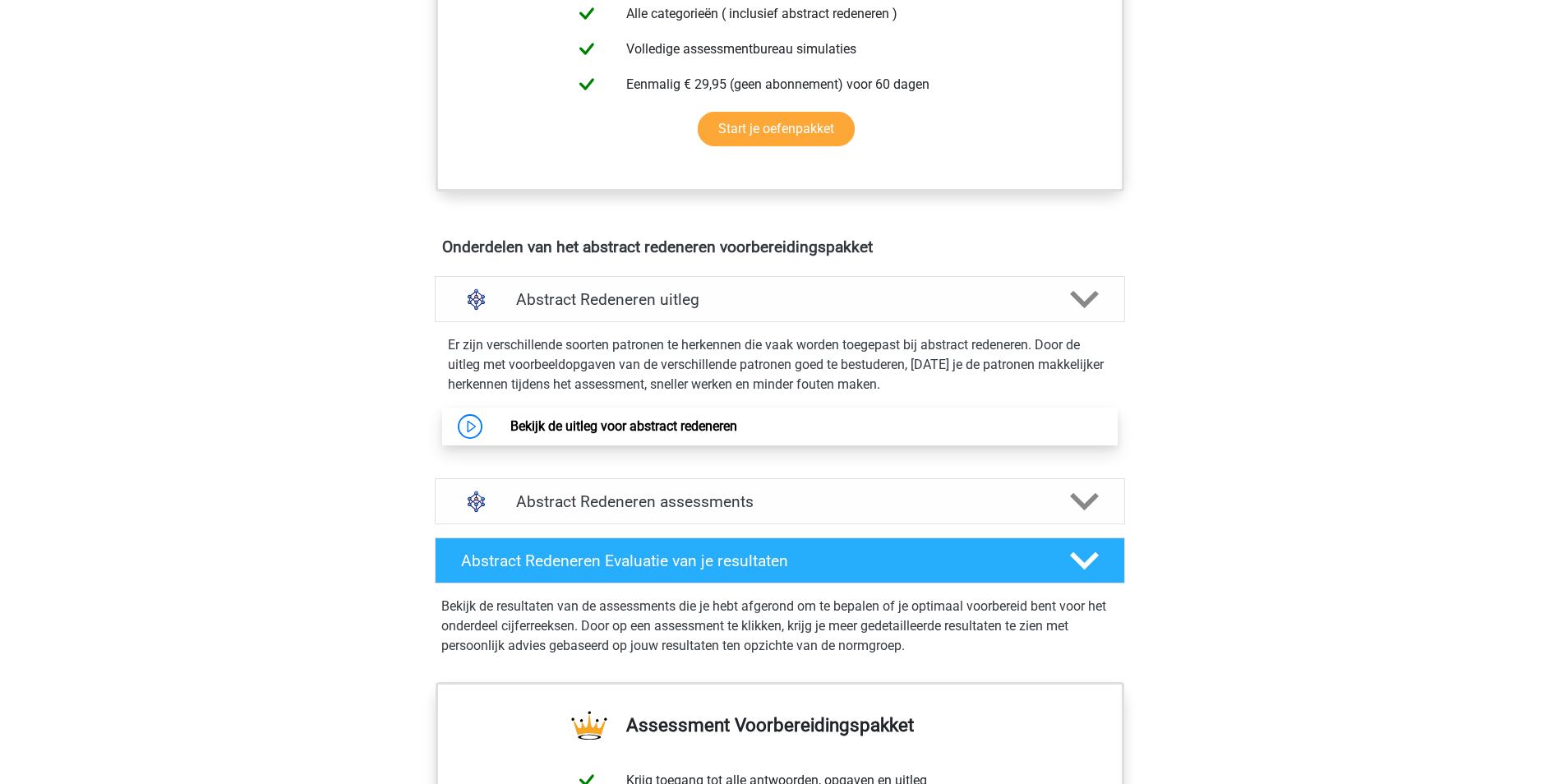
click at [535, 434] on link "Bekijk de uitleg voor abstract redeneren" at bounding box center [624, 425] width 227 height 15
click at [693, 557] on h4 "Abstract Redeneren Evaluatie van je resultaten" at bounding box center [752, 561] width 582 height 19
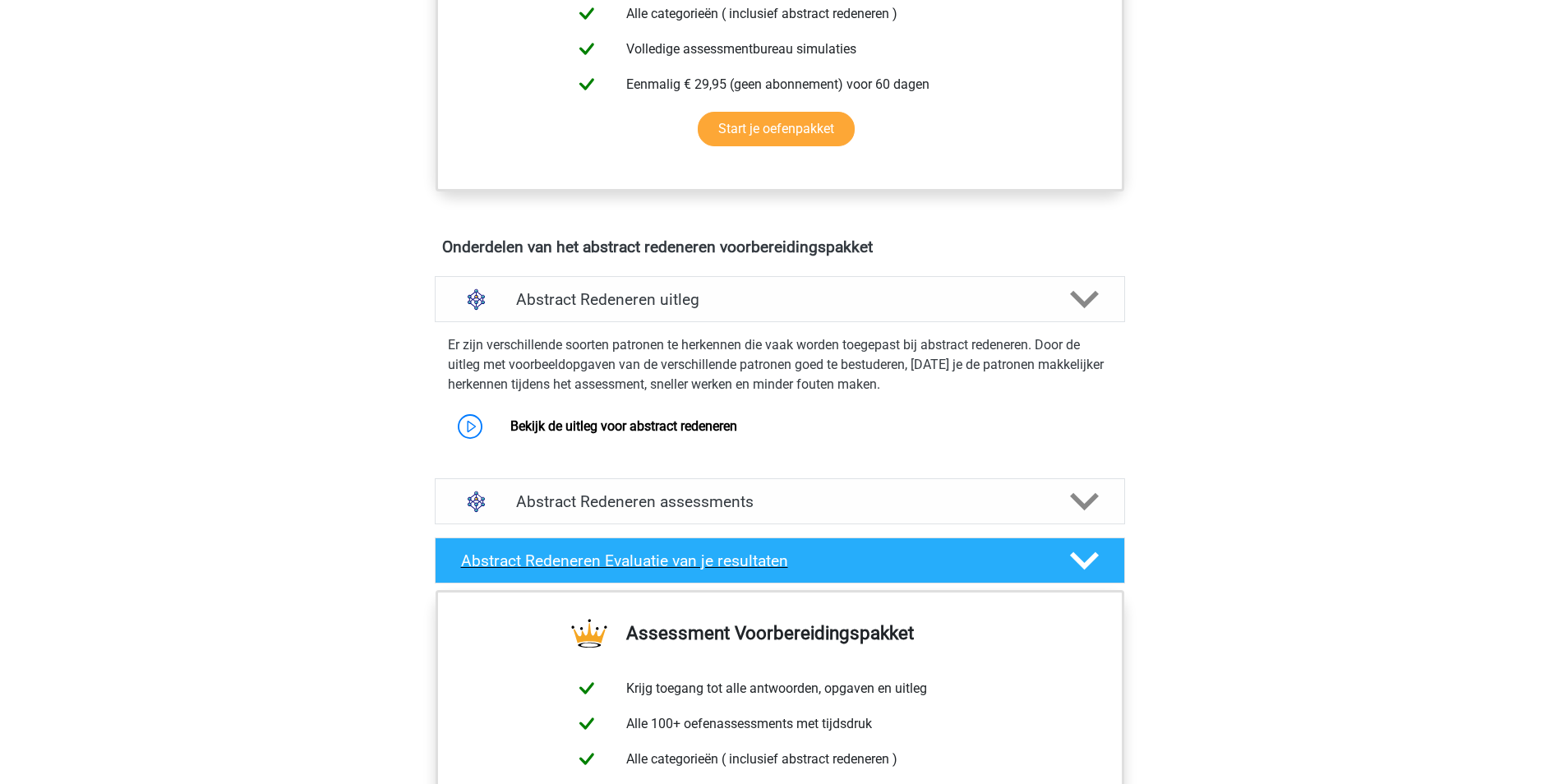
click at [690, 550] on div "Abstract Redeneren Evaluatie van je resultaten" at bounding box center [780, 560] width 690 height 46
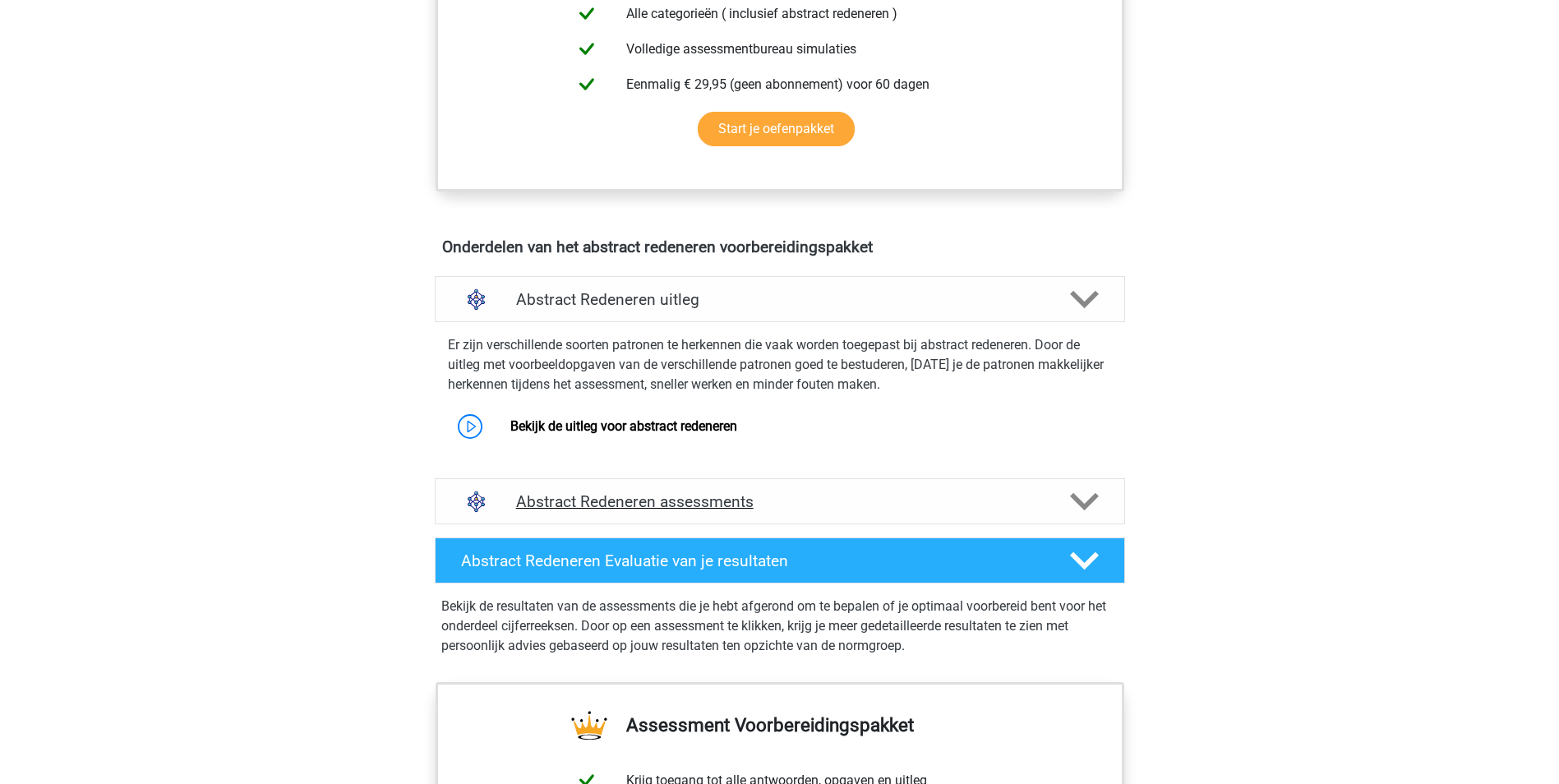
click at [660, 514] on div "Abstract Redeneren assessments" at bounding box center [780, 501] width 690 height 46
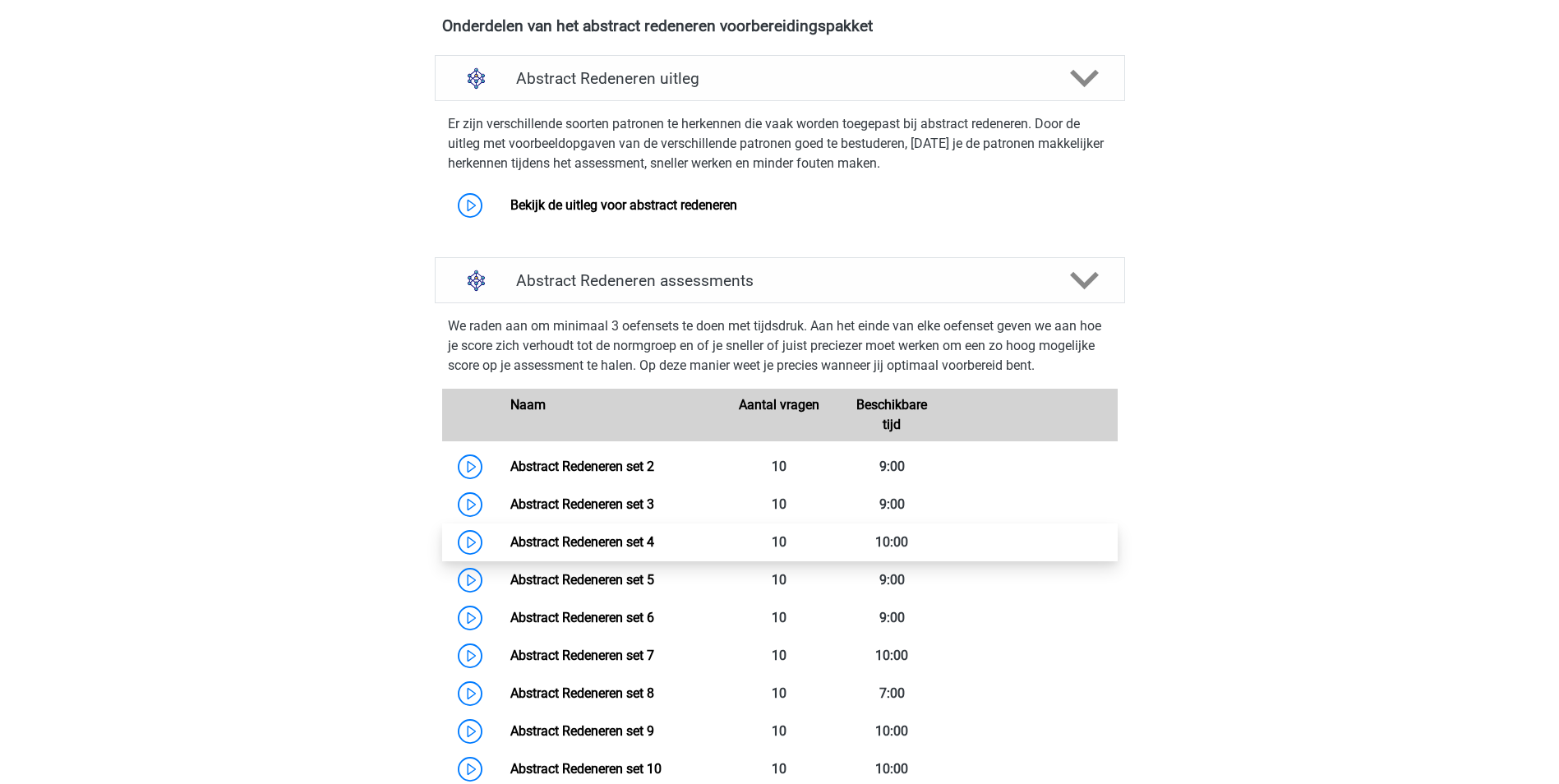
scroll to position [998, 0]
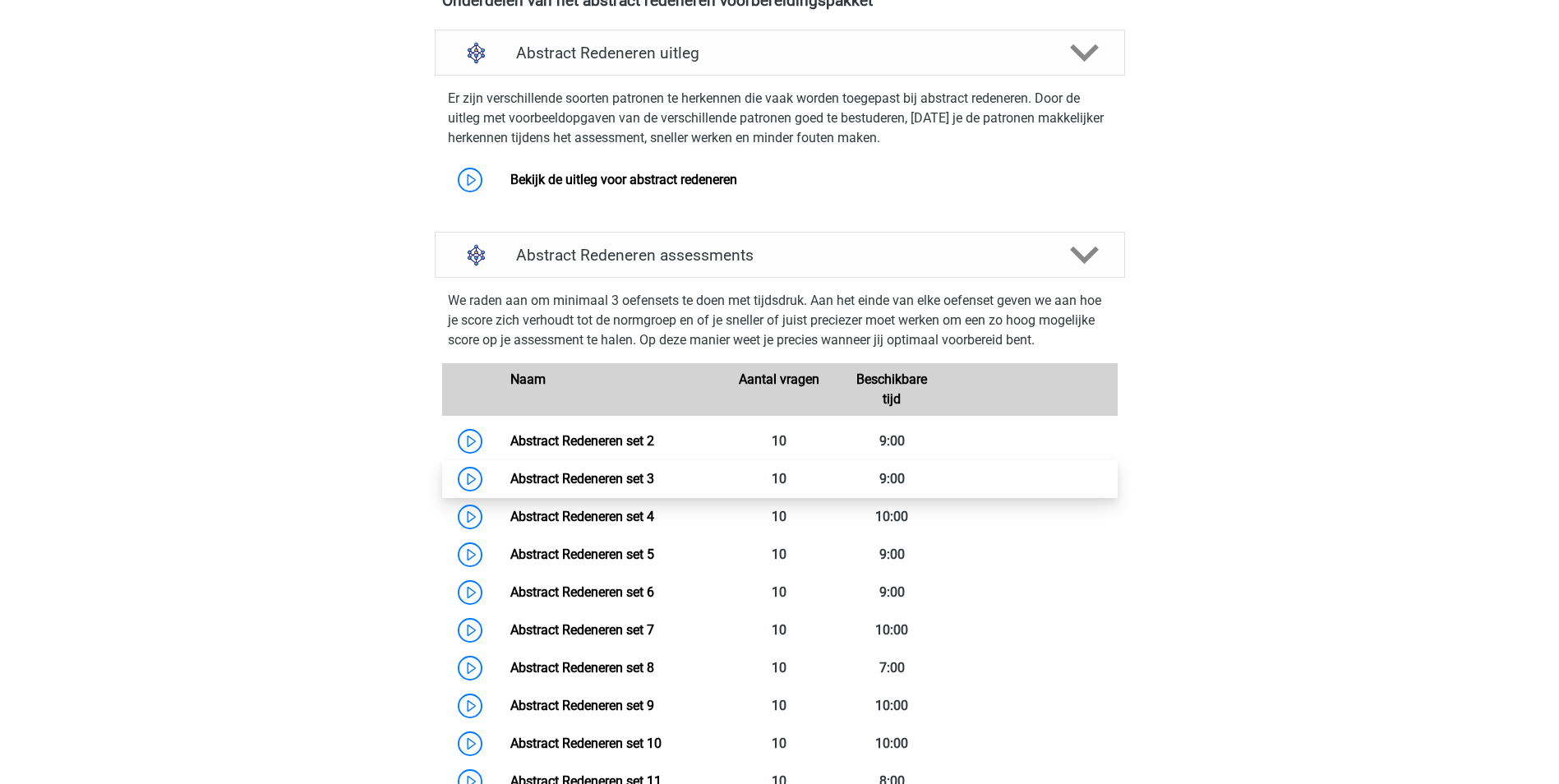
click at [510, 487] on link "Abstract Redeneren set 3" at bounding box center [582, 479] width 144 height 15
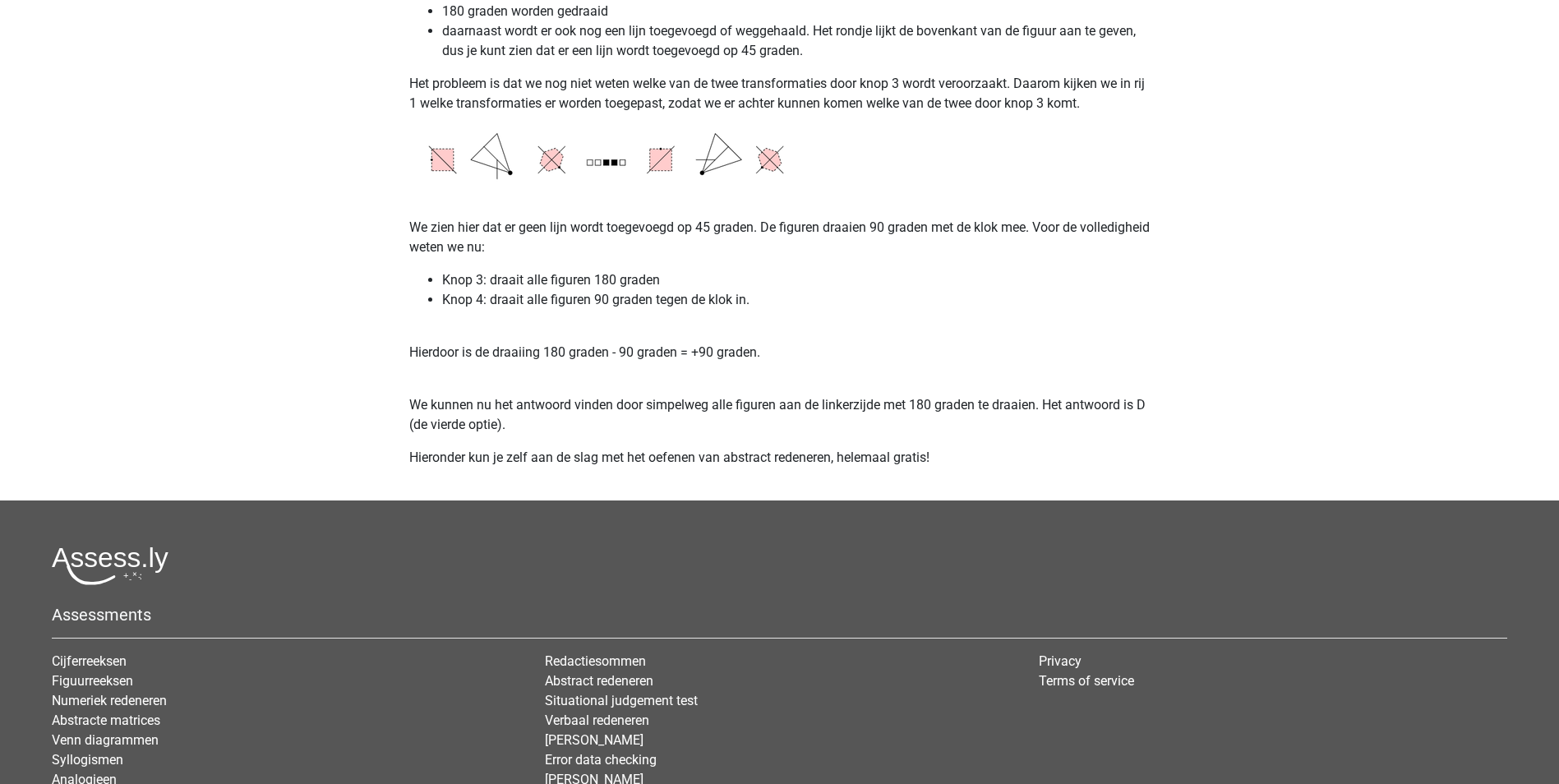
scroll to position [3048, 0]
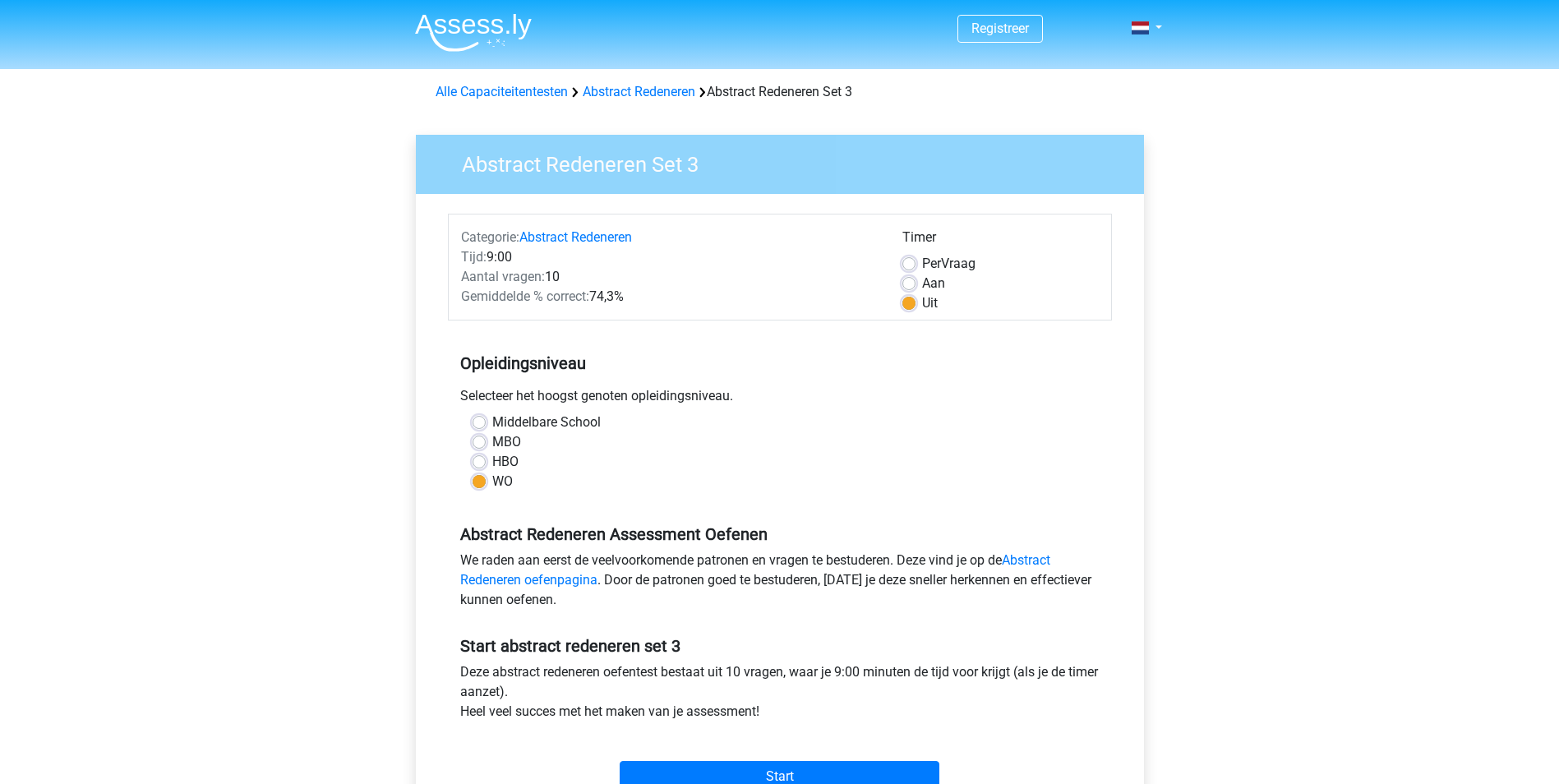
click at [922, 282] on label "Aan" at bounding box center [933, 283] width 23 height 19
click at [912, 282] on input "Aan" at bounding box center [910, 281] width 14 height 16
radio input "true"
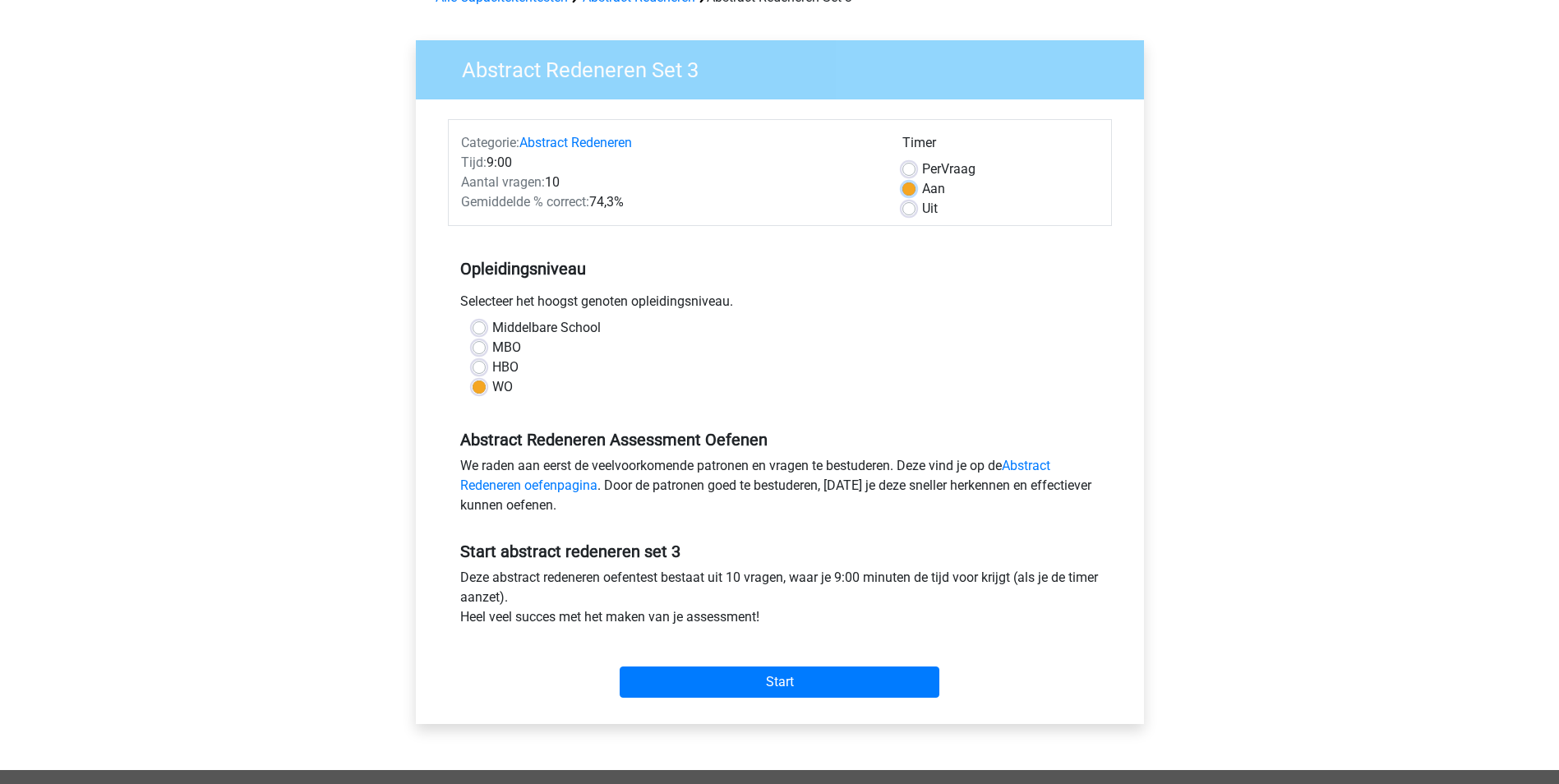
scroll to position [247, 0]
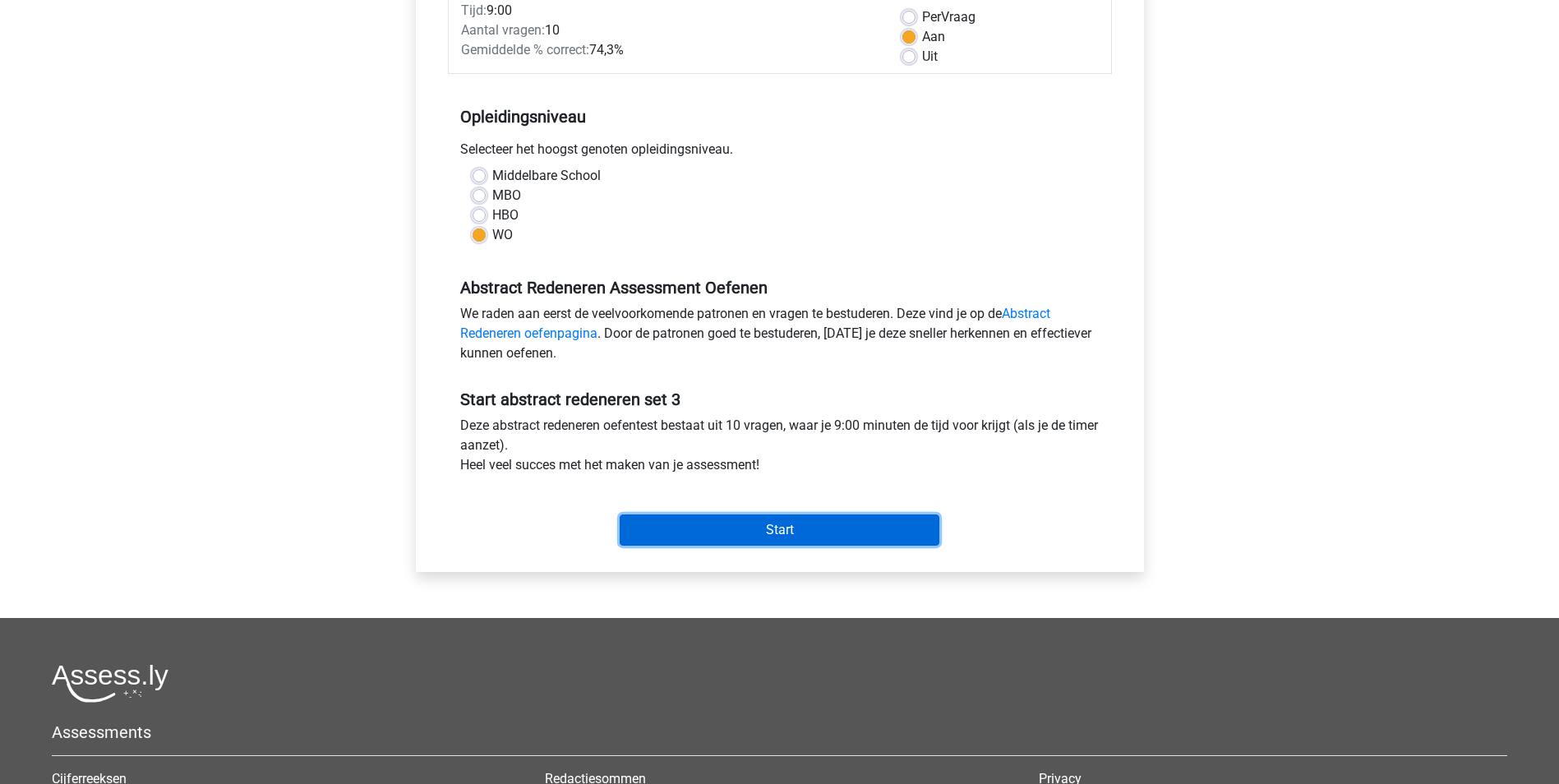
click at [685, 529] on input "Start" at bounding box center [779, 530] width 320 height 31
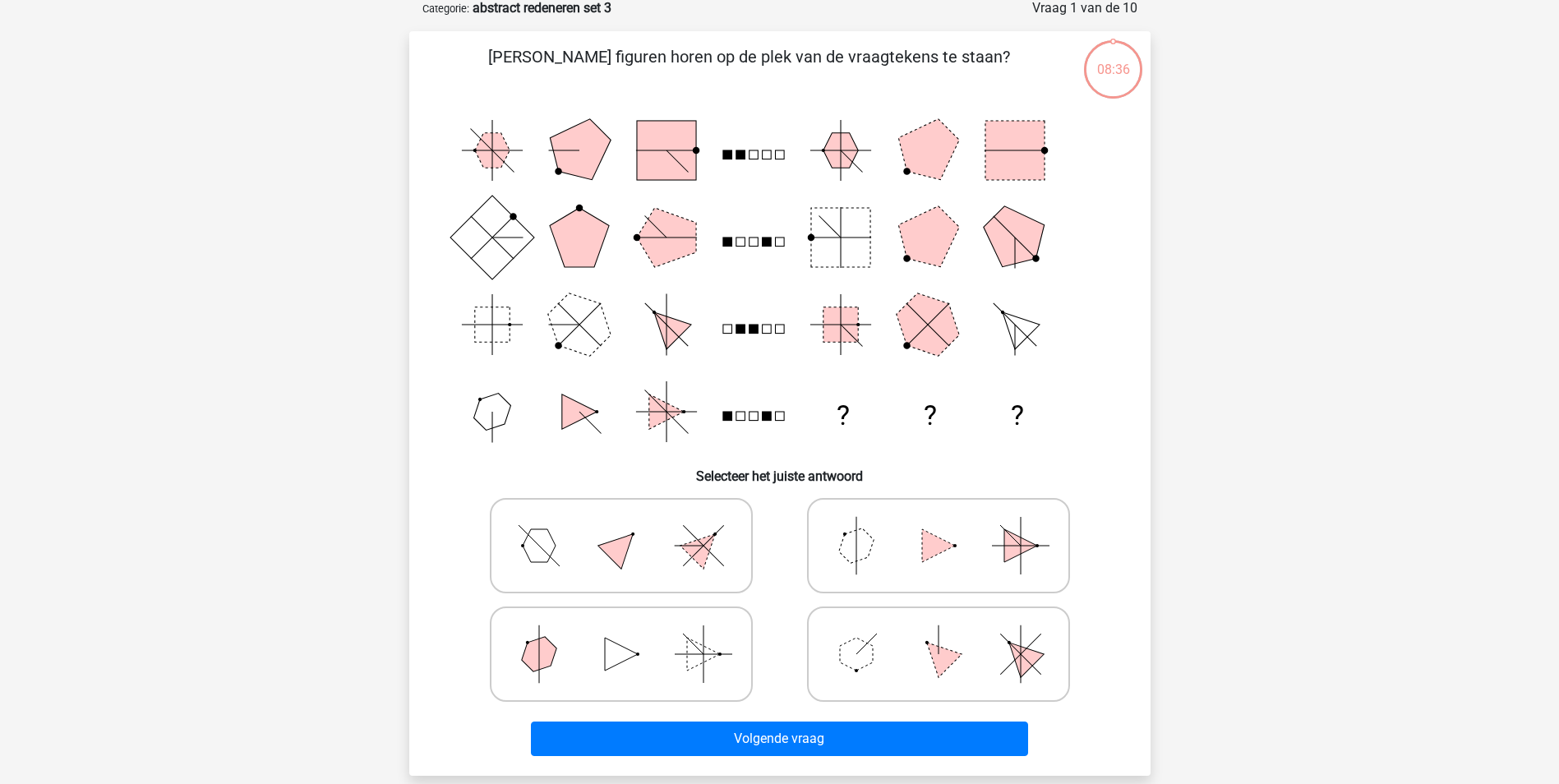
scroll to position [164, 0]
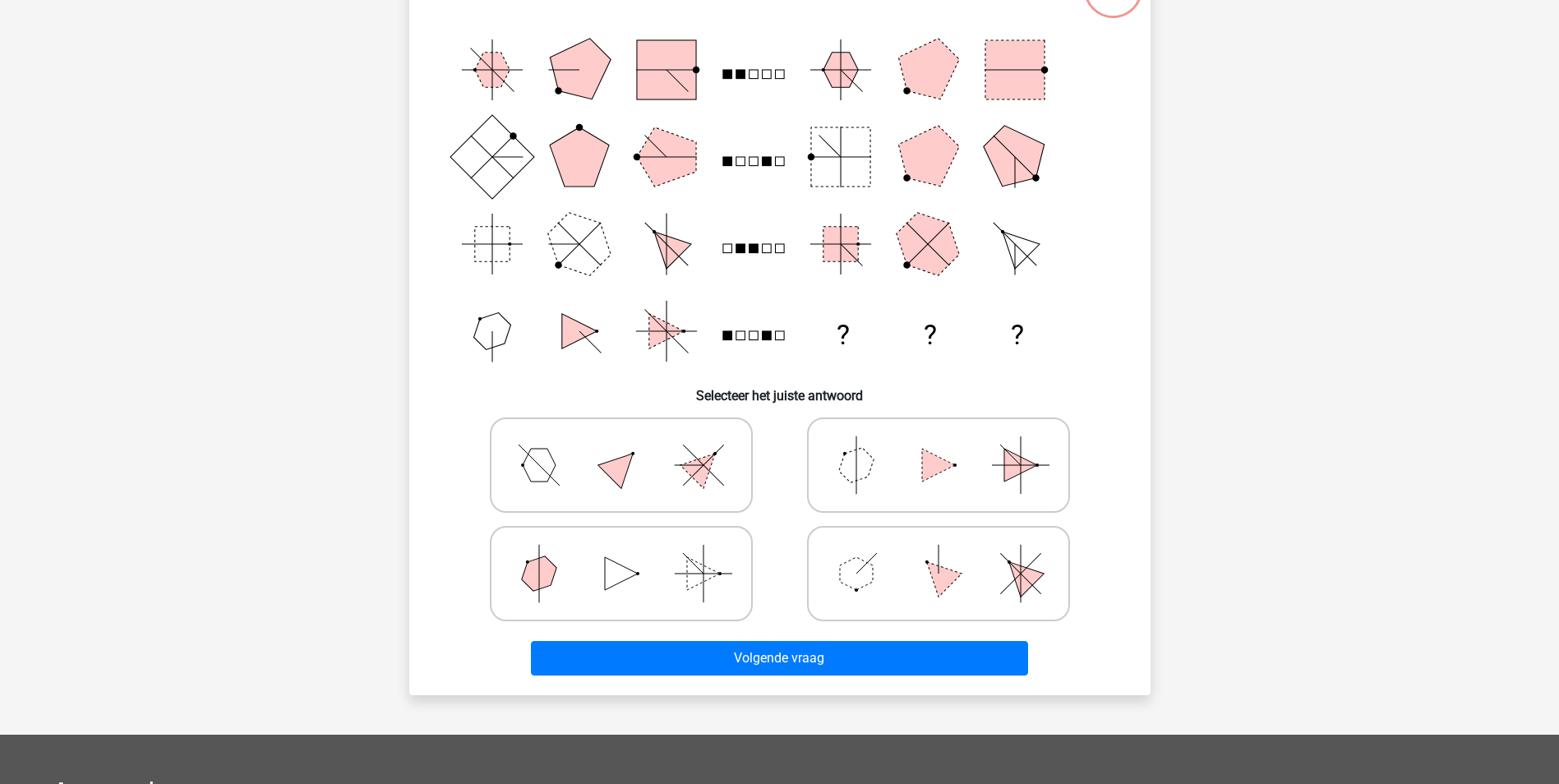
click at [862, 574] on polygon at bounding box center [856, 573] width 33 height 33
click at [938, 553] on input "radio" at bounding box center [944, 548] width 11 height 11
radio input "true"
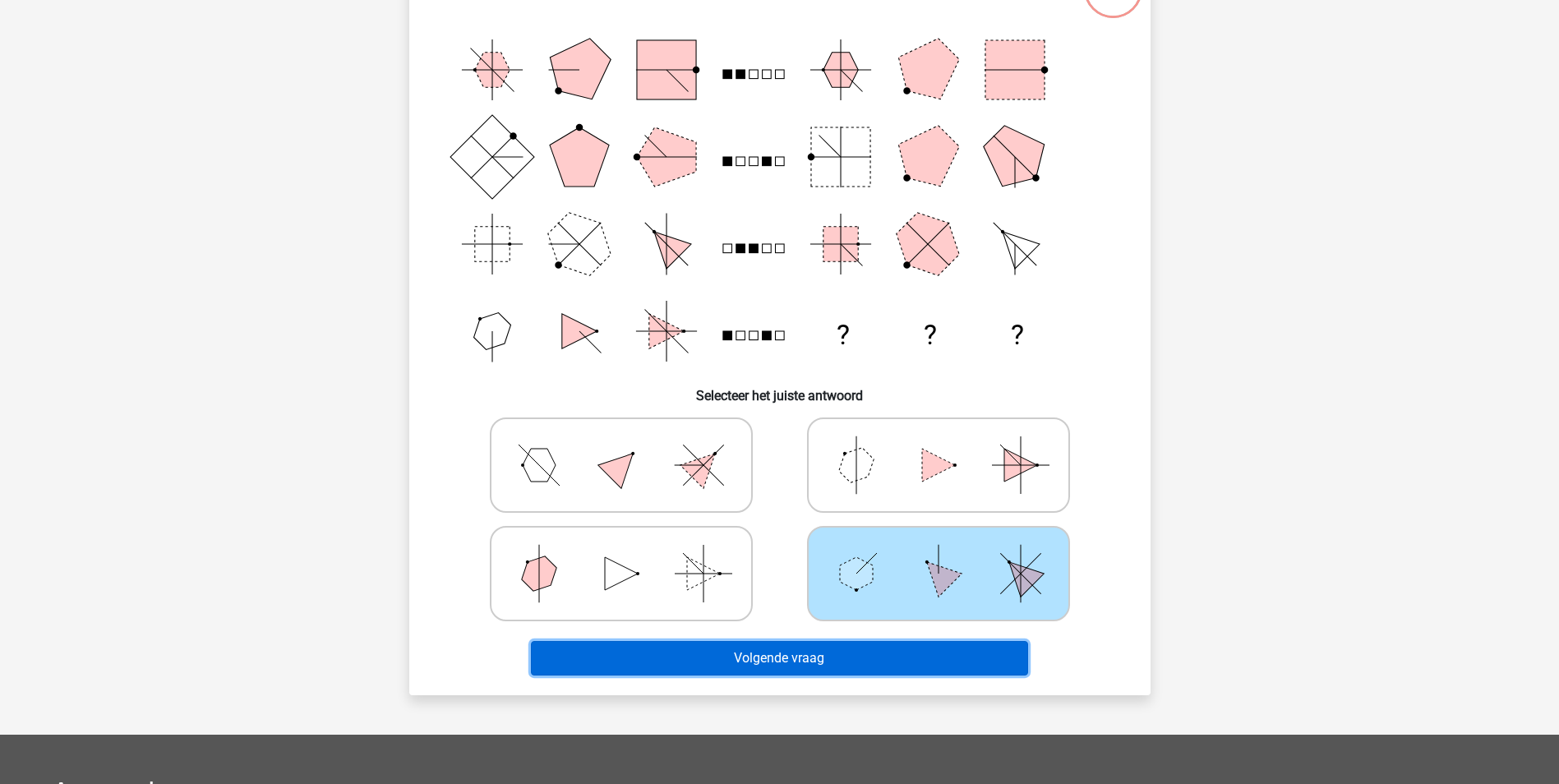
click at [818, 648] on button "Volgende vraag" at bounding box center [779, 658] width 498 height 35
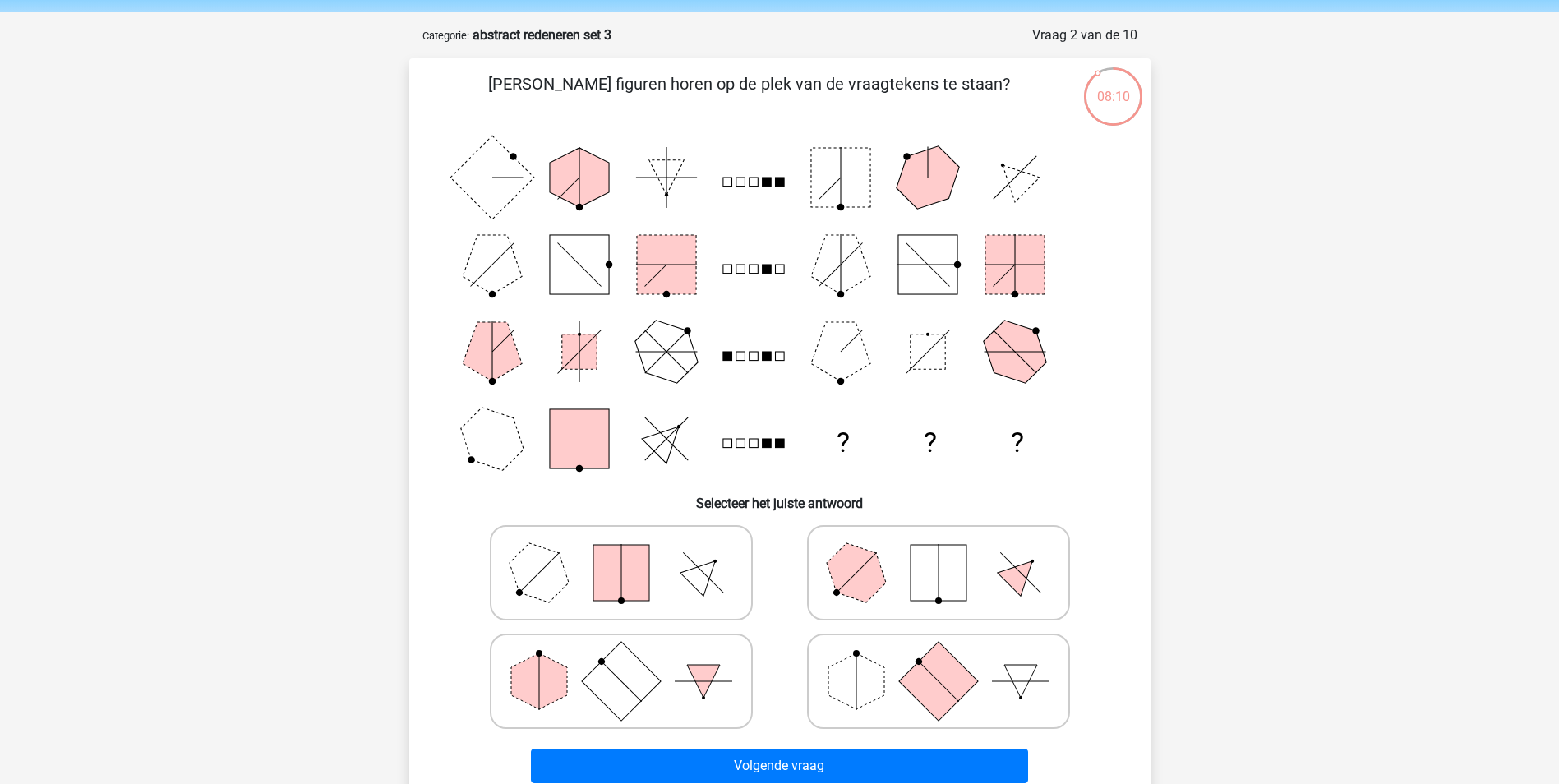
scroll to position [82, 0]
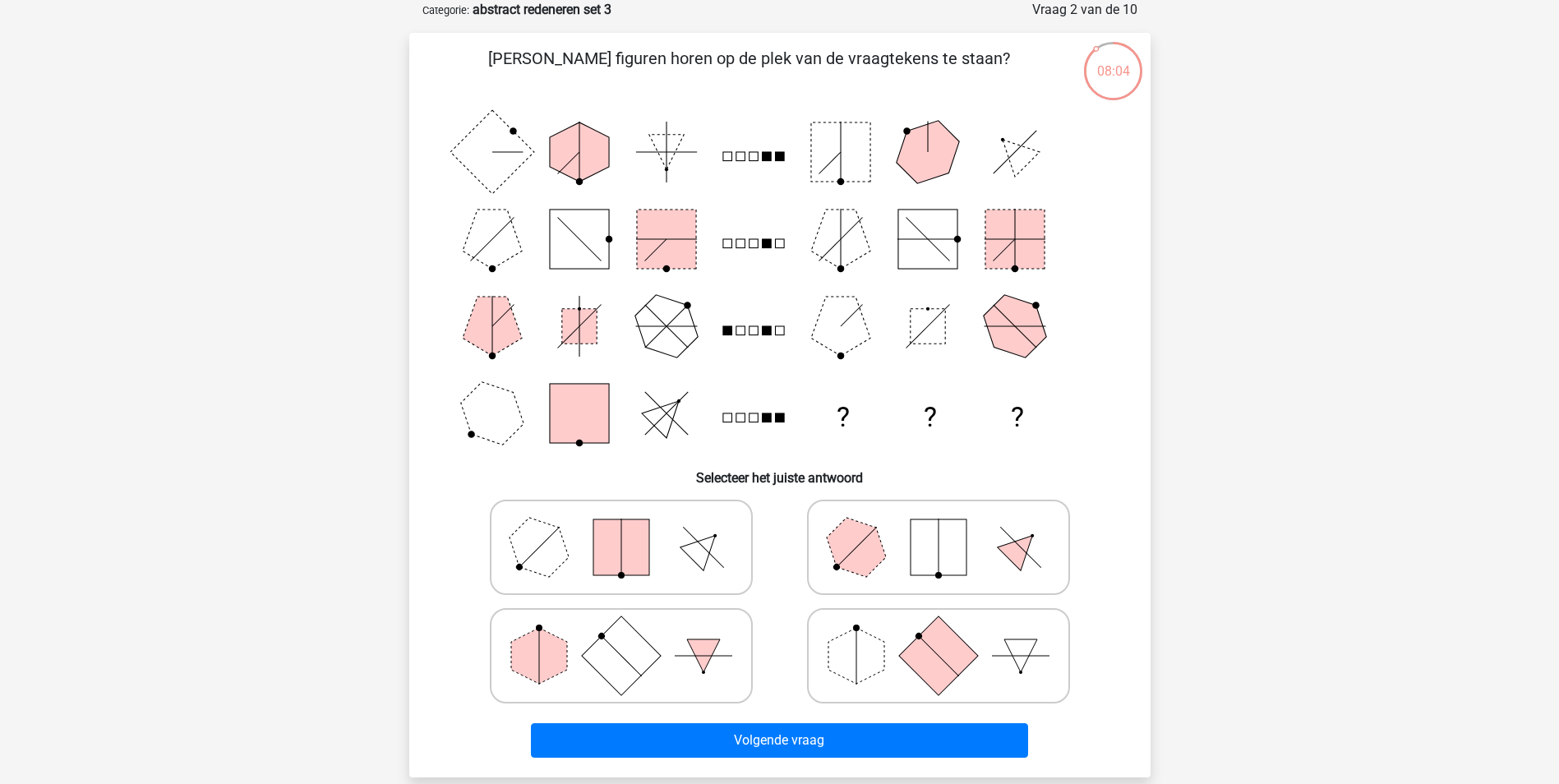
click at [853, 654] on polygon at bounding box center [856, 656] width 56 height 56
click at [938, 635] on input "radio" at bounding box center [944, 630] width 11 height 11
radio input "true"
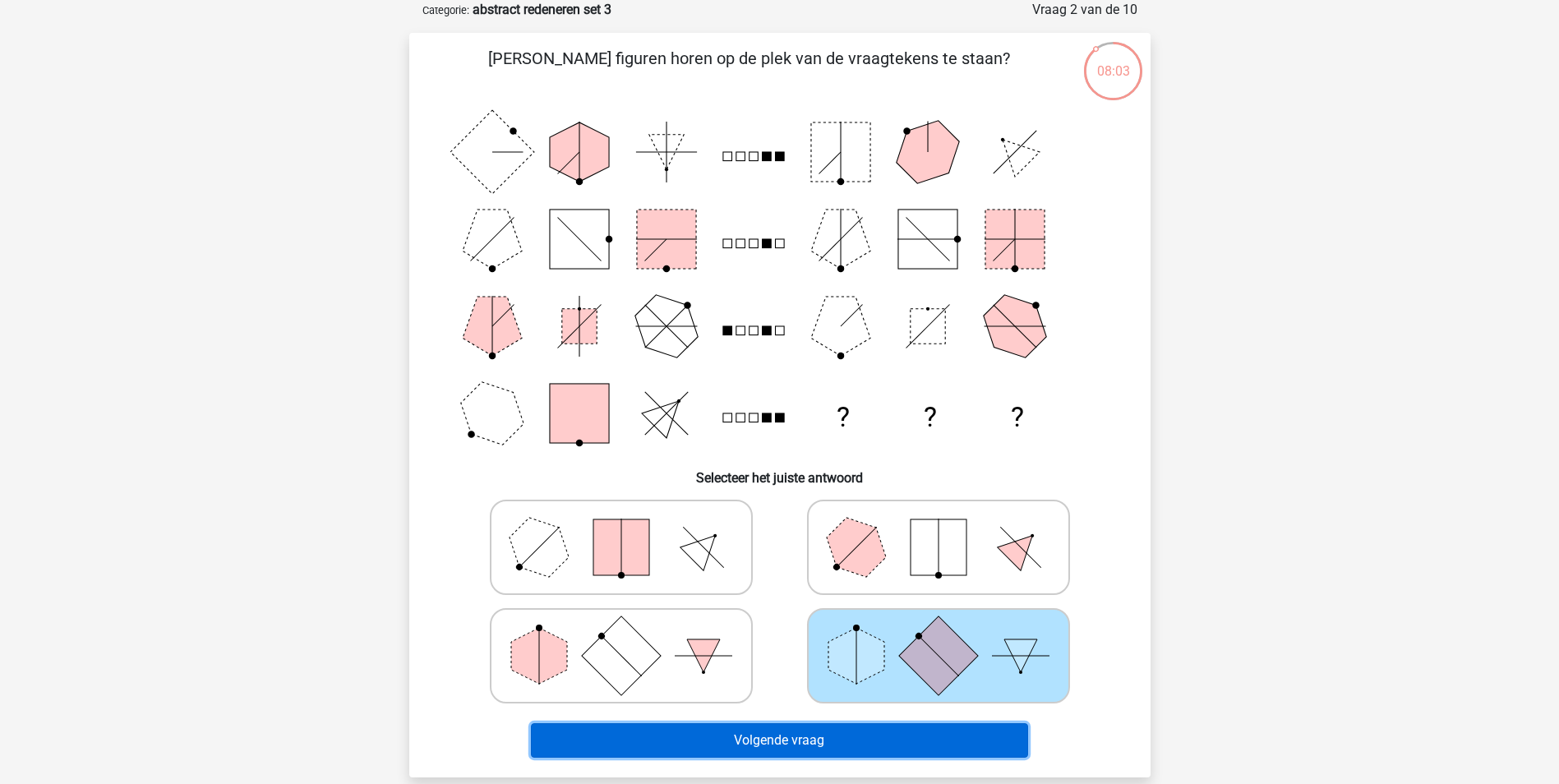
click at [797, 731] on button "Volgende vraag" at bounding box center [779, 740] width 498 height 35
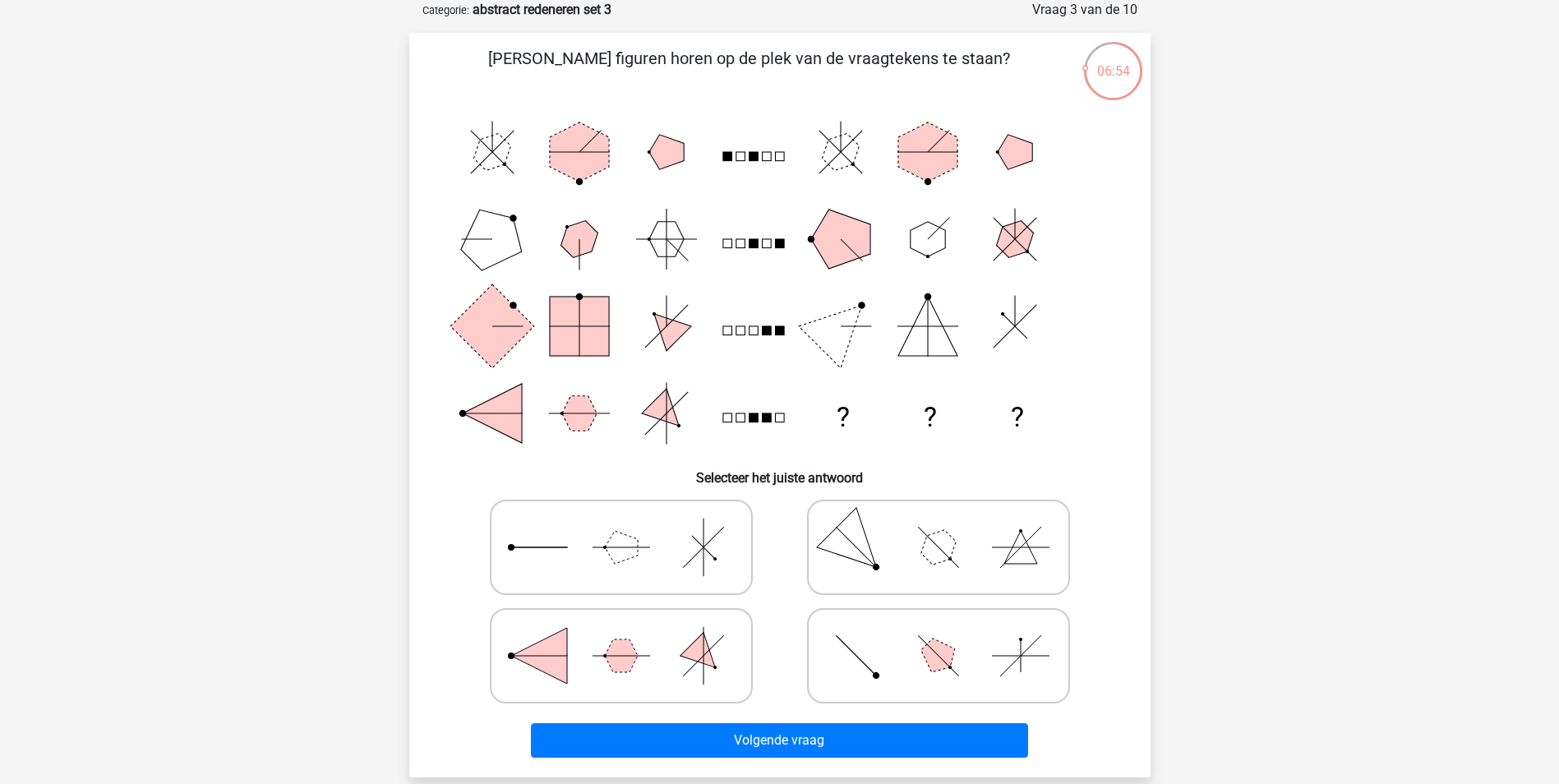
click at [754, 159] on rect at bounding box center [753, 156] width 9 height 9
click at [899, 655] on icon at bounding box center [938, 655] width 247 height 82
click at [938, 635] on input "radio" at bounding box center [944, 630] width 11 height 11
radio input "true"
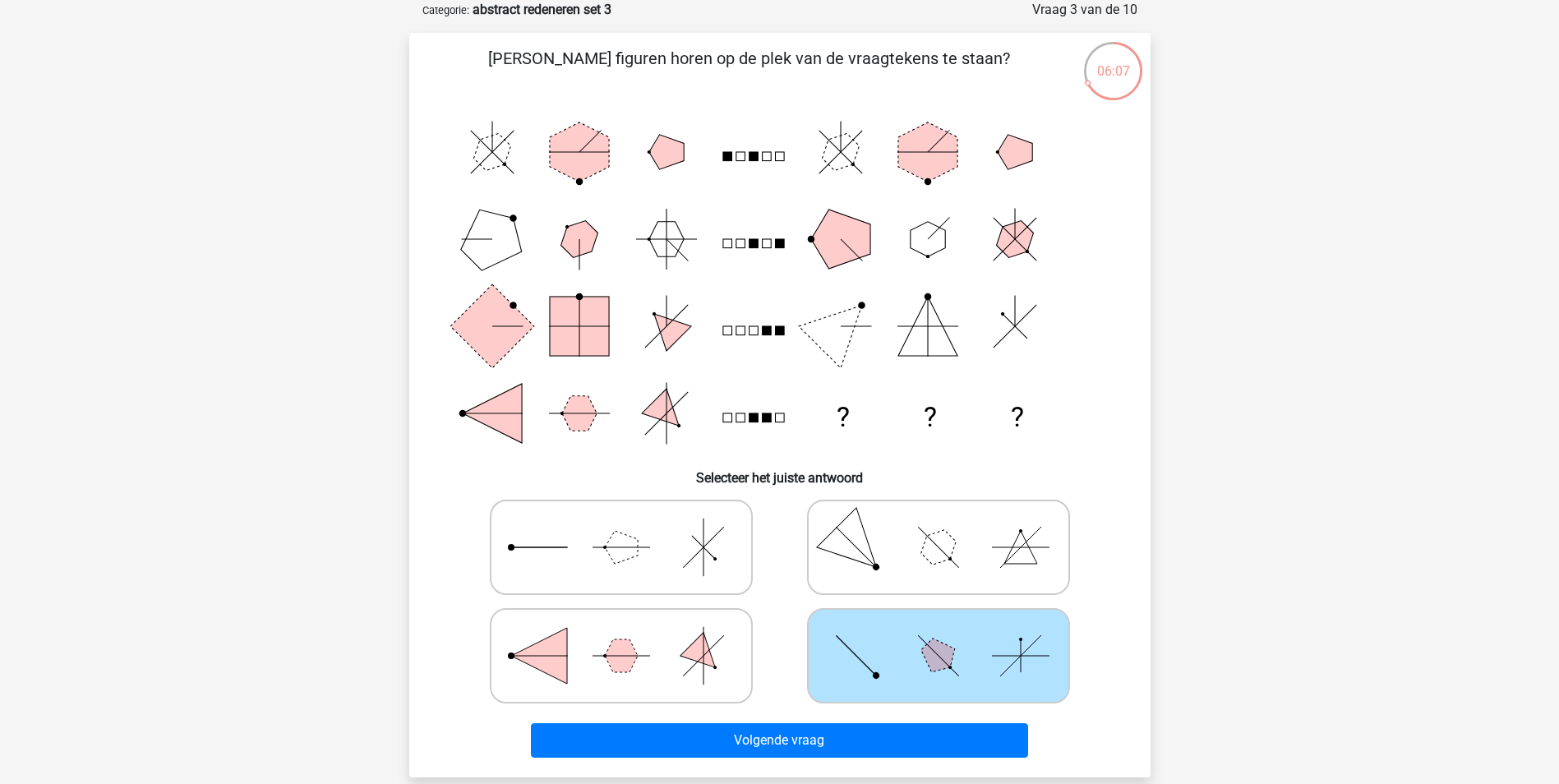
click at [792, 759] on div "Volgende vraag" at bounding box center [780, 743] width 634 height 41
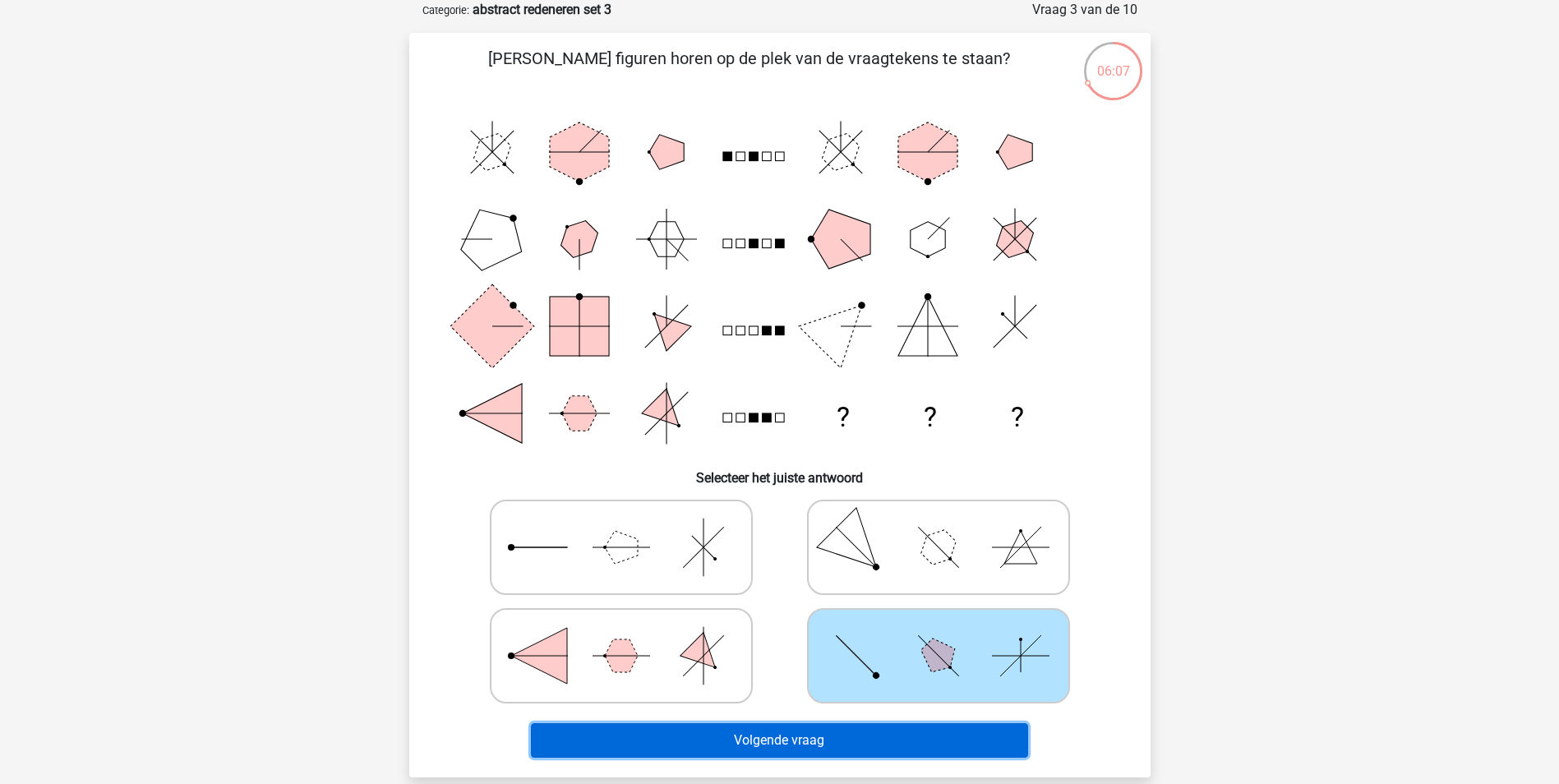
click at [790, 753] on button "Volgende vraag" at bounding box center [779, 740] width 498 height 35
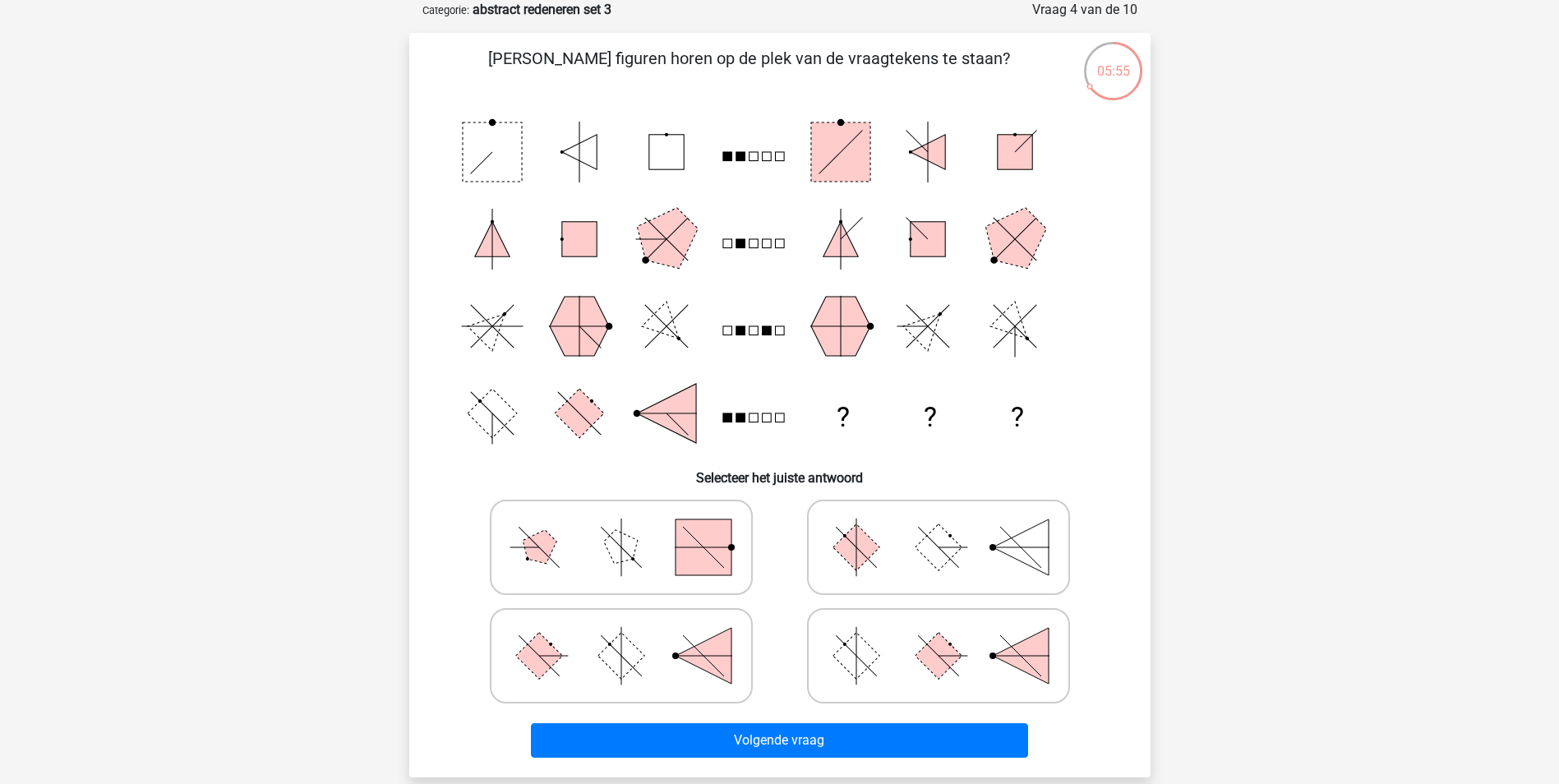
click at [966, 576] on icon at bounding box center [938, 547] width 247 height 82
click at [949, 526] on input "radio" at bounding box center [944, 521] width 11 height 11
radio input "true"
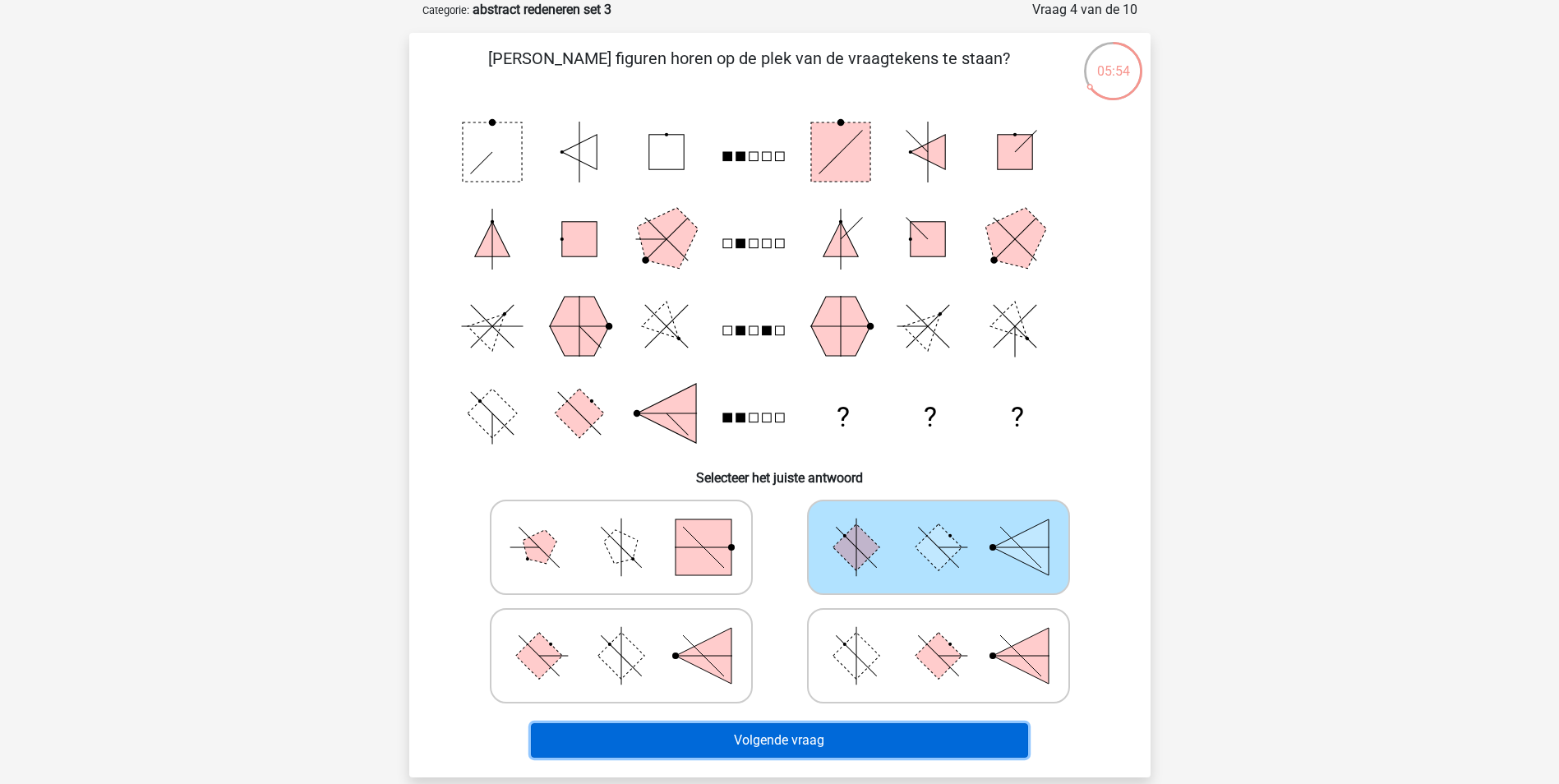
click at [835, 743] on button "Volgende vraag" at bounding box center [779, 740] width 498 height 35
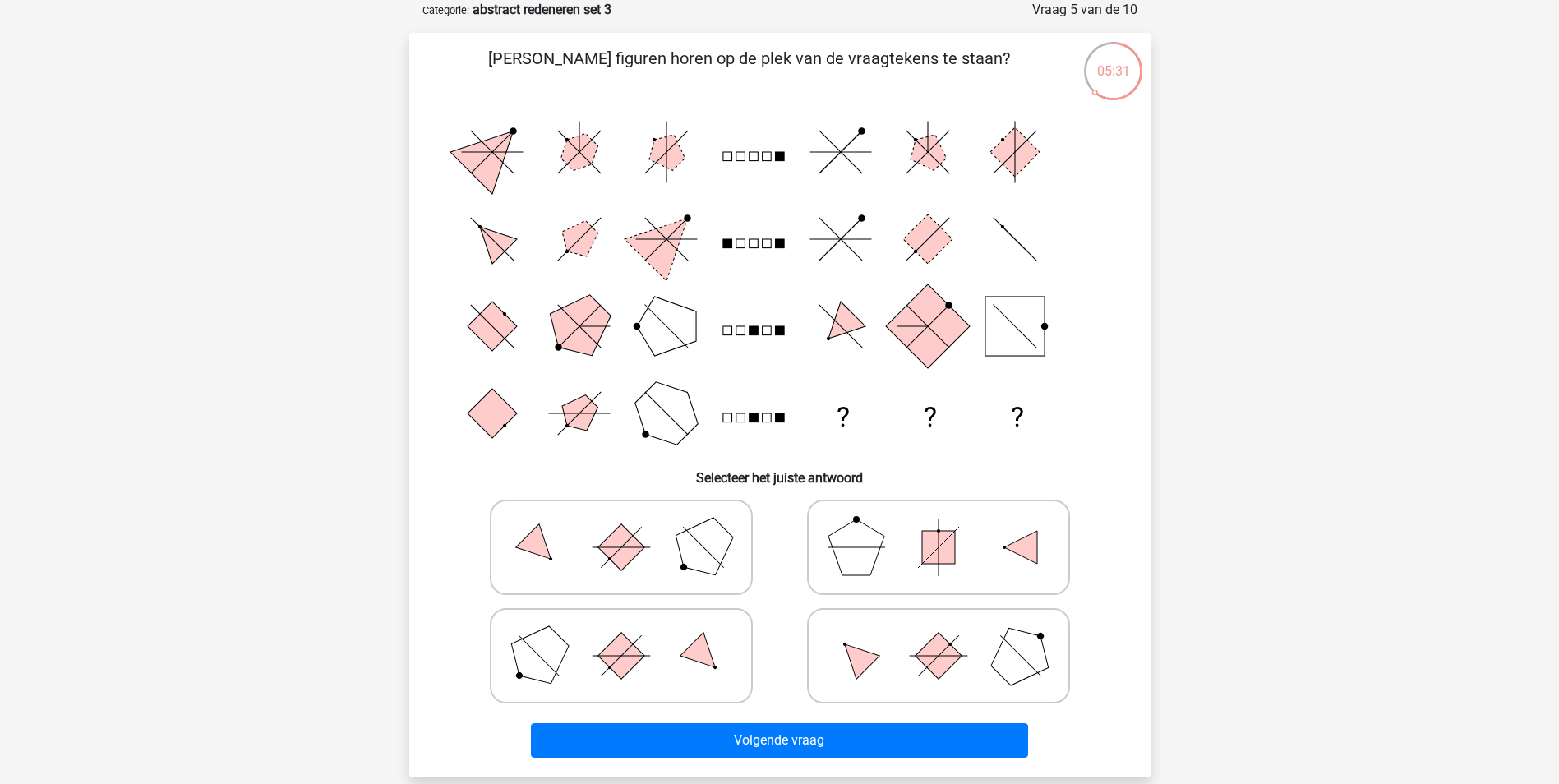
scroll to position [164, 0]
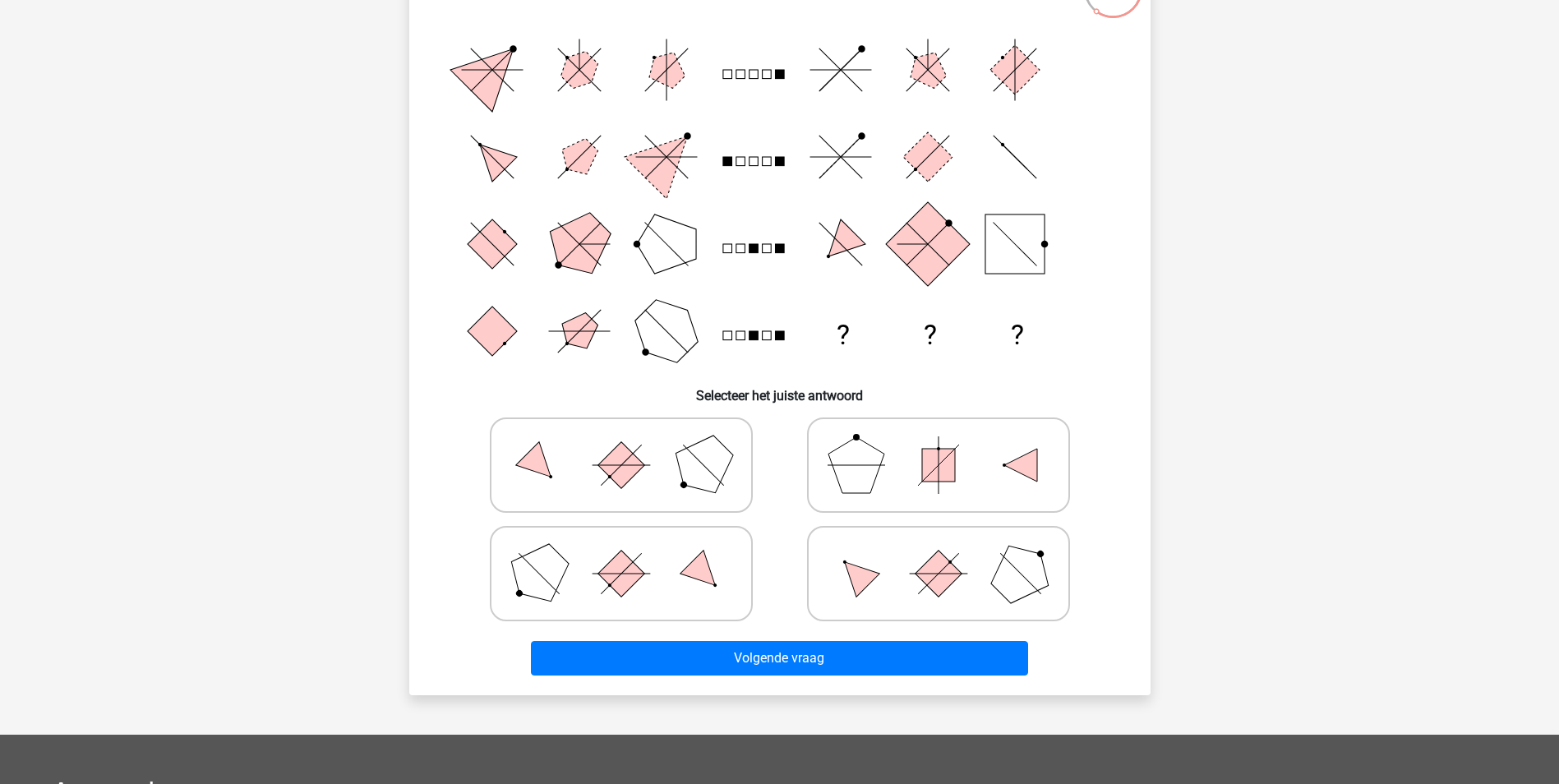
click at [868, 575] on polygon at bounding box center [855, 573] width 47 height 47
click at [938, 553] on input "radio" at bounding box center [944, 548] width 11 height 11
radio input "true"
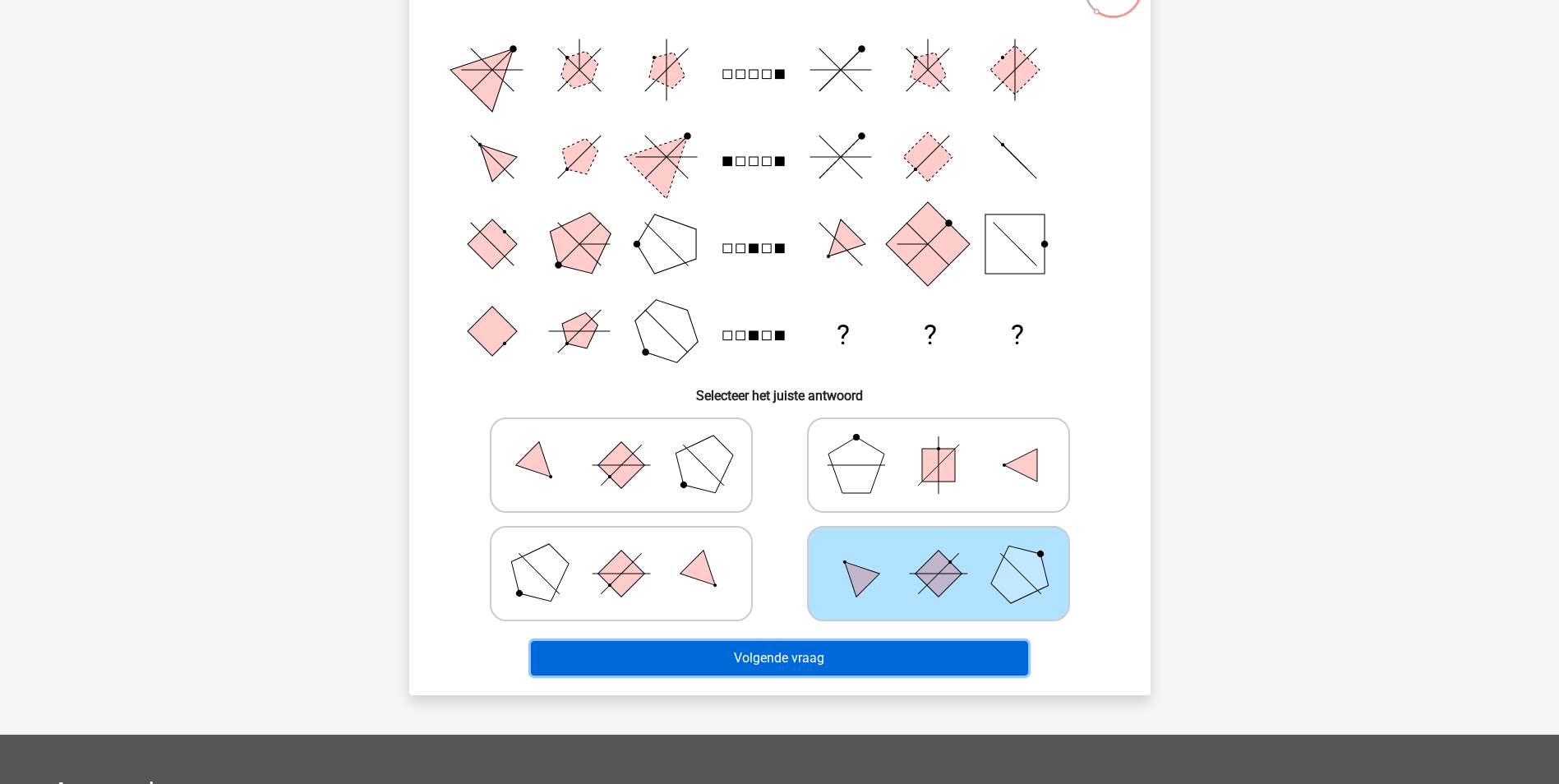
click at [850, 662] on button "Volgende vraag" at bounding box center [779, 658] width 498 height 35
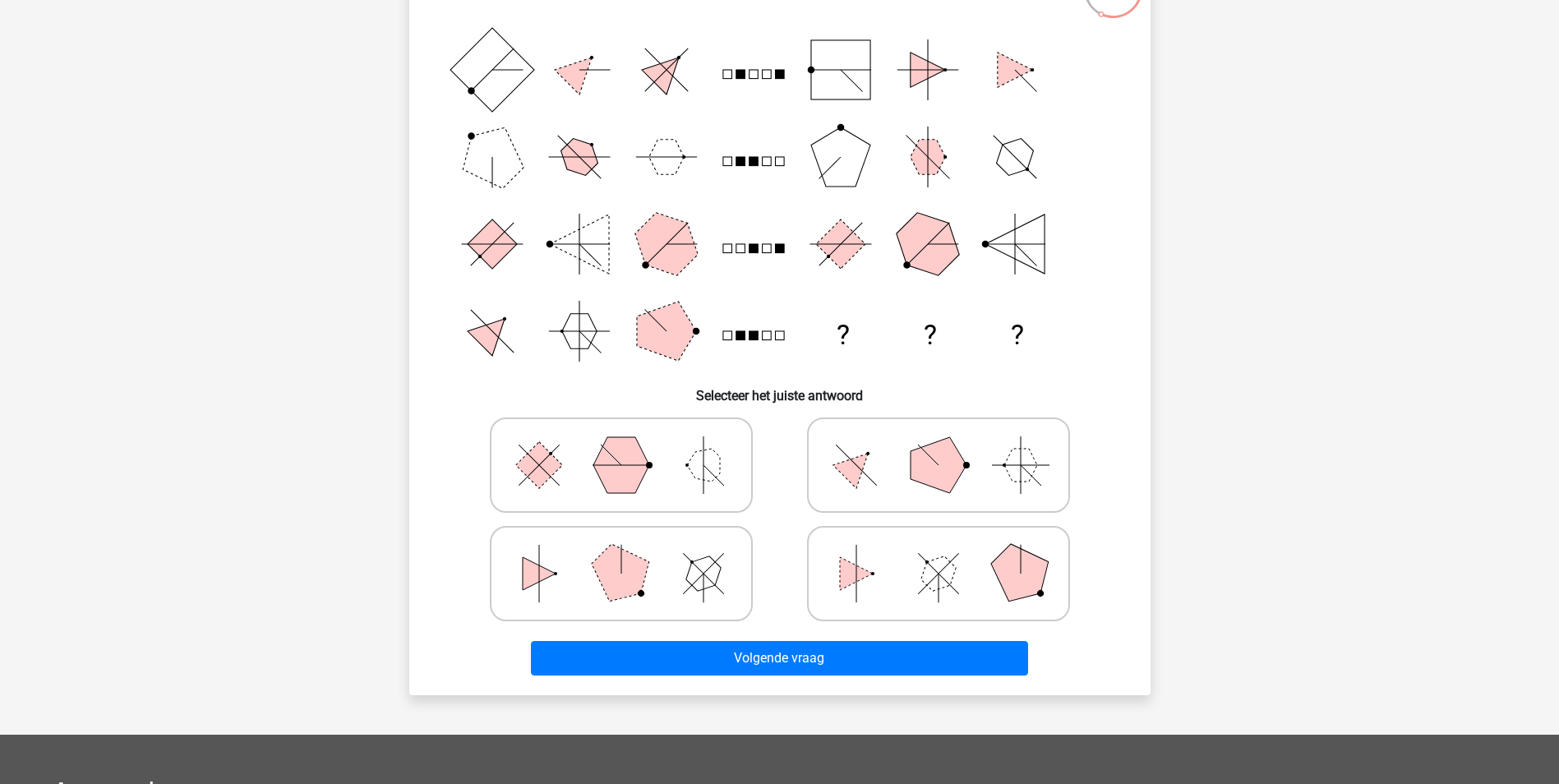
click at [896, 589] on icon at bounding box center [938, 573] width 247 height 82
click at [938, 553] on input "radio" at bounding box center [944, 548] width 11 height 11
radio input "true"
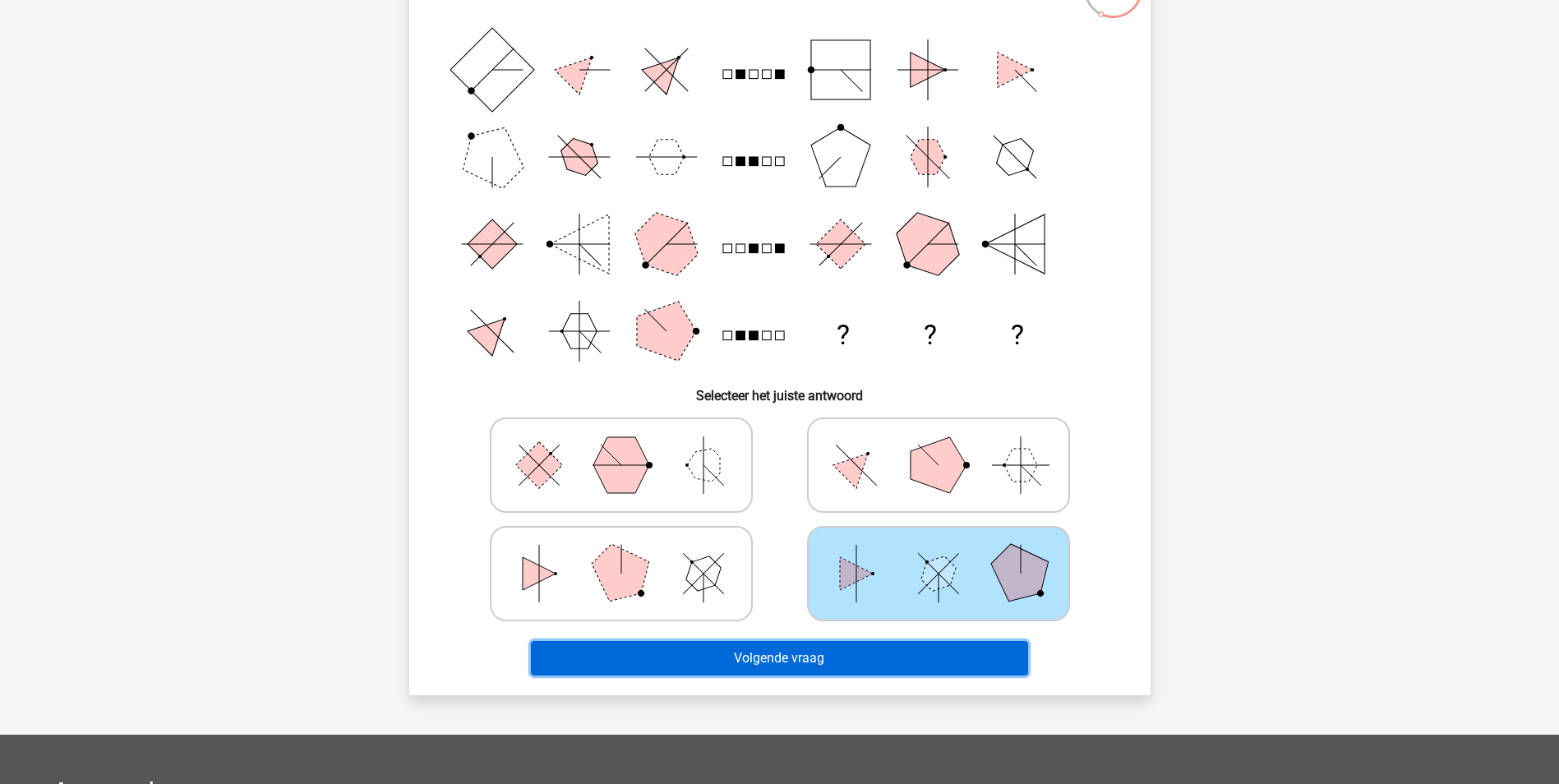
click at [880, 645] on button "Volgende vraag" at bounding box center [779, 658] width 498 height 35
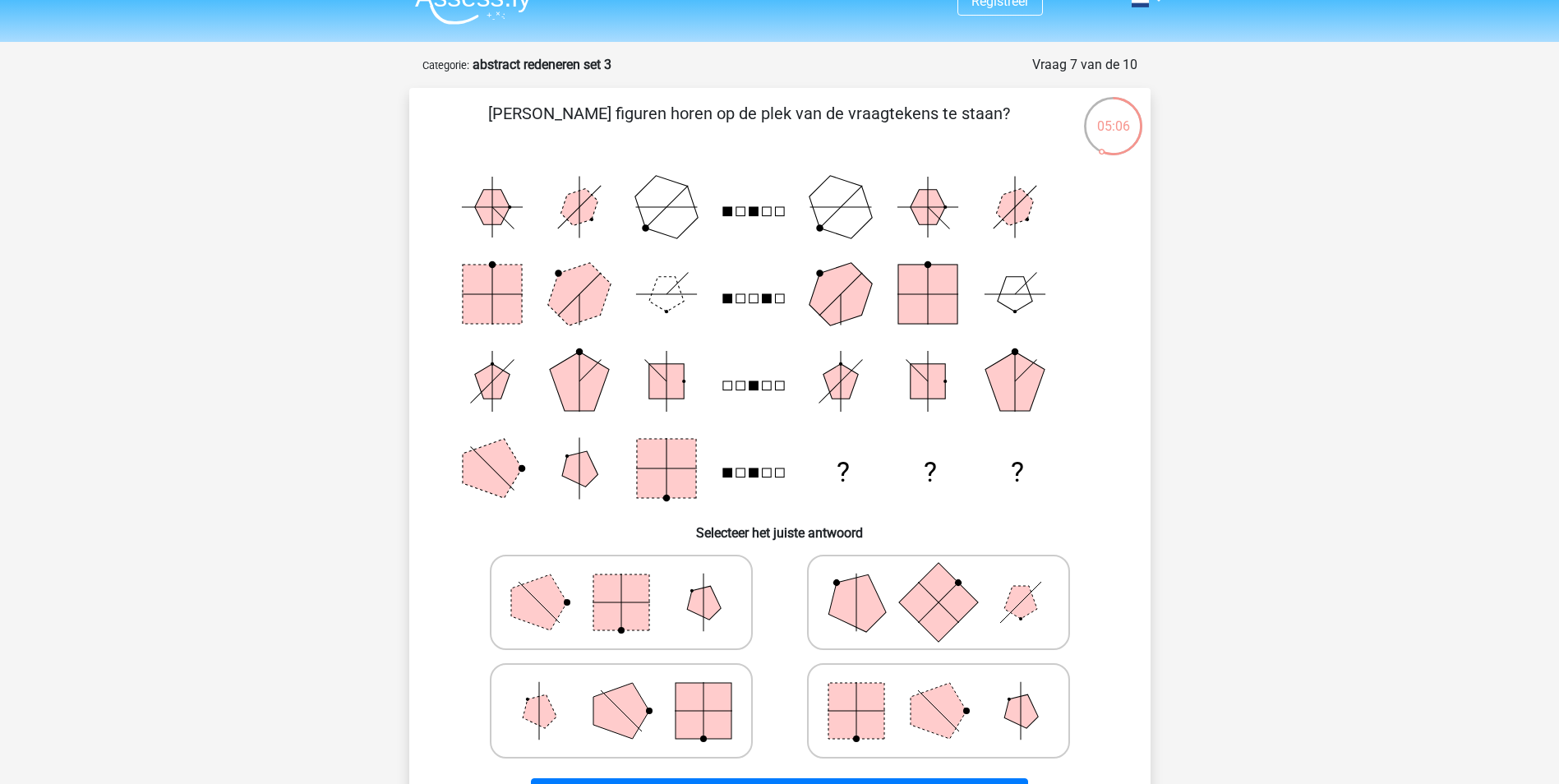
scroll to position [0, 0]
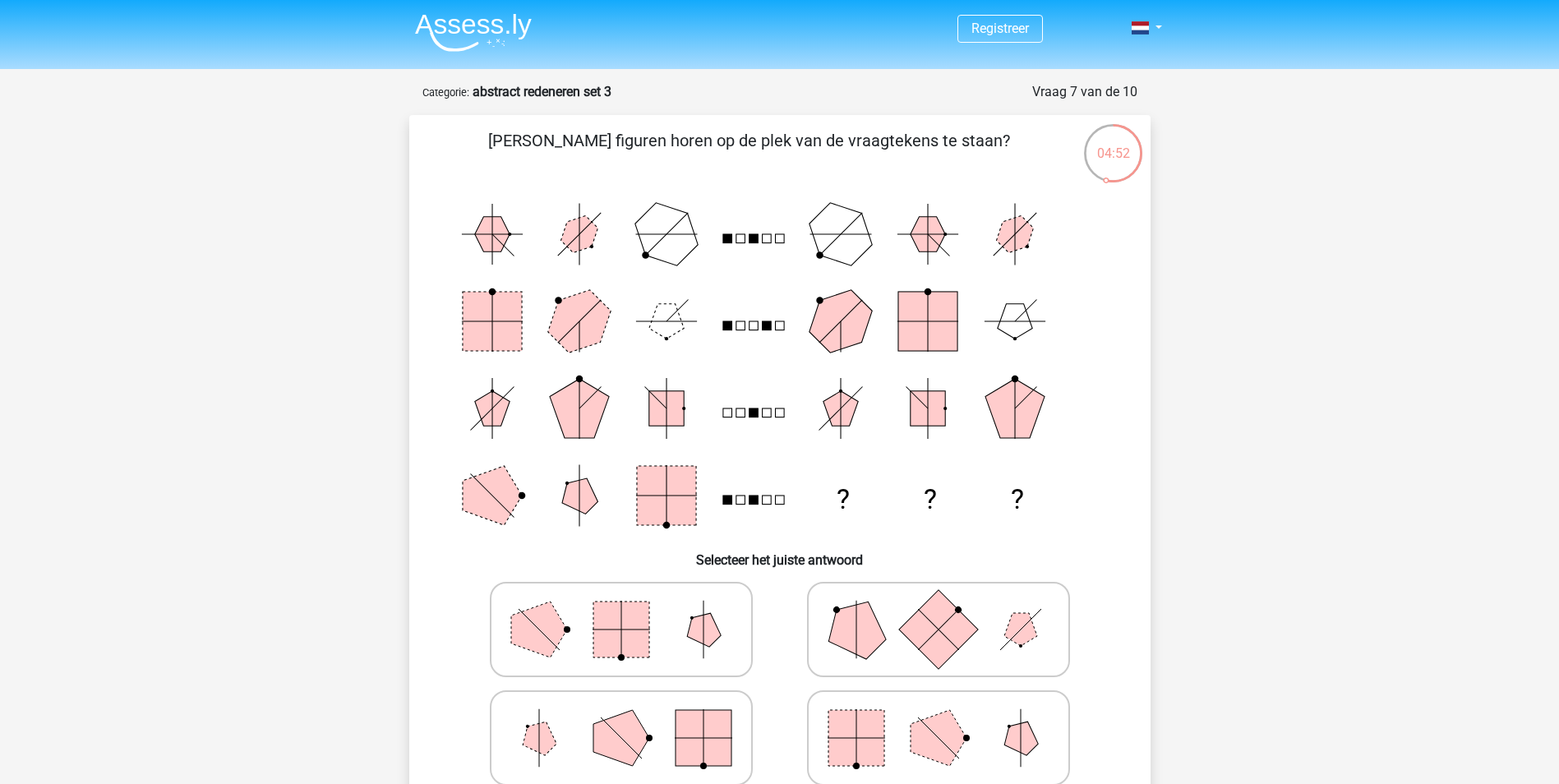
click at [889, 732] on icon at bounding box center [938, 737] width 247 height 82
click at [938, 717] on input "radio" at bounding box center [944, 712] width 11 height 11
radio input "true"
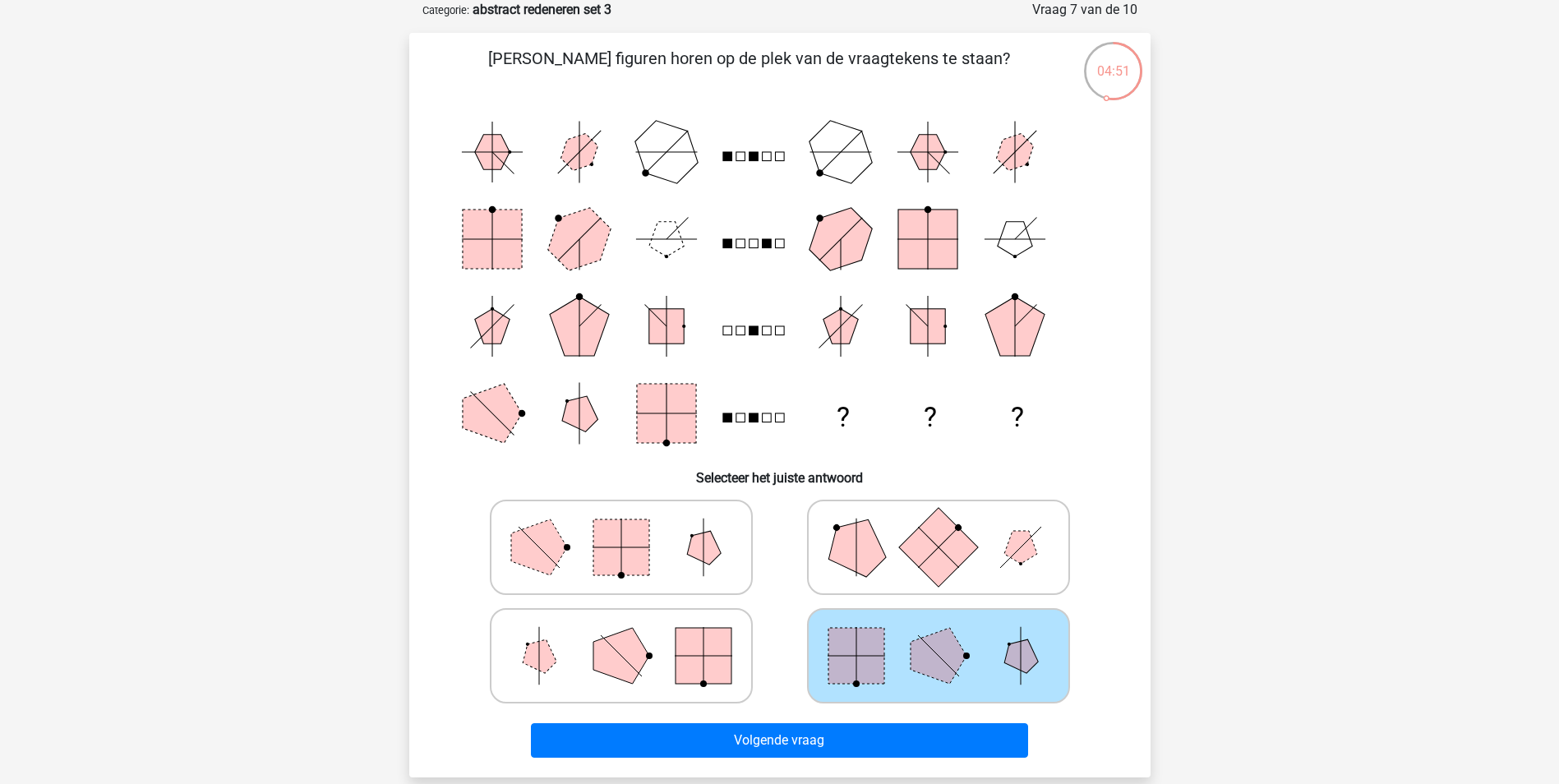
scroll to position [164, 0]
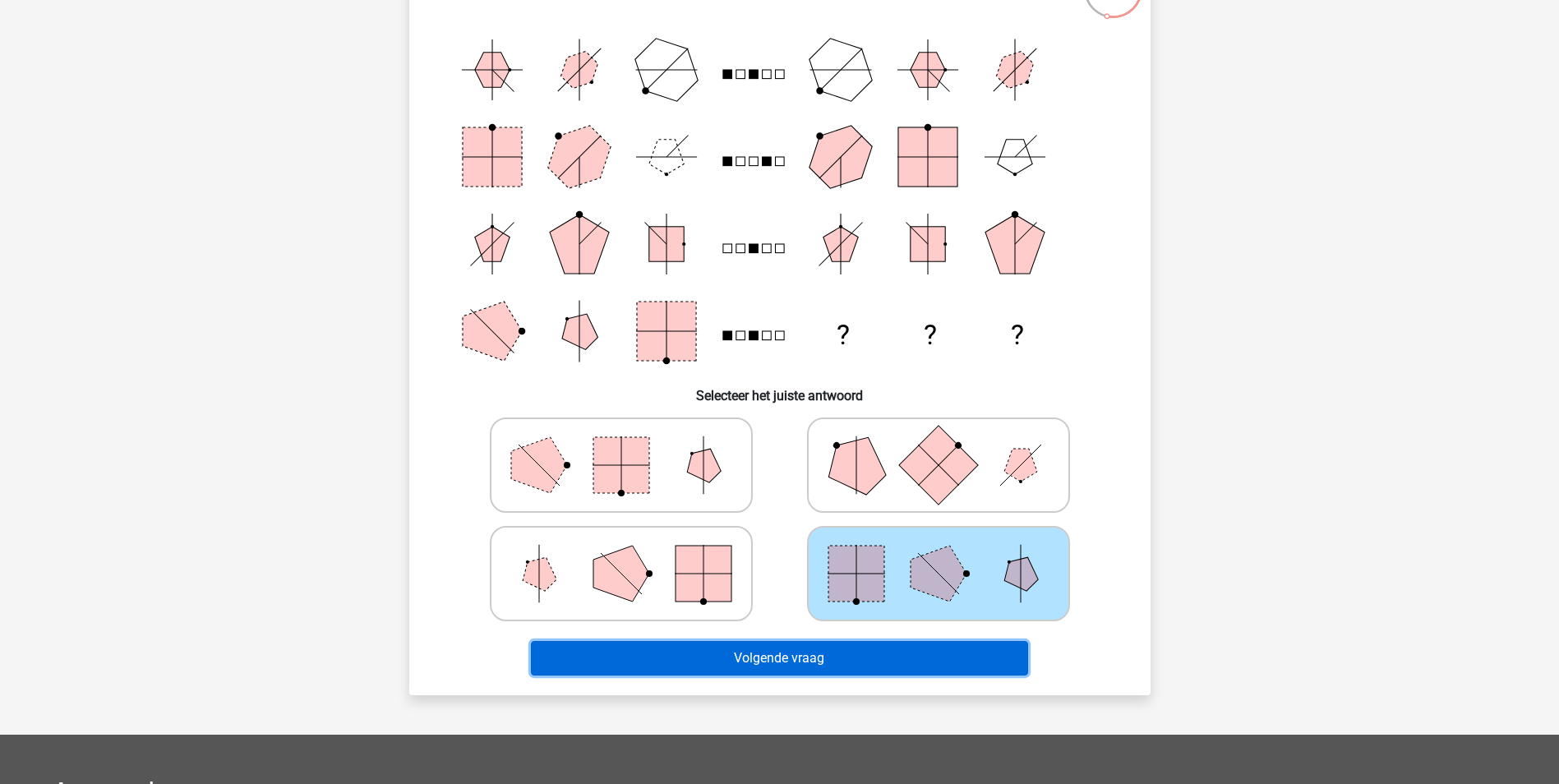
click at [725, 657] on button "Volgende vraag" at bounding box center [779, 658] width 498 height 35
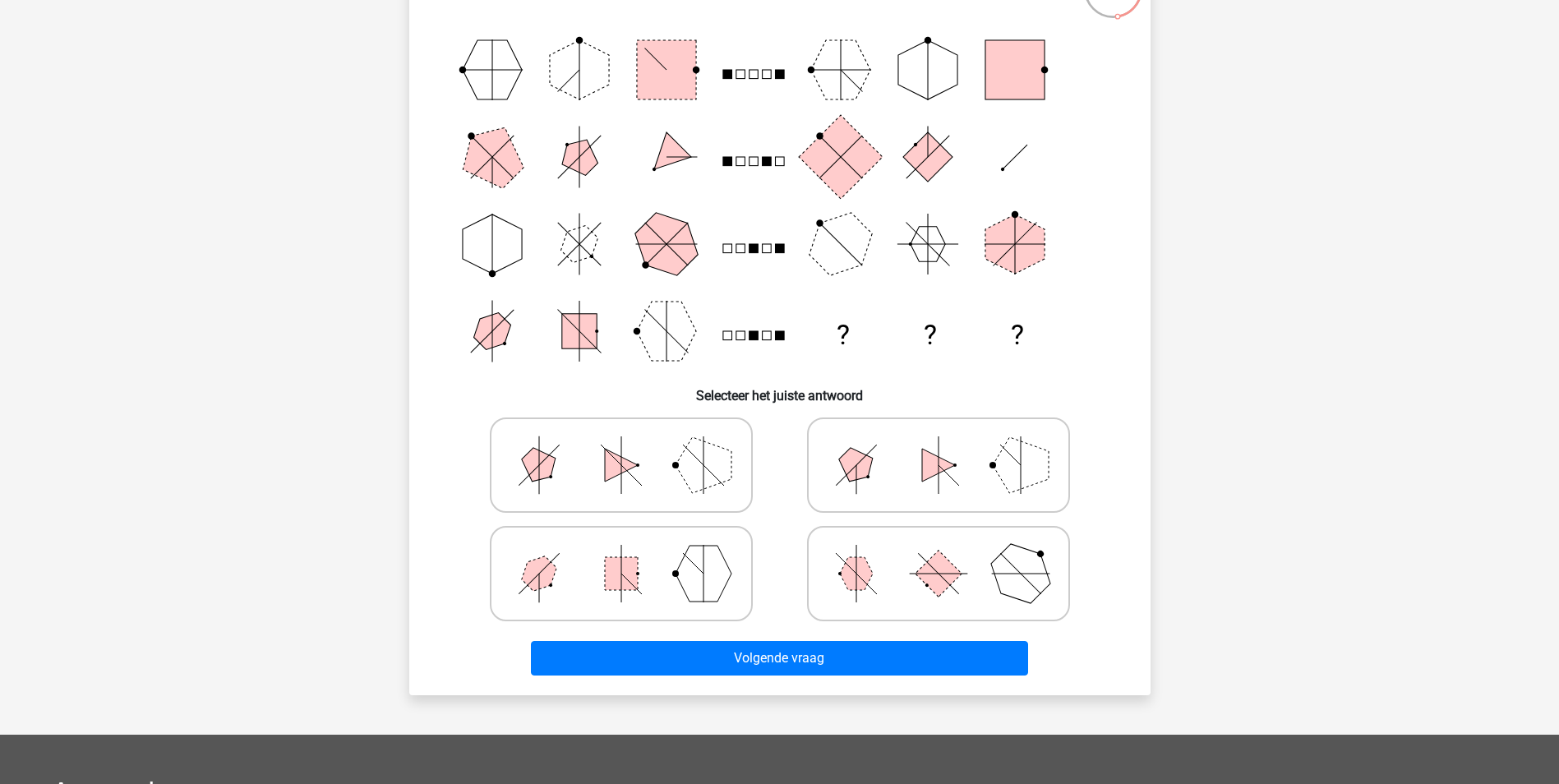
click at [864, 586] on polygon at bounding box center [856, 573] width 33 height 33
click at [938, 553] on input "radio" at bounding box center [944, 548] width 11 height 11
radio input "true"
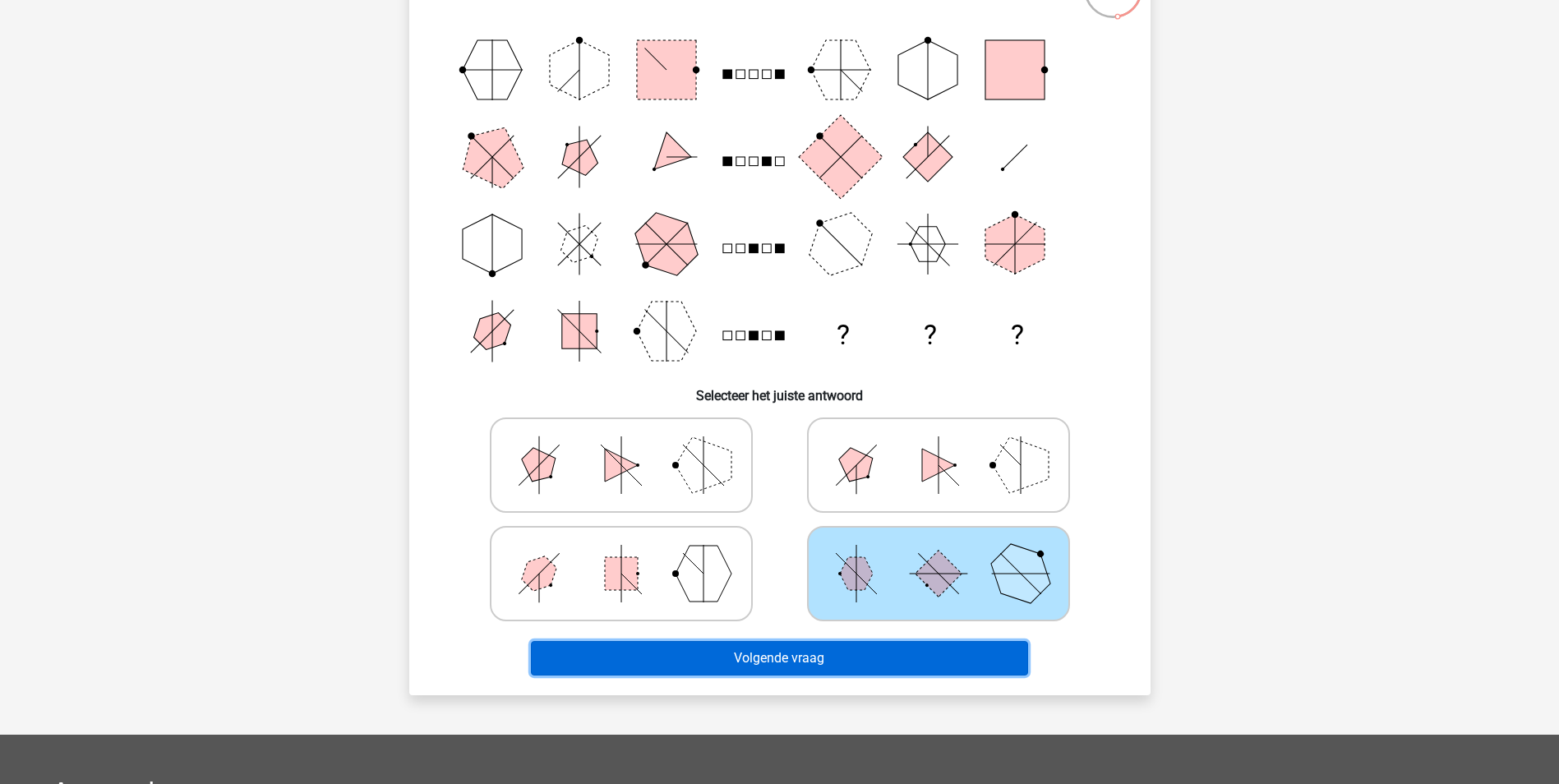
click at [756, 651] on button "Volgende vraag" at bounding box center [779, 658] width 498 height 35
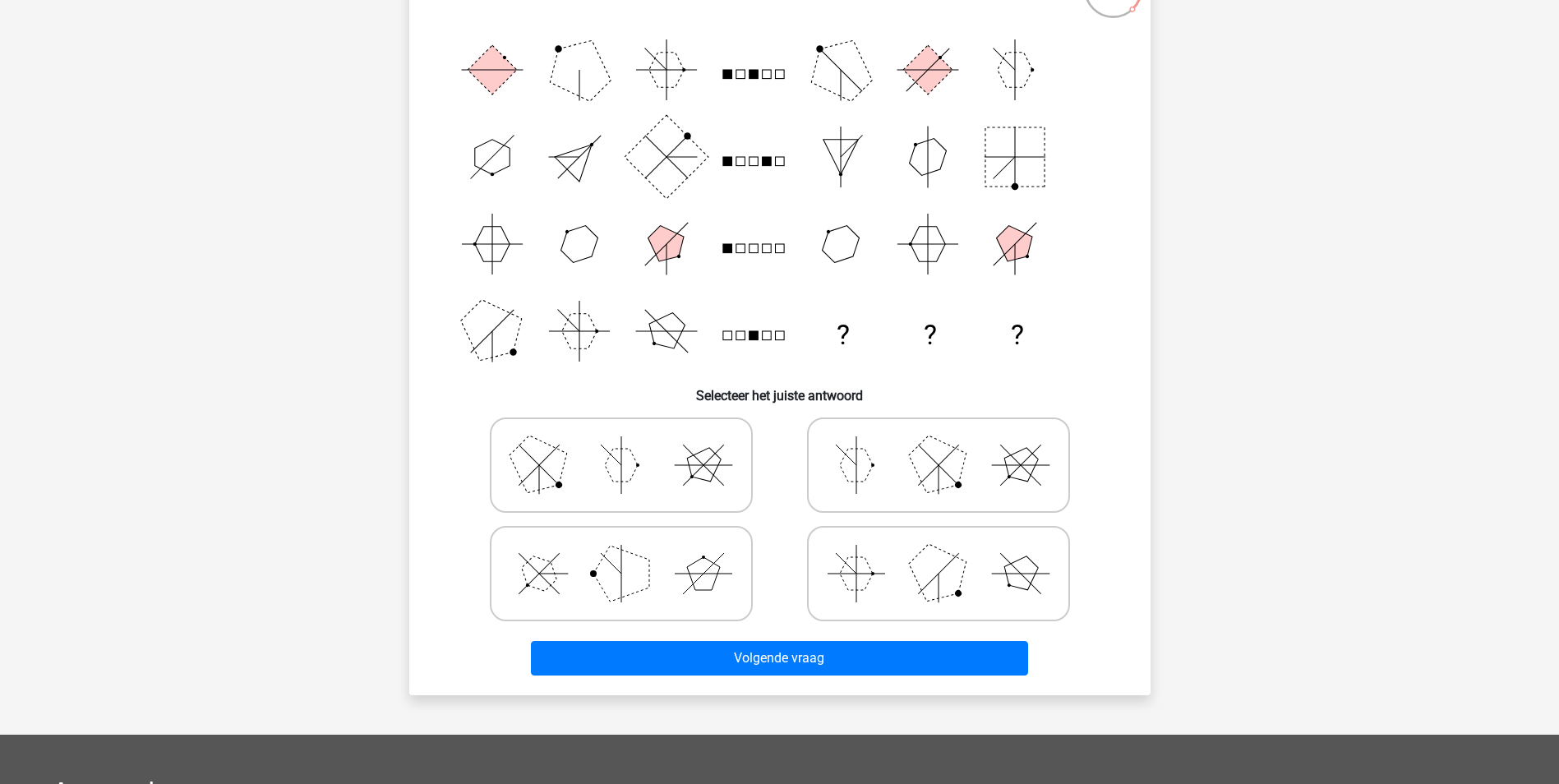
click at [618, 464] on polygon at bounding box center [621, 464] width 33 height 33
click at [621, 445] on input "radio" at bounding box center [626, 439] width 11 height 11
radio input "true"
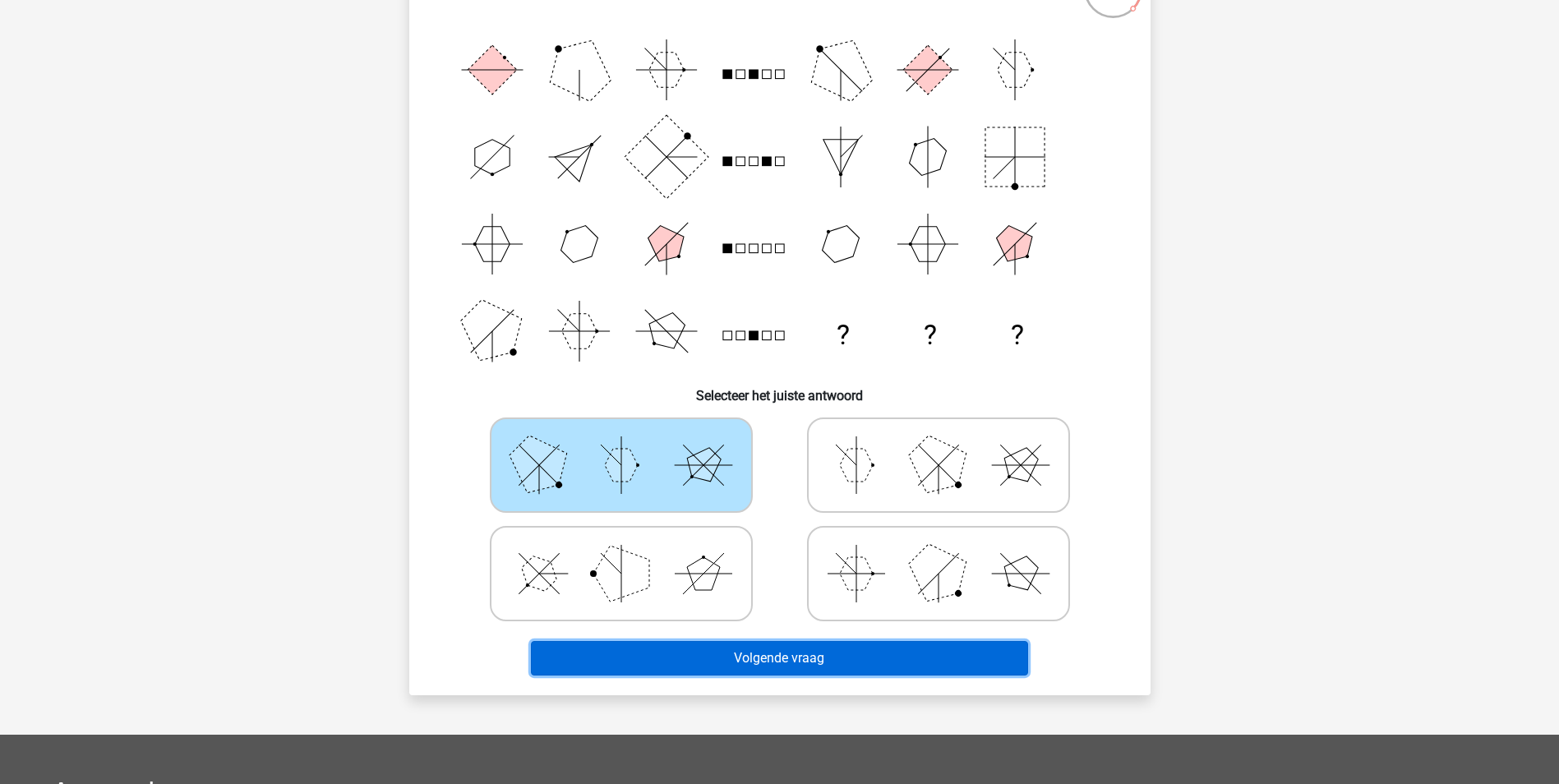
click at [722, 655] on button "Volgende vraag" at bounding box center [779, 658] width 498 height 35
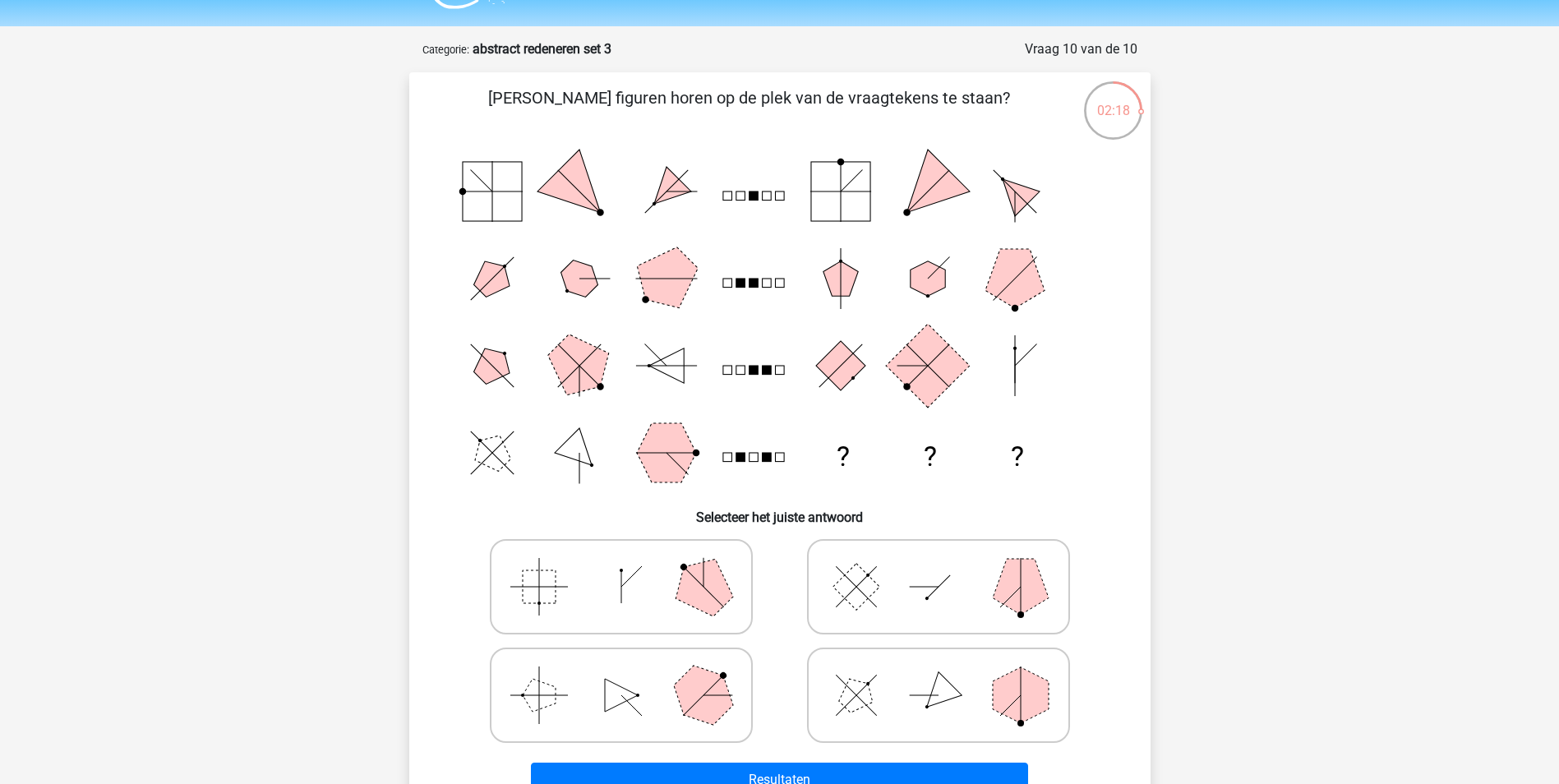
scroll to position [82, 0]
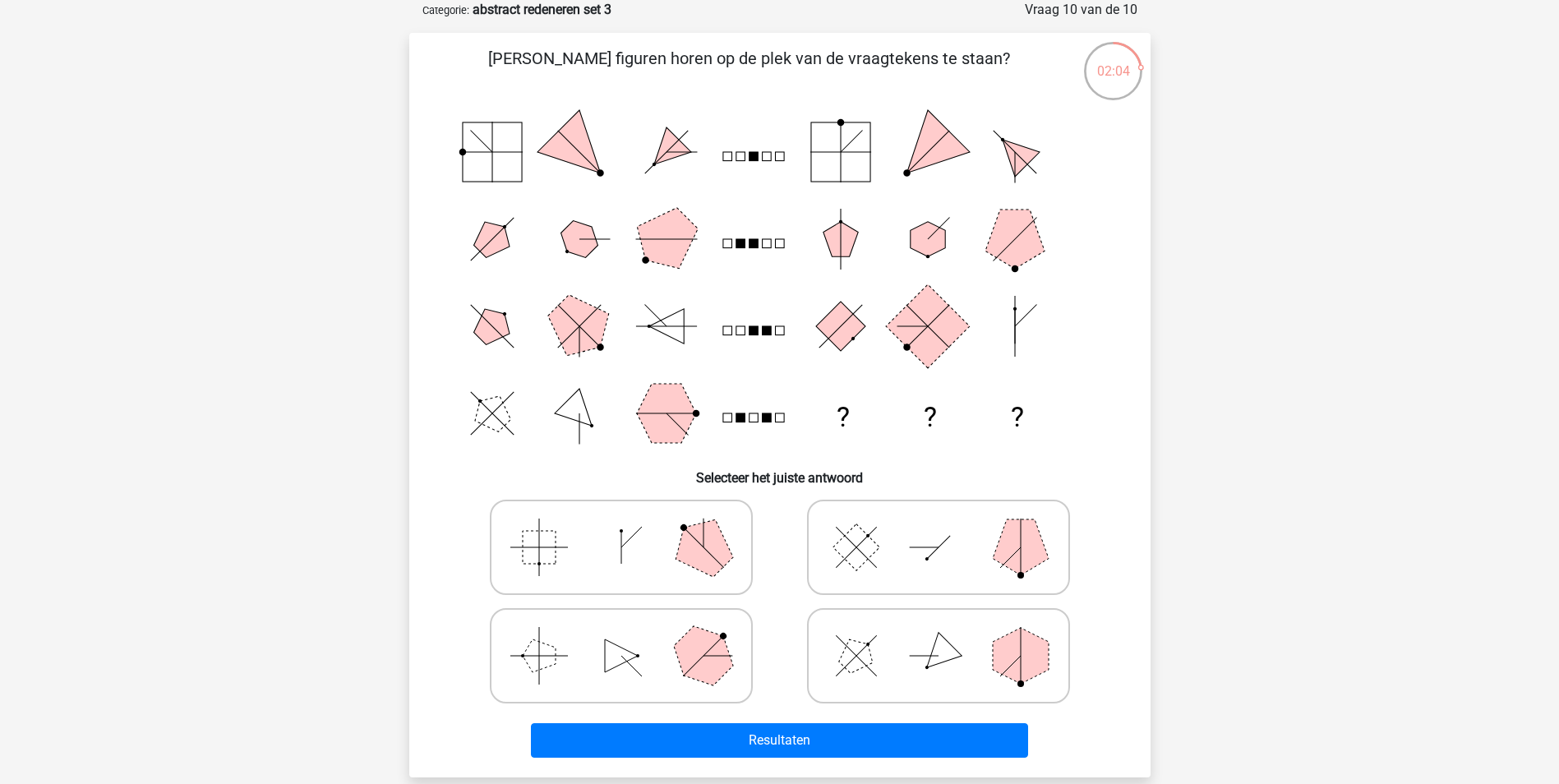
click at [594, 536] on icon at bounding box center [621, 547] width 247 height 82
click at [621, 526] on input "radio" at bounding box center [626, 521] width 11 height 11
radio input "true"
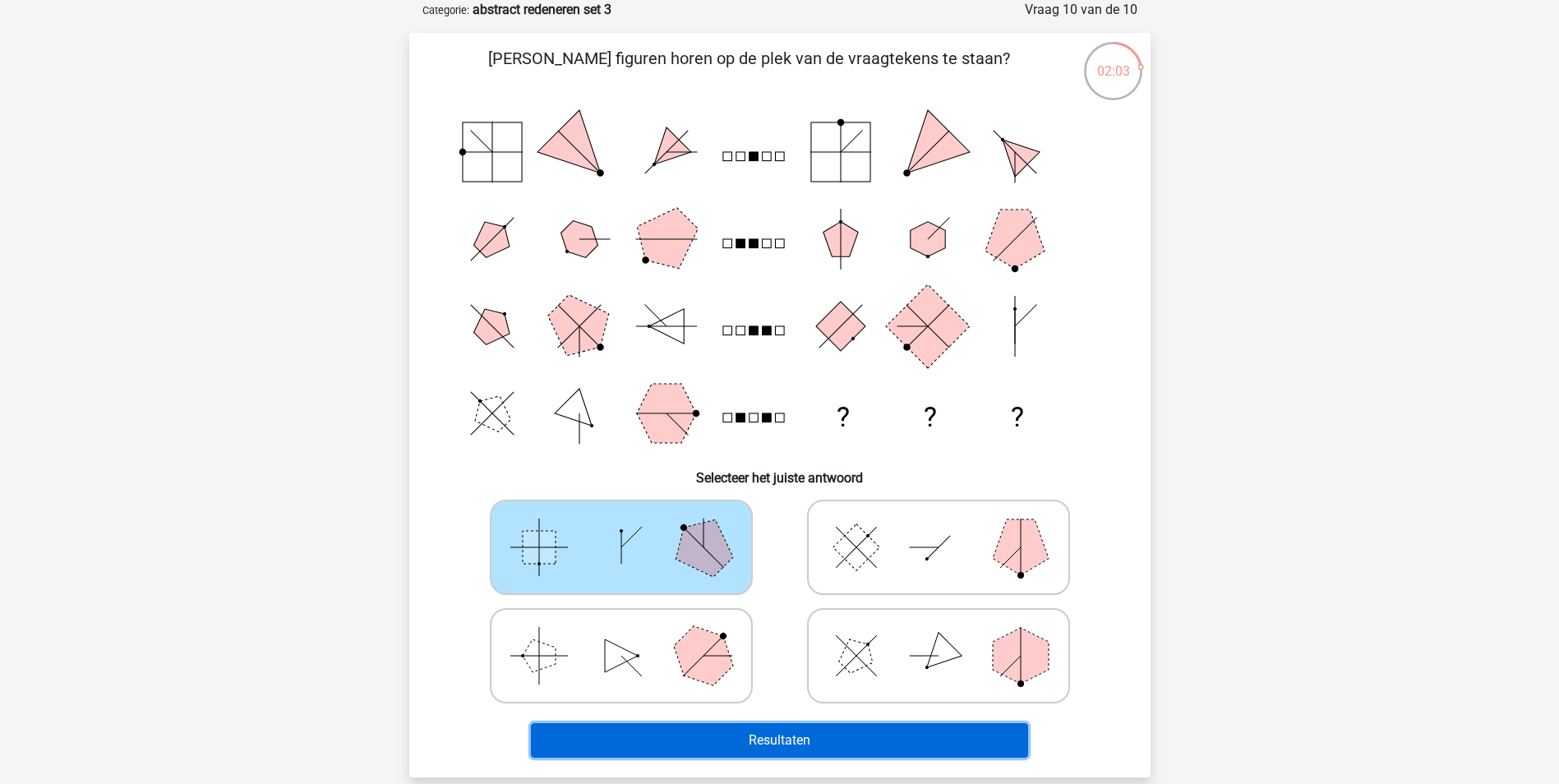
click at [644, 746] on button "Resultaten" at bounding box center [779, 740] width 498 height 35
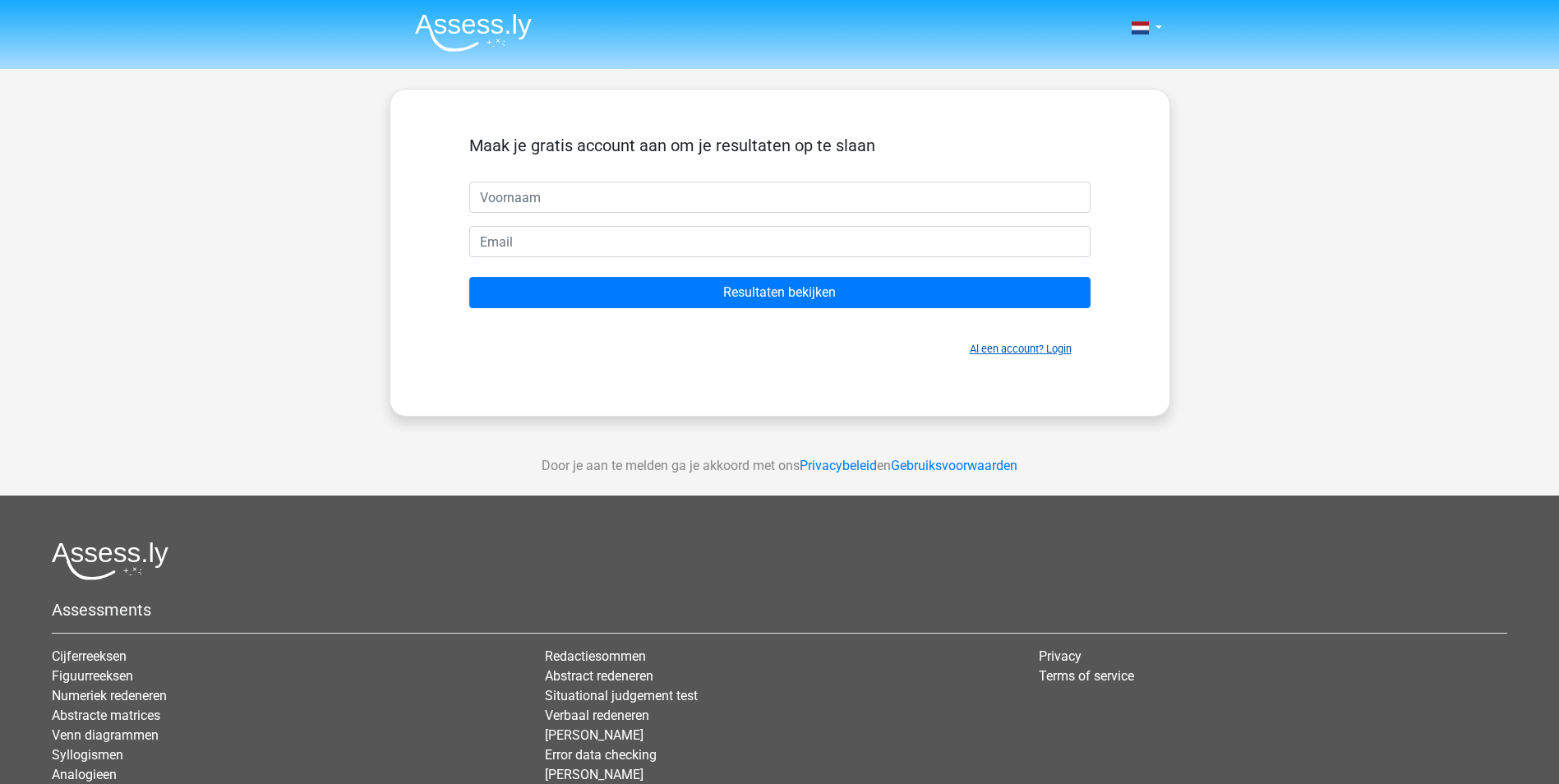
click at [999, 344] on link "Al een account? Login" at bounding box center [1021, 348] width 102 height 13
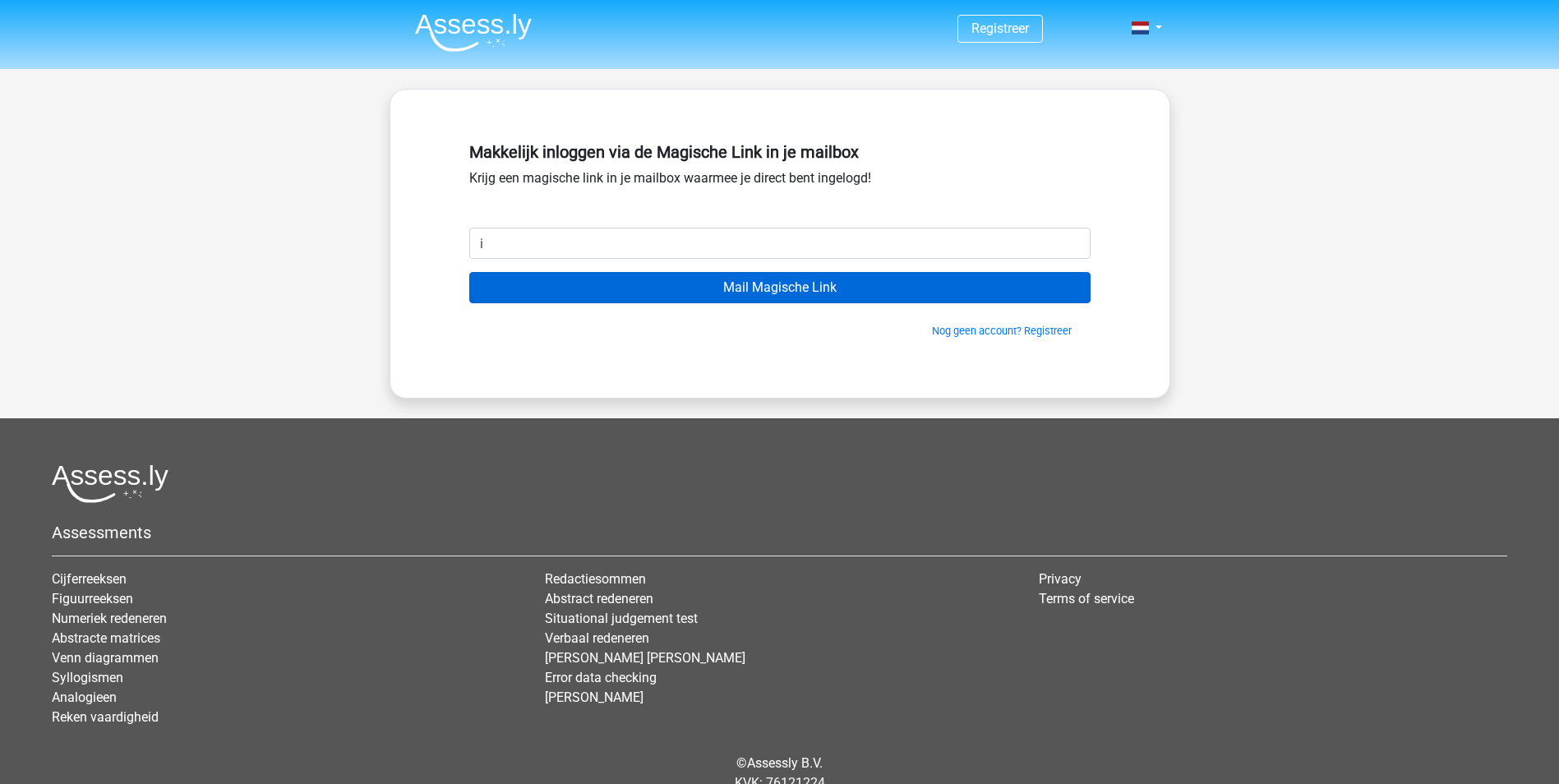
type input "[EMAIL_ADDRESS][DOMAIN_NAME]"
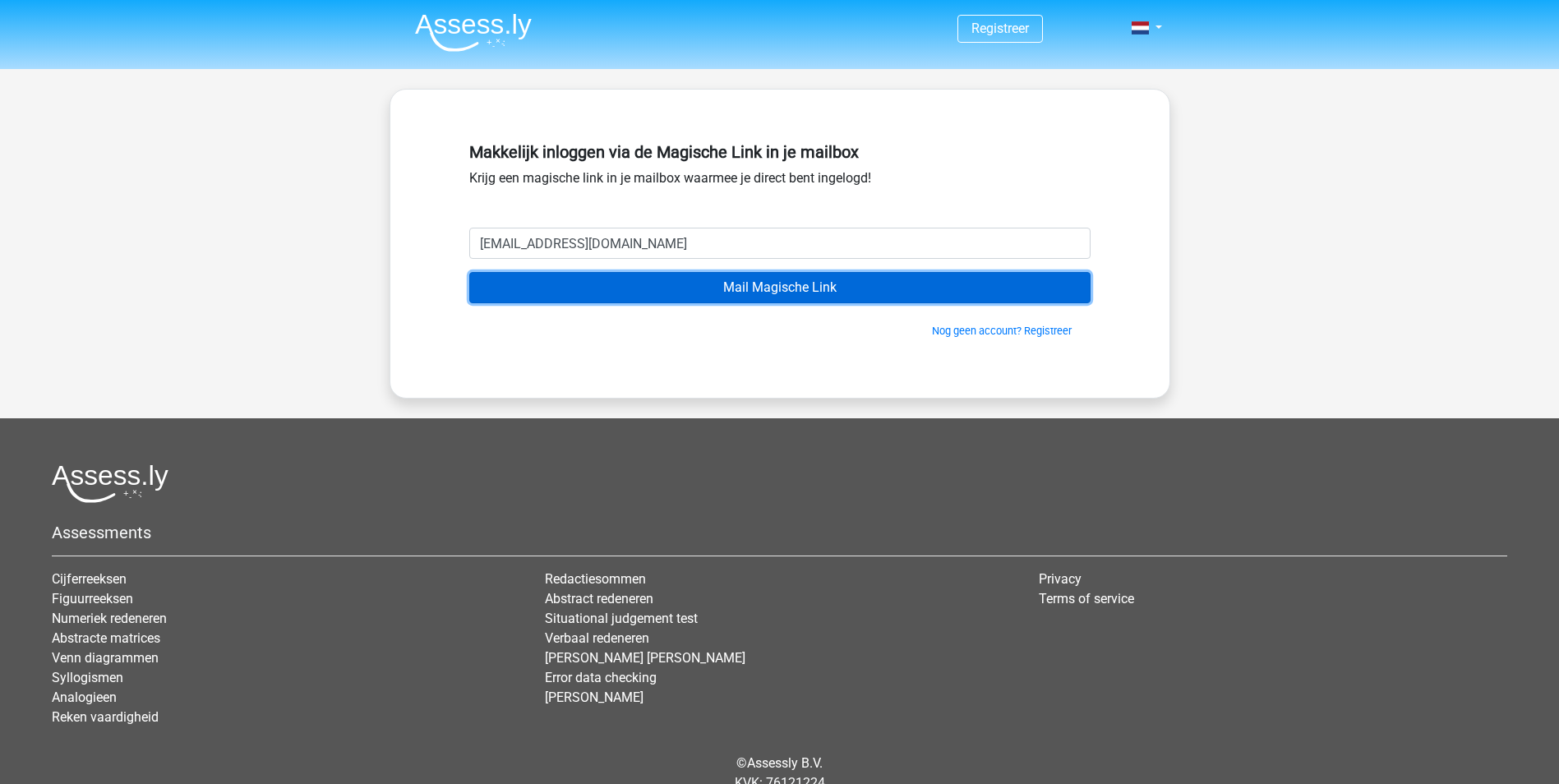
click at [630, 283] on input "Mail Magische Link" at bounding box center [780, 287] width 621 height 31
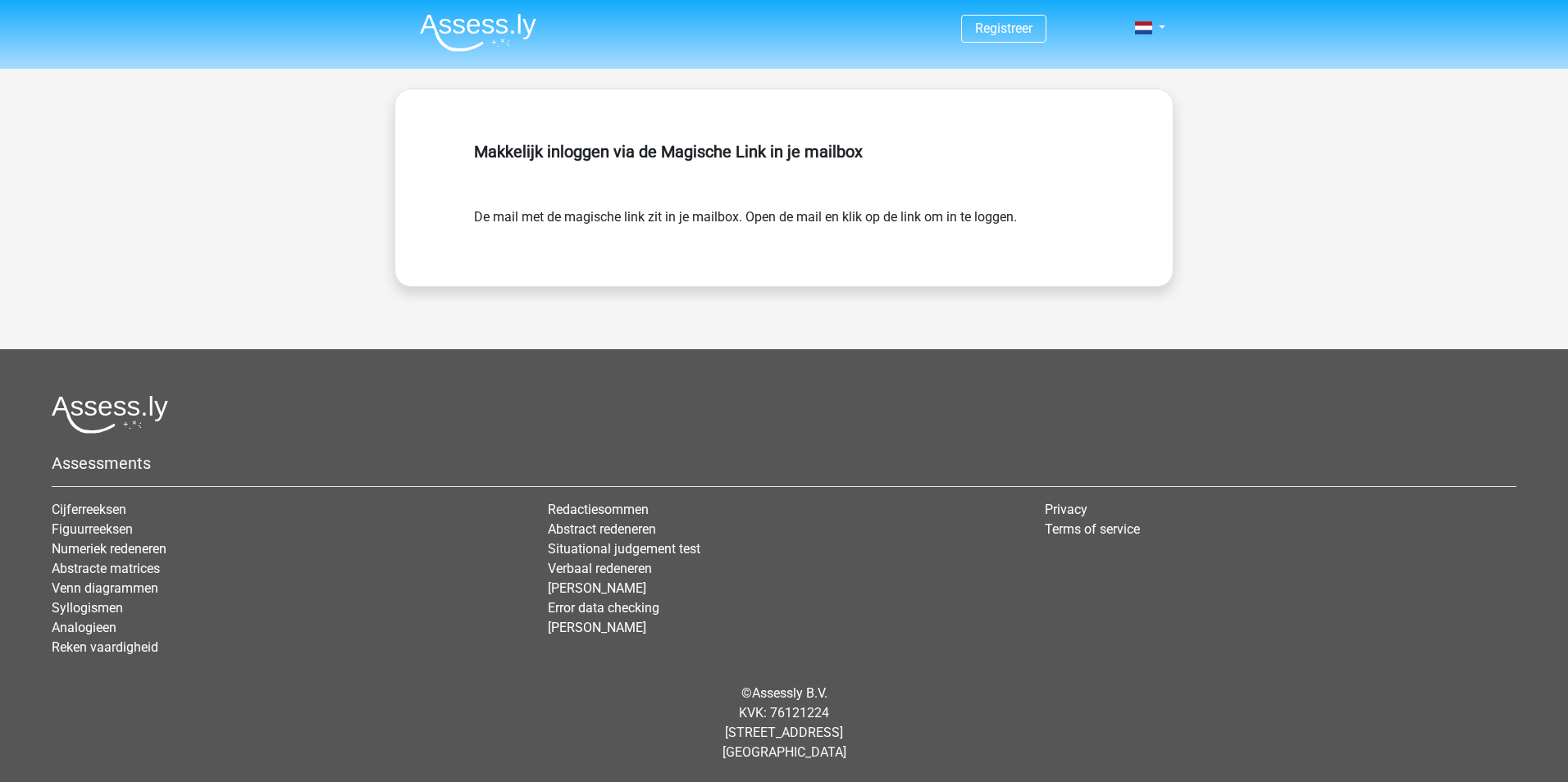
click at [505, 20] on img at bounding box center [478, 33] width 117 height 39
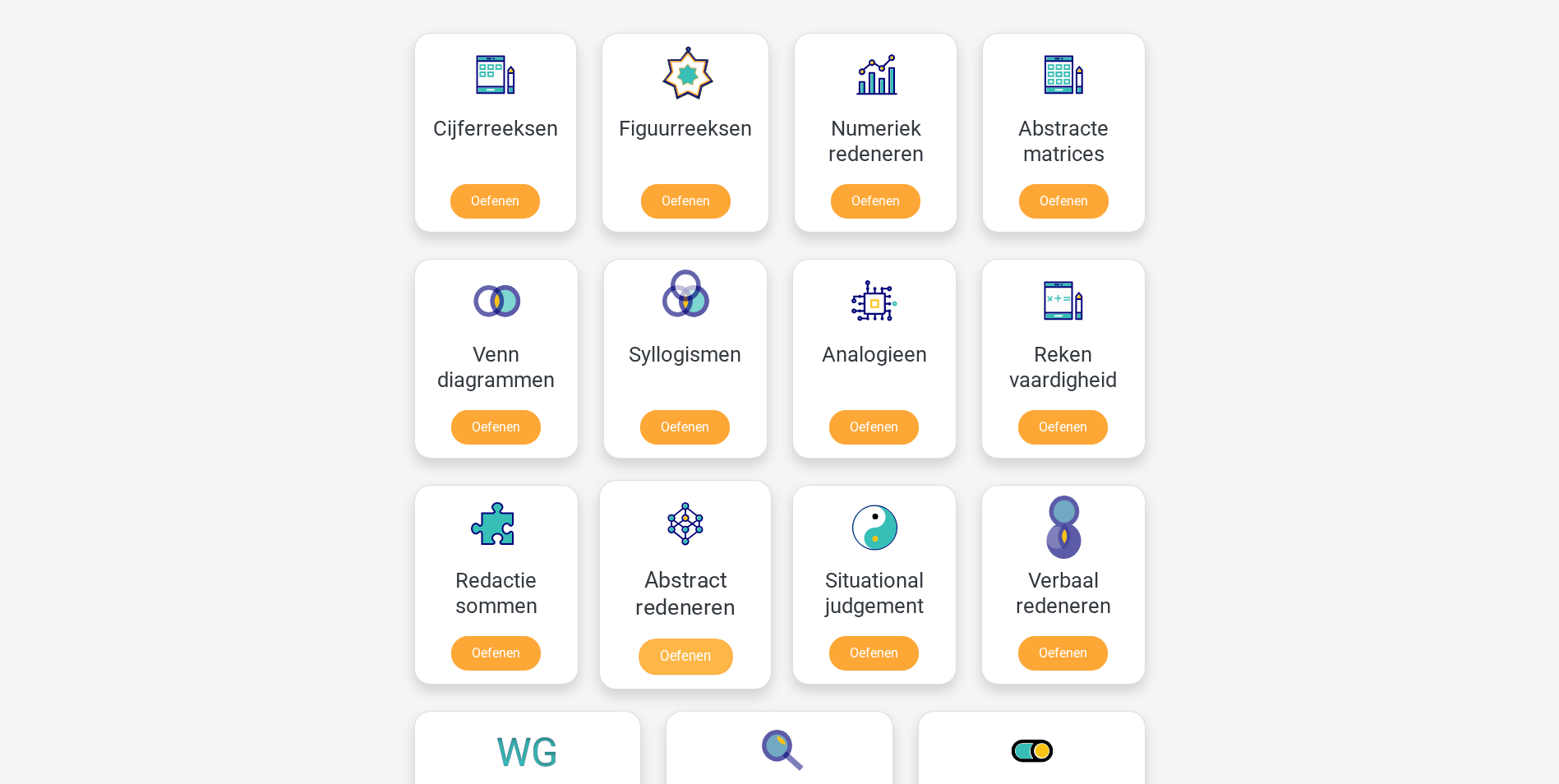
scroll to position [740, 0]
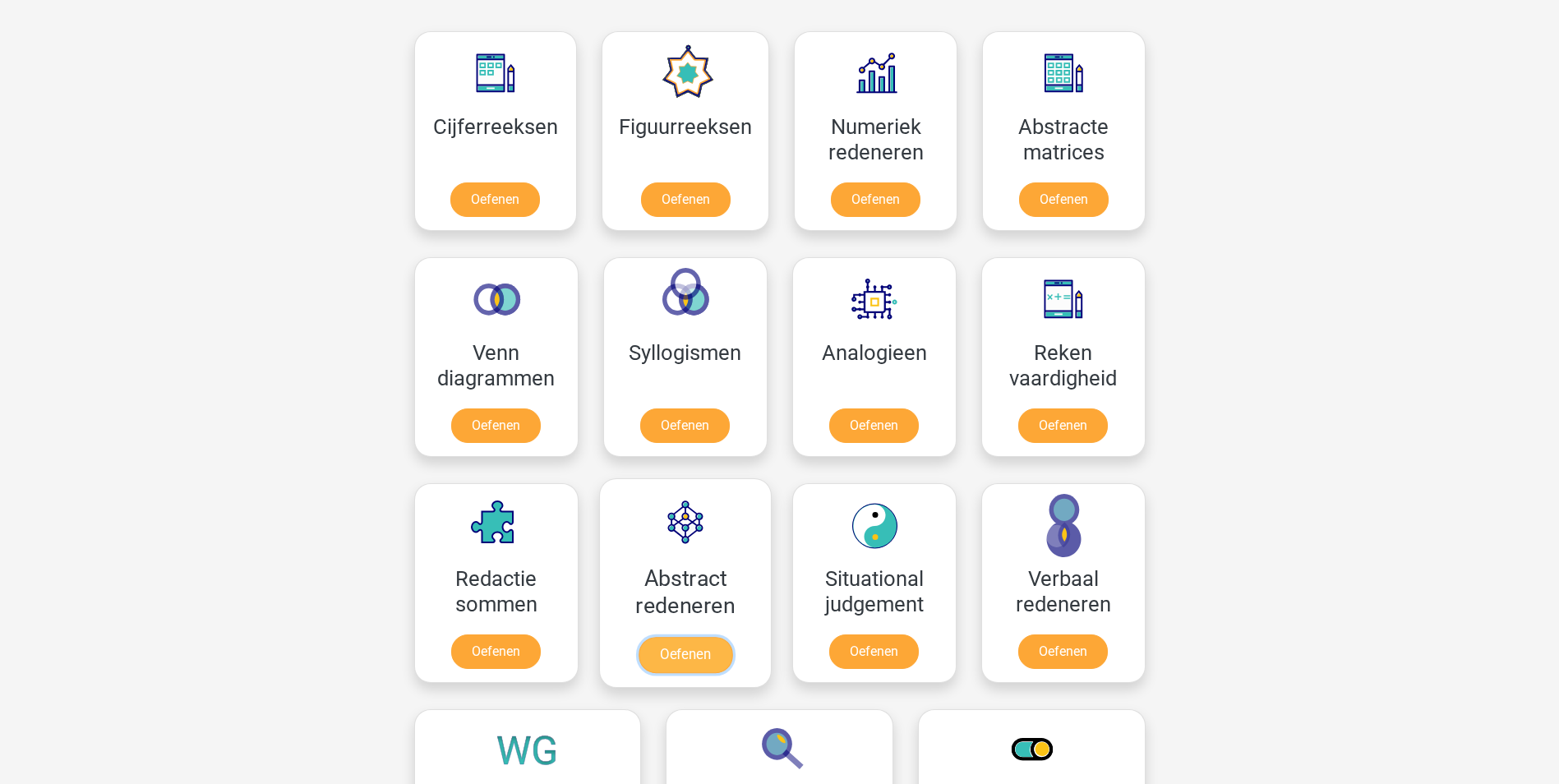
click at [678, 651] on link "Oefenen" at bounding box center [684, 654] width 94 height 36
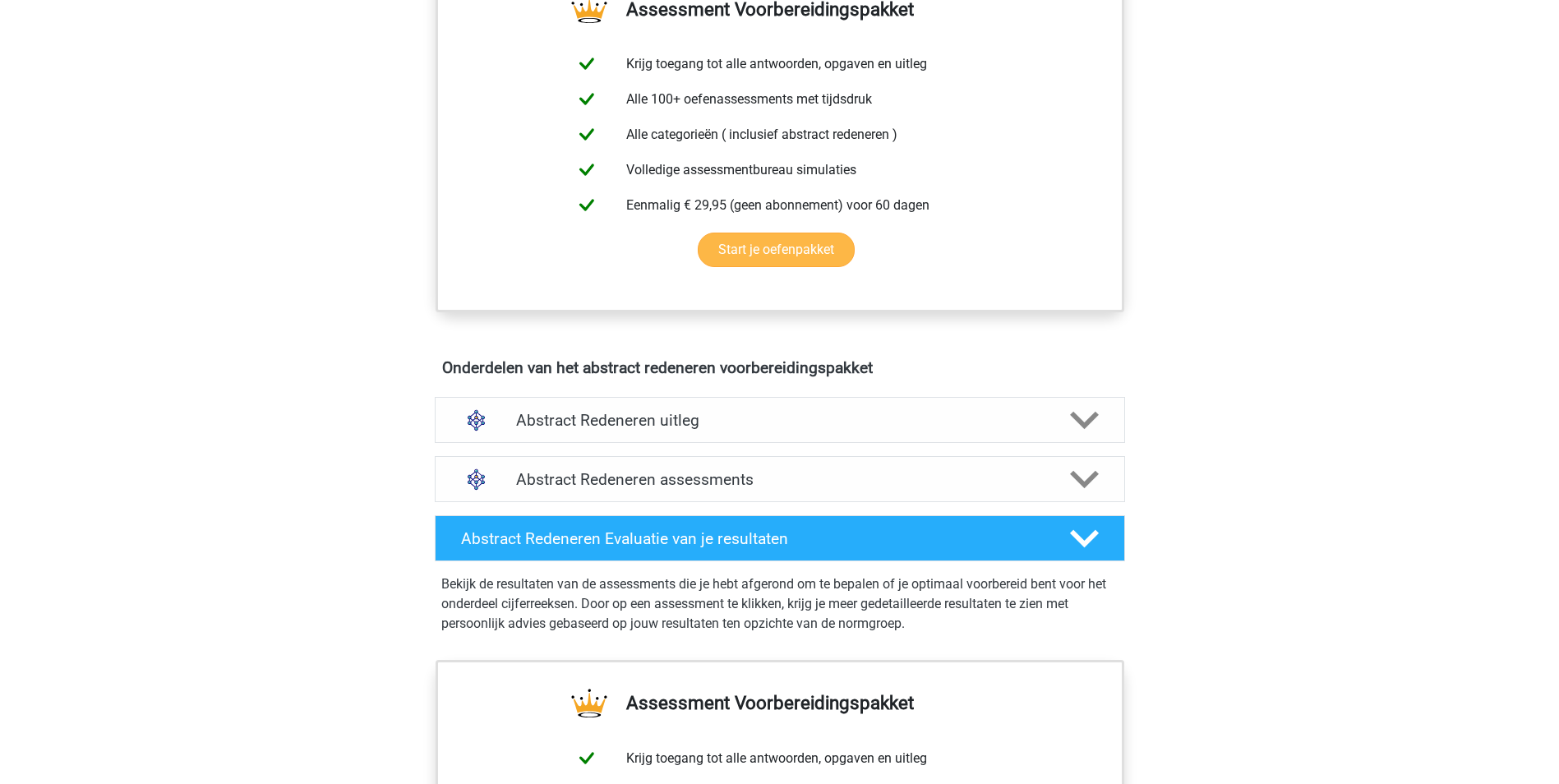
scroll to position [658, 0]
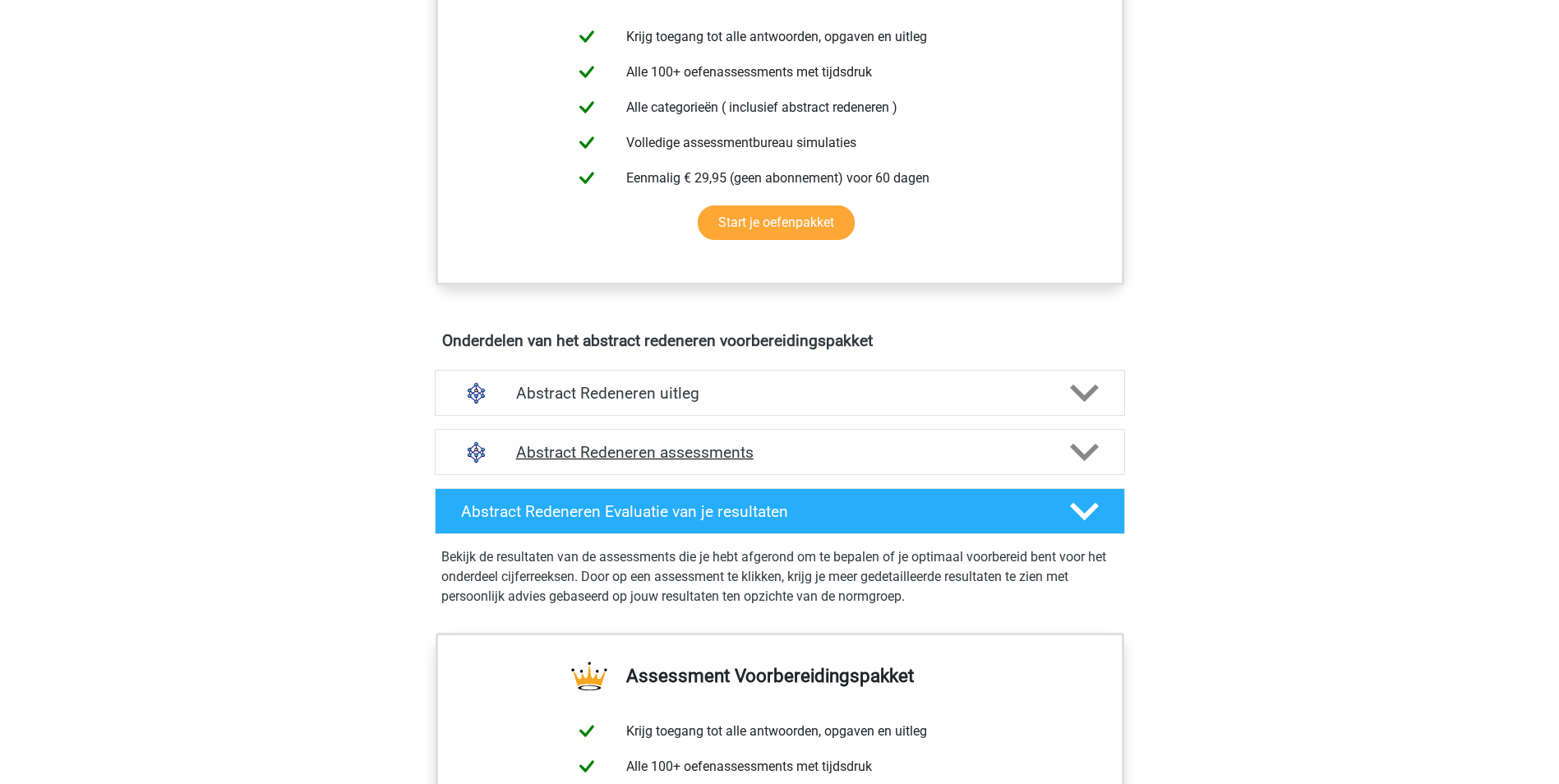
click at [835, 457] on h4 "Abstract Redeneren assessments" at bounding box center [780, 453] width 527 height 19
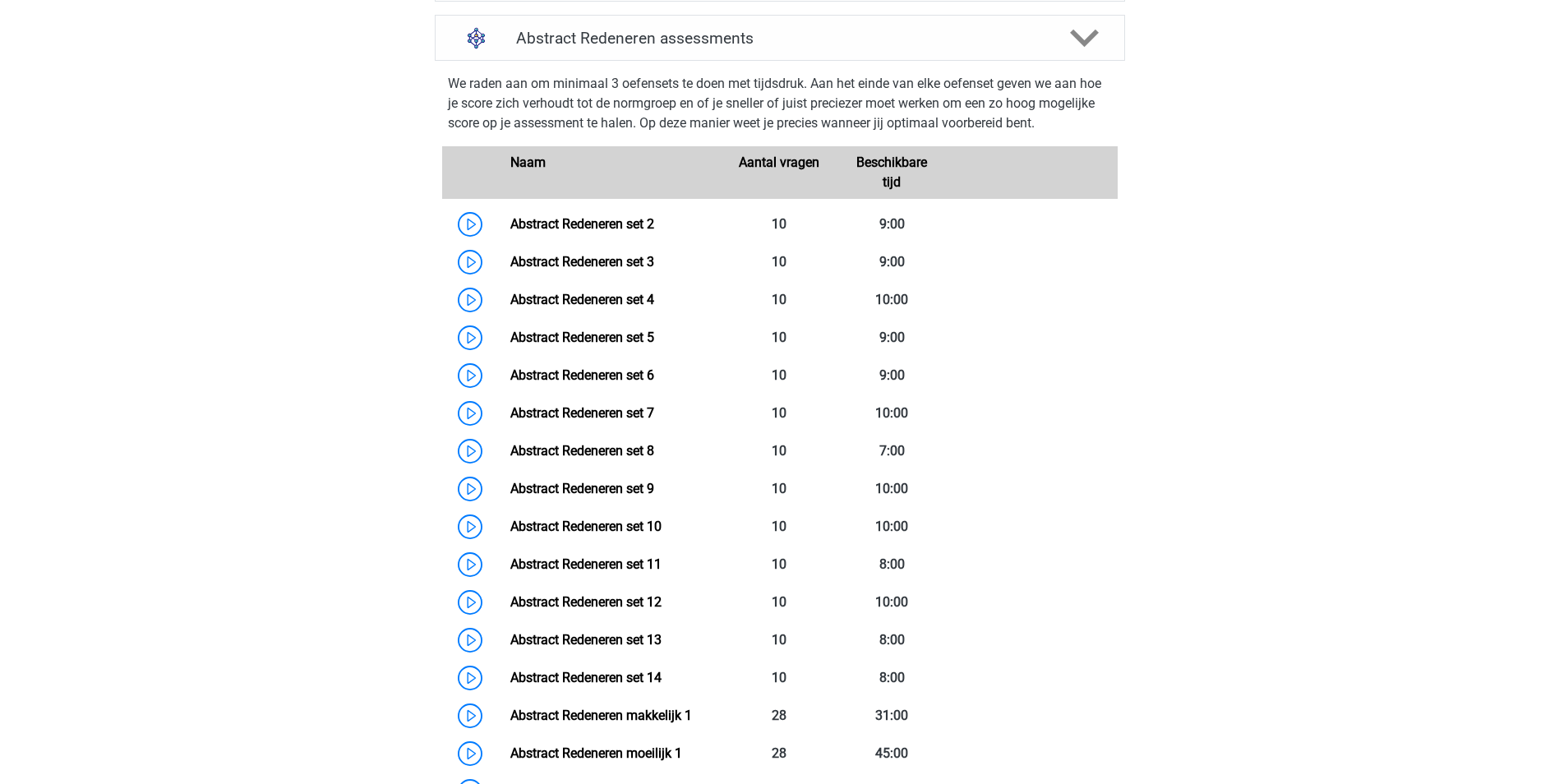
scroll to position [904, 0]
